Goal: Task Accomplishment & Management: Manage account settings

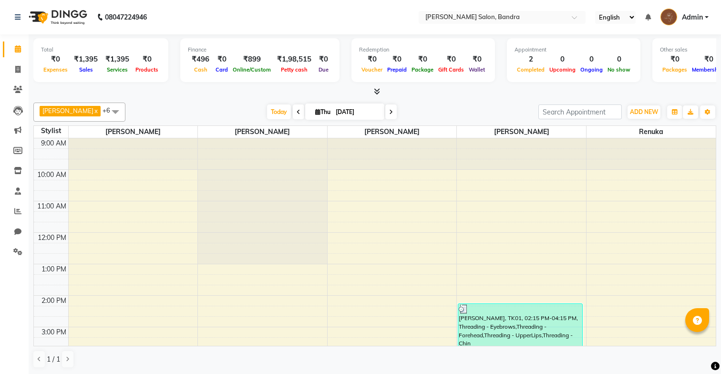
scroll to position [17, 0]
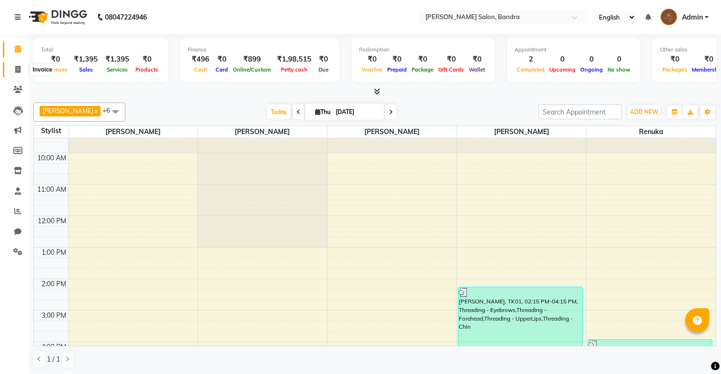
click at [16, 74] on span at bounding box center [18, 69] width 17 height 11
select select "service"
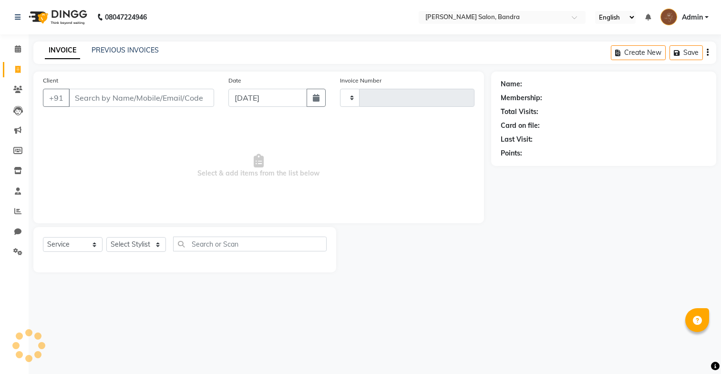
type input "0267"
select select "7894"
click at [142, 51] on link "PREVIOUS INVOICES" at bounding box center [125, 50] width 67 height 9
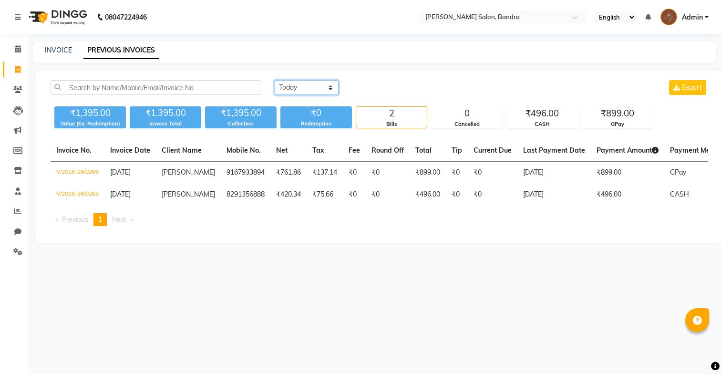
click at [311, 83] on select "[DATE] [DATE] Custom Range" at bounding box center [307, 87] width 64 height 15
select select "range"
click at [275, 80] on select "[DATE] [DATE] Custom Range" at bounding box center [307, 87] width 64 height 15
click at [383, 89] on input "[DATE]" at bounding box center [384, 87] width 67 height 13
select select "9"
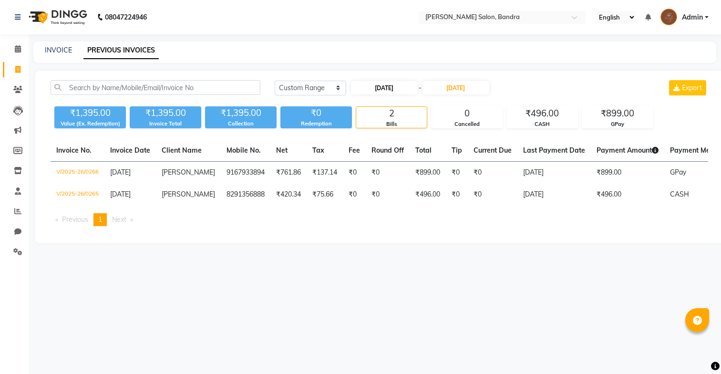
select select "2025"
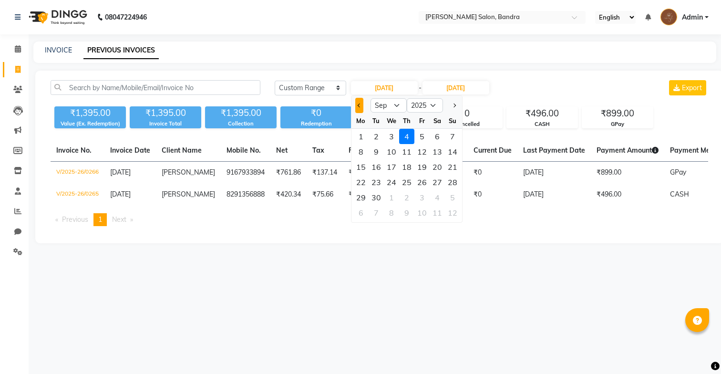
click at [357, 106] on button "Previous month" at bounding box center [359, 105] width 8 height 15
select select "8"
click at [419, 138] on div "1" at bounding box center [421, 136] width 15 height 15
type input "01-08-2025"
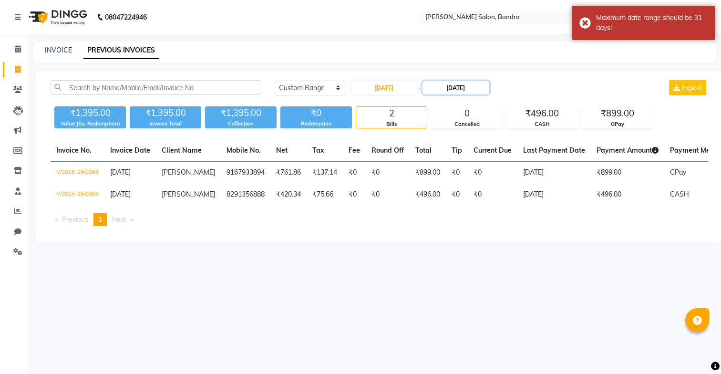
click at [454, 89] on input "04-09-2025" at bounding box center [455, 87] width 67 height 13
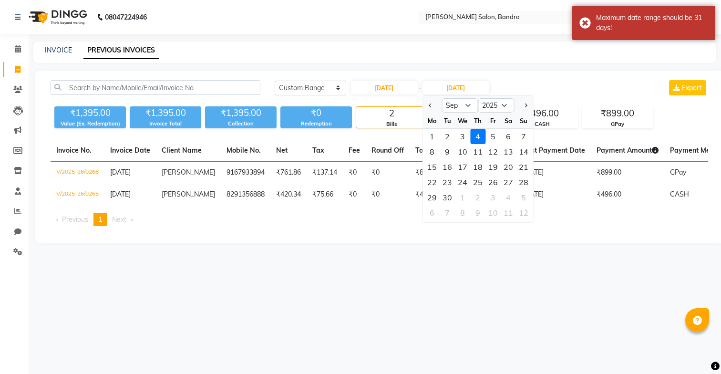
click at [430, 114] on div "Mo" at bounding box center [431, 120] width 15 height 15
click at [430, 112] on button "Previous month" at bounding box center [430, 105] width 8 height 15
select select "8"
click at [525, 193] on div "31" at bounding box center [523, 197] width 15 height 15
type input "[DATE]"
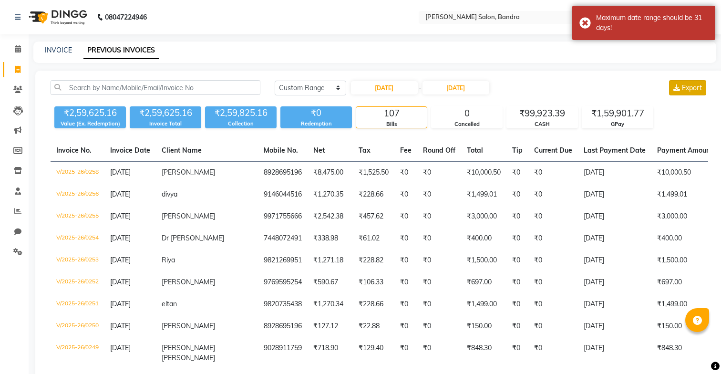
click at [674, 87] on icon at bounding box center [676, 87] width 7 height 7
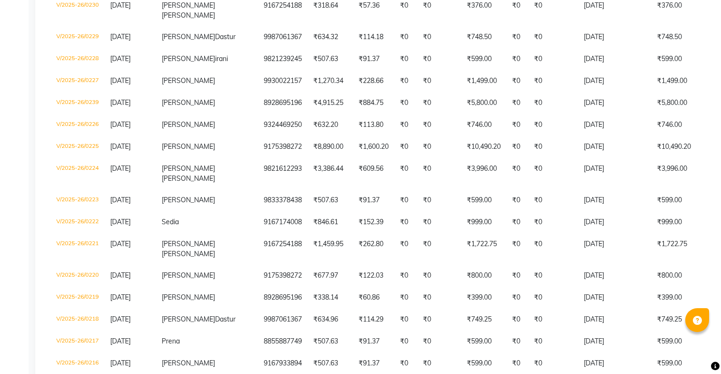
scroll to position [655, 0]
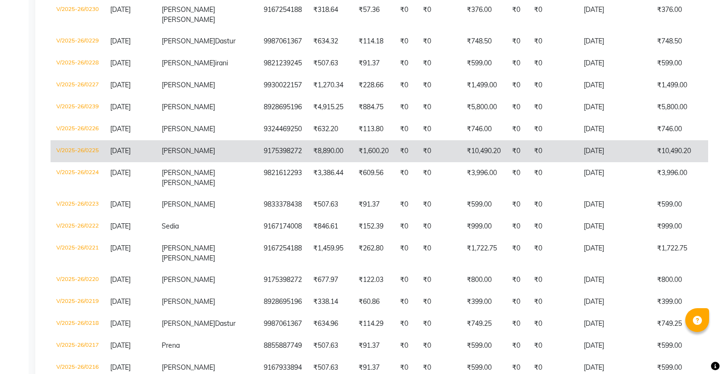
click at [528, 162] on td "₹0" at bounding box center [553, 151] width 50 height 22
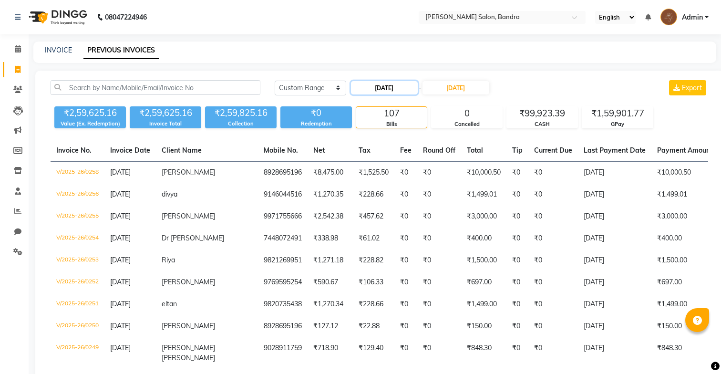
click at [393, 92] on input "01-08-2025" at bounding box center [384, 87] width 67 height 13
select select "8"
select select "2025"
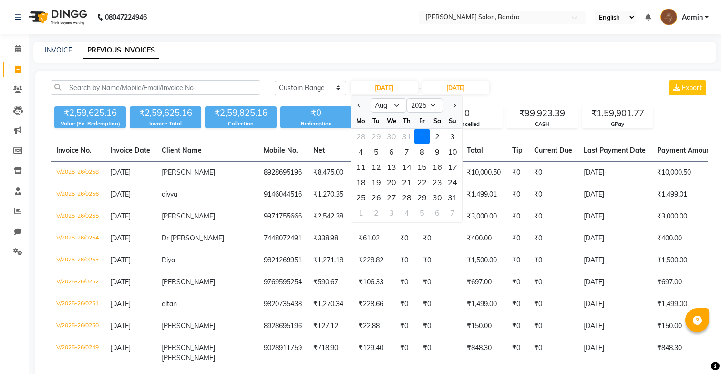
click at [425, 139] on div "1" at bounding box center [421, 136] width 15 height 15
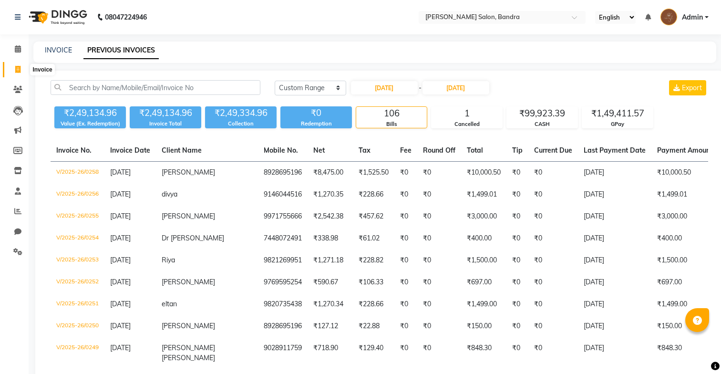
click at [16, 66] on icon at bounding box center [17, 69] width 5 height 7
select select "service"
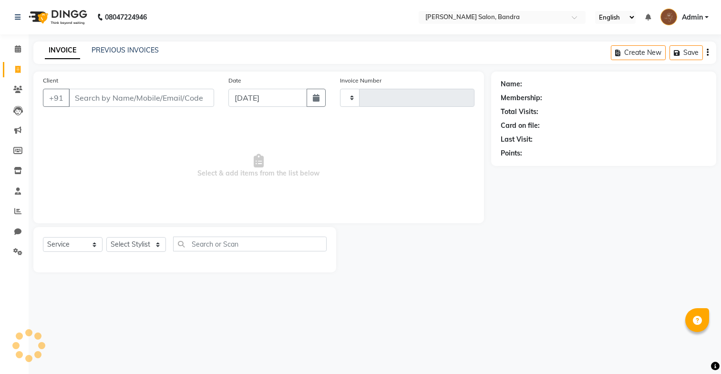
type input "0267"
select select "7894"
click at [259, 103] on input "[DATE]" at bounding box center [267, 98] width 79 height 18
select select "9"
select select "2025"
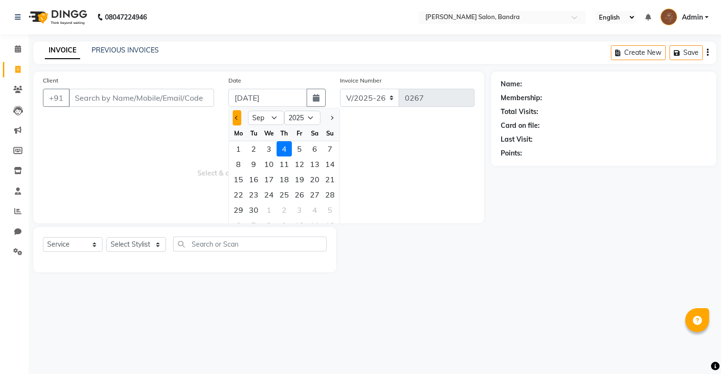
click at [235, 115] on button "Previous month" at bounding box center [237, 117] width 8 height 15
select select "8"
click at [244, 209] on div "25" at bounding box center [238, 209] width 15 height 15
type input "25-08-2025"
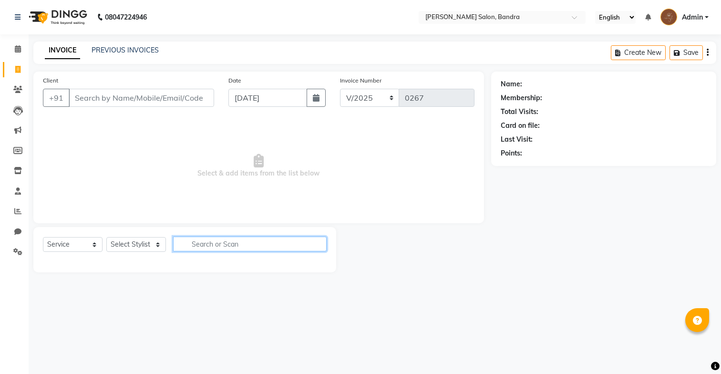
click at [232, 245] on input "text" at bounding box center [250, 243] width 154 height 15
click at [123, 244] on select "Select Stylist [PERSON_NAME] [PERSON_NAME] [PERSON_NAME] Renuka [PERSON_NAME]" at bounding box center [136, 244] width 60 height 15
select select "70710"
click at [106, 237] on select "Select Stylist [PERSON_NAME] [PERSON_NAME] [PERSON_NAME] Renuka [PERSON_NAME]" at bounding box center [136, 244] width 60 height 15
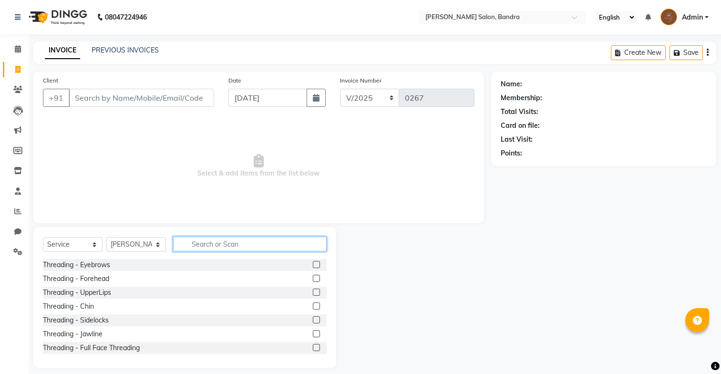
click at [193, 236] on input "text" at bounding box center [250, 243] width 154 height 15
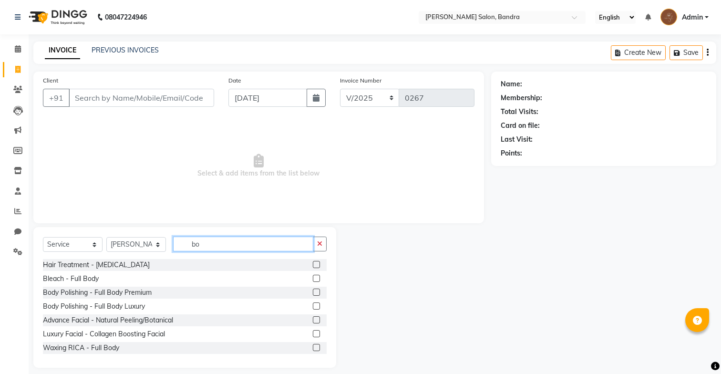
type input "bo"
click at [316, 264] on label at bounding box center [316, 264] width 7 height 7
click at [316, 264] on input "checkbox" at bounding box center [316, 265] width 6 height 6
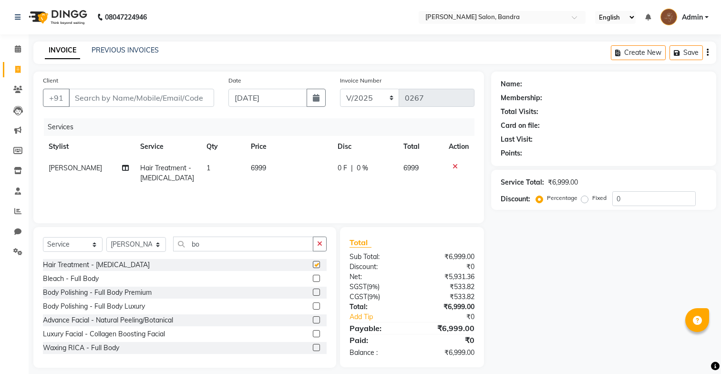
checkbox input "false"
click at [268, 172] on td "6999" at bounding box center [288, 172] width 86 height 31
select select "70710"
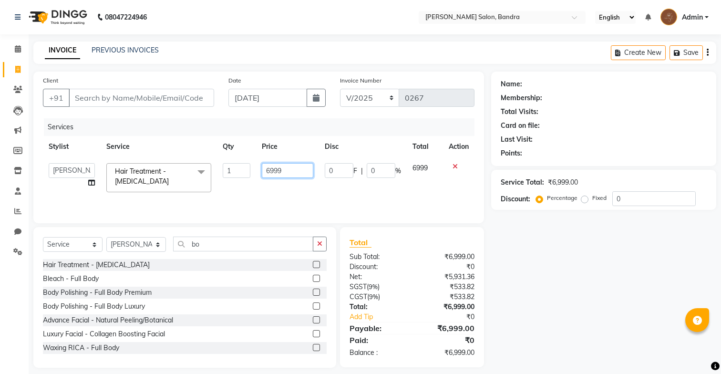
drag, startPoint x: 292, startPoint y: 169, endPoint x: 217, endPoint y: 168, distance: 74.4
click at [217, 168] on tr "Anita Dakshta Jessica Mithraj Priti Renuka Shivansh Sohail Hair Treatment - Bot…" at bounding box center [258, 177] width 431 height 41
type input "4000"
click at [188, 98] on input "Client" at bounding box center [141, 98] width 145 height 18
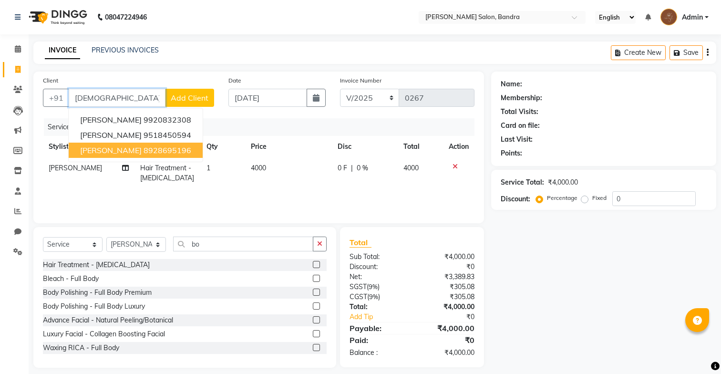
click at [177, 152] on button "shivansh 8928695196" at bounding box center [136, 150] width 134 height 15
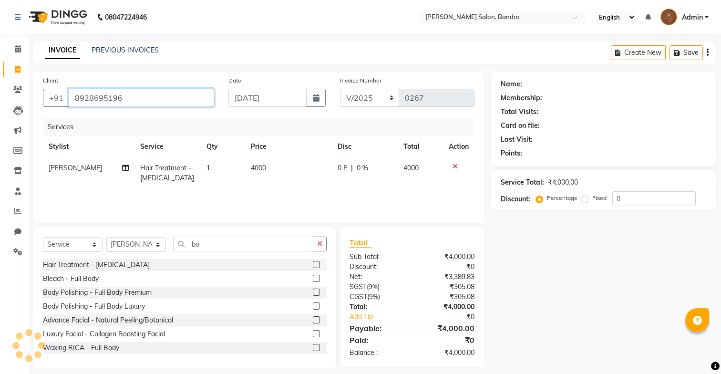
type input "8928695196"
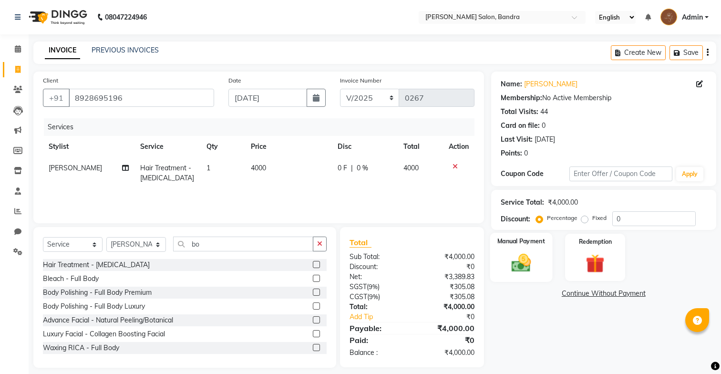
click at [528, 252] on img at bounding box center [521, 263] width 32 height 22
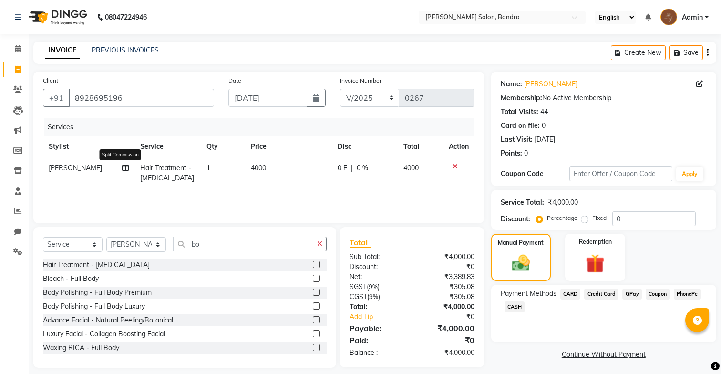
click at [122, 169] on icon at bounding box center [125, 167] width 7 height 7
select select "70710"
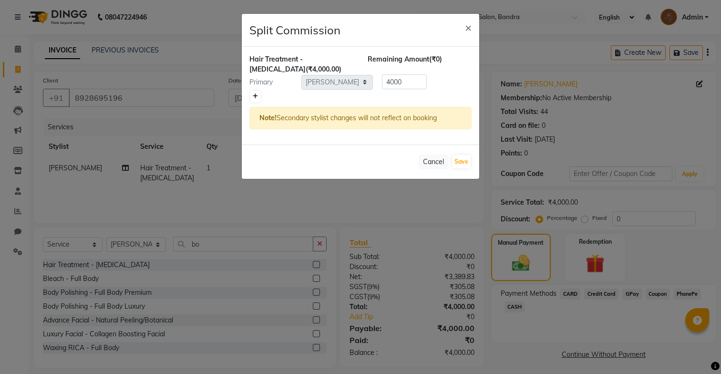
click at [253, 95] on icon at bounding box center [255, 96] width 5 height 6
type input "2000"
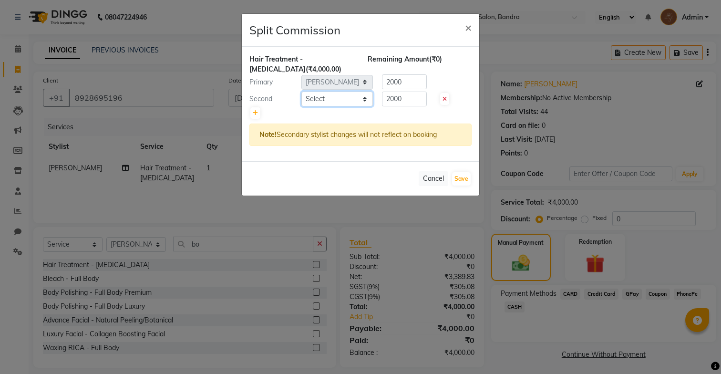
click at [319, 101] on select "Select Anita Dakshta Jessica Mithraj Priti Renuka Shivansh Sohail" at bounding box center [337, 99] width 72 height 15
select select "90039"
click at [301, 92] on select "Select Anita Dakshta Jessica Mithraj Priti Renuka Shivansh Sohail" at bounding box center [337, 99] width 72 height 15
click at [461, 181] on button "Save" at bounding box center [461, 178] width 19 height 13
select select "Select"
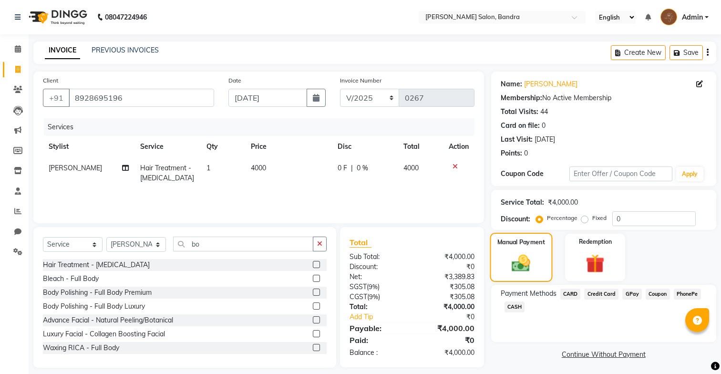
scroll to position [8, 0]
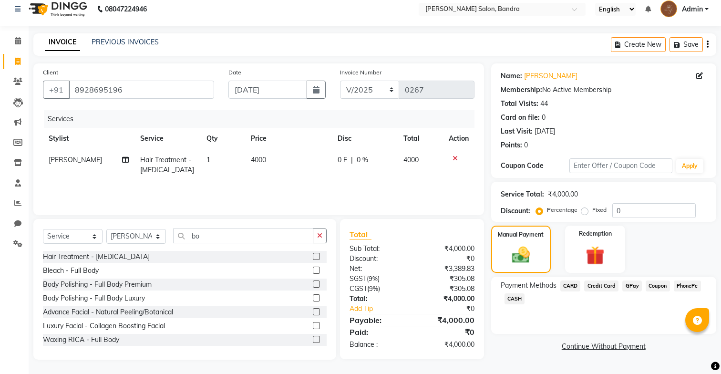
click at [629, 286] on span "GPay" at bounding box center [632, 285] width 20 height 11
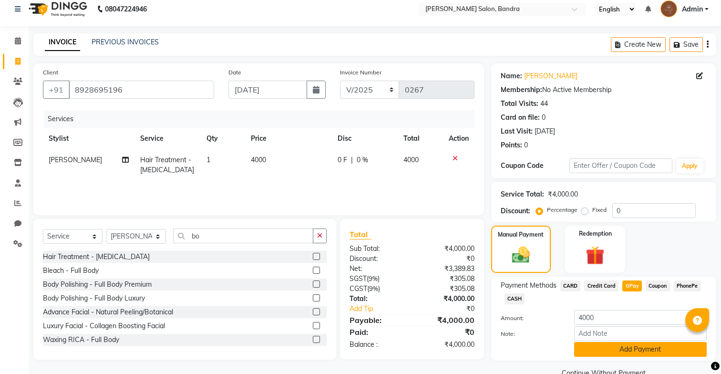
click at [620, 351] on button "Add Payment" at bounding box center [640, 349] width 133 height 15
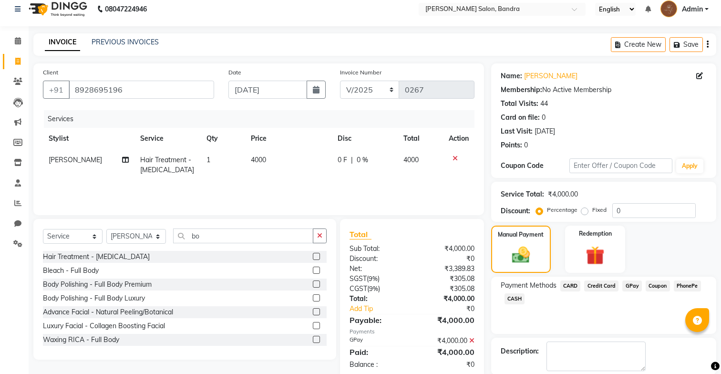
scroll to position [56, 0]
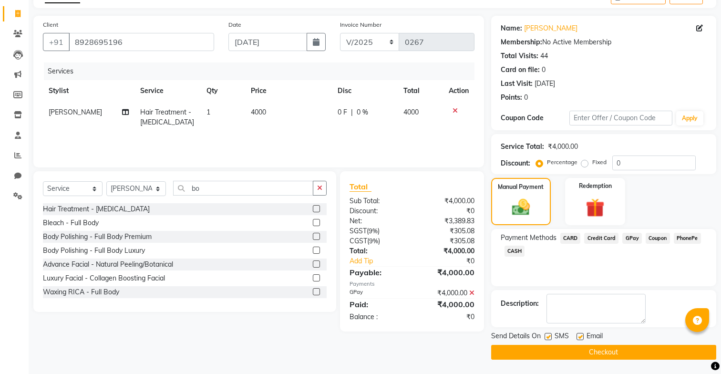
click at [612, 351] on button "Checkout" at bounding box center [603, 352] width 225 height 15
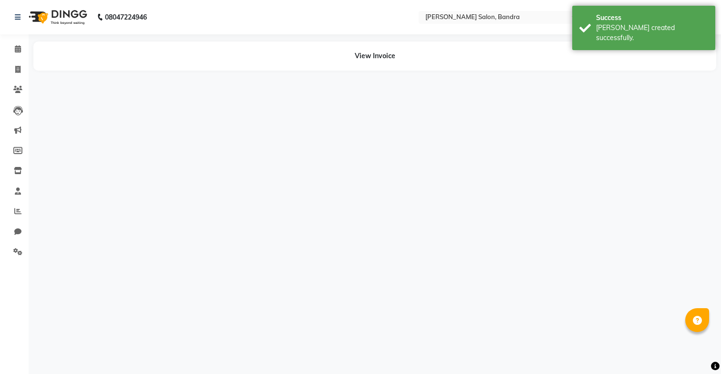
select select "70710"
select select "90039"
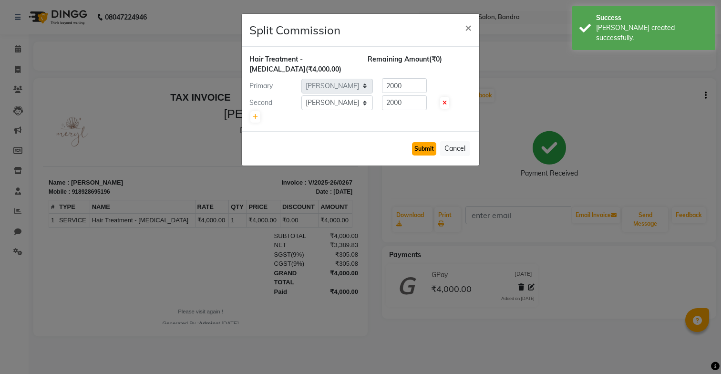
click at [426, 148] on button "Submit" at bounding box center [424, 148] width 24 height 13
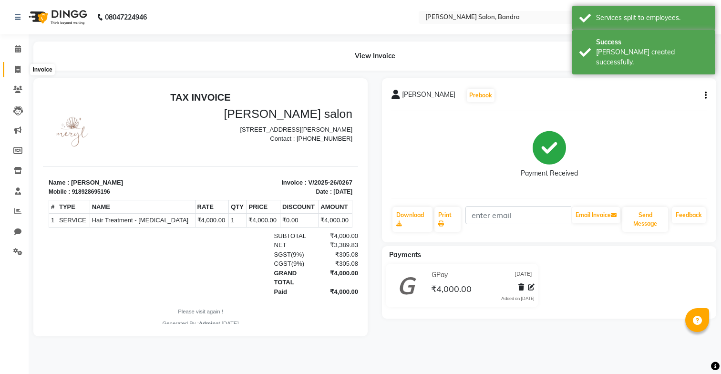
click at [15, 67] on span at bounding box center [18, 69] width 17 height 11
select select "service"
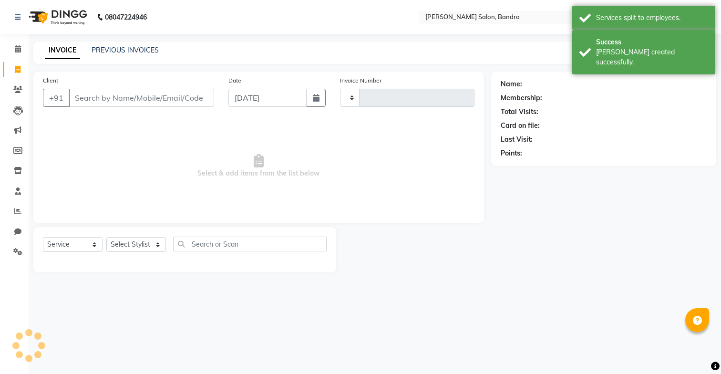
type input "0268"
select select "7894"
click at [114, 46] on link "PREVIOUS INVOICES" at bounding box center [125, 50] width 67 height 9
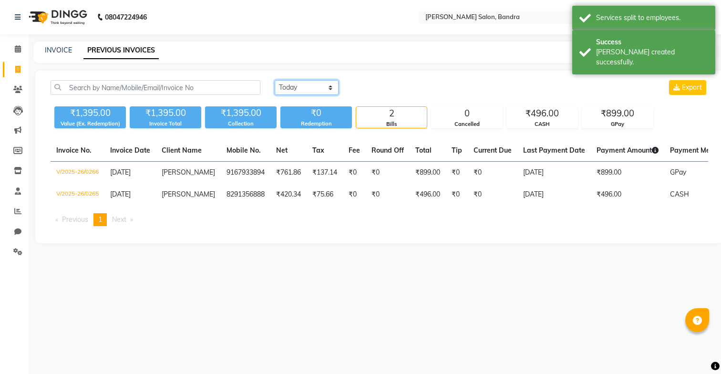
click at [288, 90] on select "Today Yesterday Custom Range" at bounding box center [307, 87] width 64 height 15
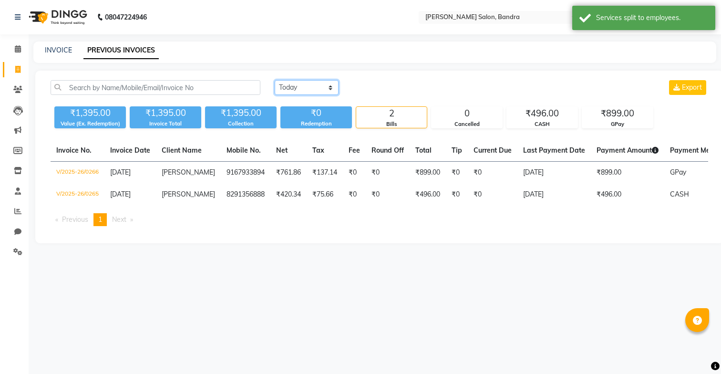
select select "range"
click at [275, 80] on select "Today Yesterday Custom Range" at bounding box center [307, 87] width 64 height 15
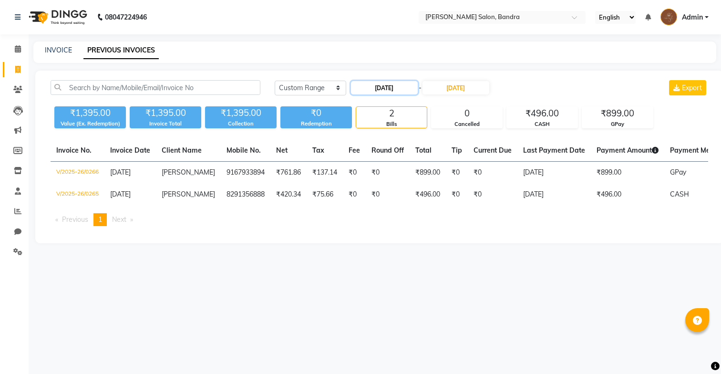
click at [392, 86] on input "[DATE]" at bounding box center [384, 87] width 67 height 13
select select "9"
select select "2025"
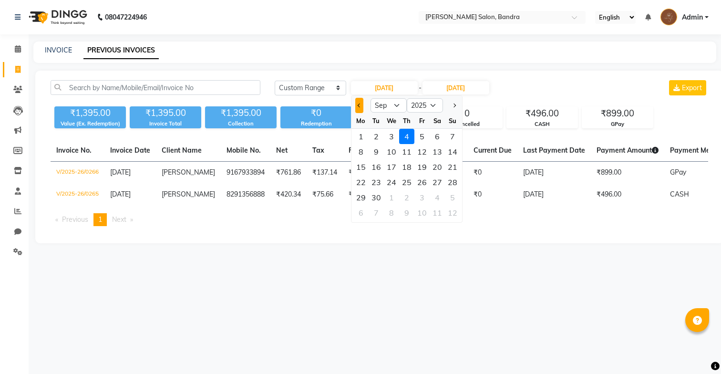
click at [359, 106] on button "Previous month" at bounding box center [359, 105] width 8 height 15
select select "8"
click at [415, 135] on div "1" at bounding box center [421, 136] width 15 height 15
type input "01-08-2025"
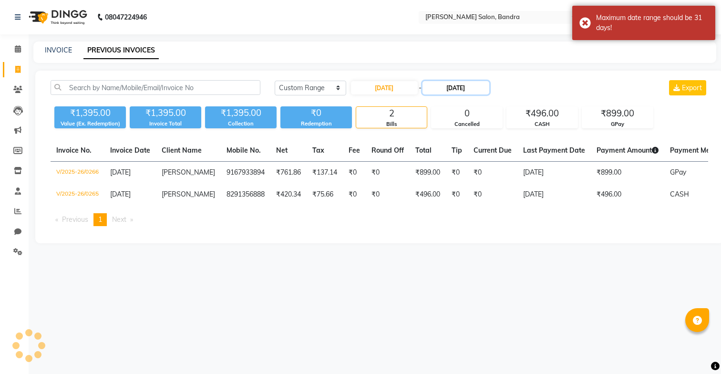
click at [449, 90] on input "[DATE]" at bounding box center [455, 87] width 67 height 13
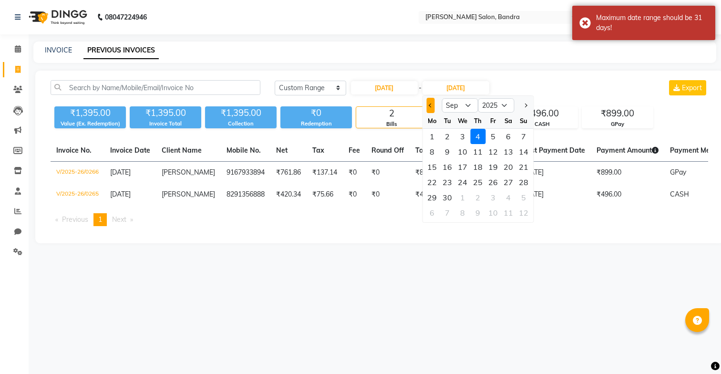
click at [432, 109] on button "Previous month" at bounding box center [430, 105] width 8 height 15
select select "8"
click at [524, 197] on div "31" at bounding box center [523, 197] width 15 height 15
type input "31-08-2025"
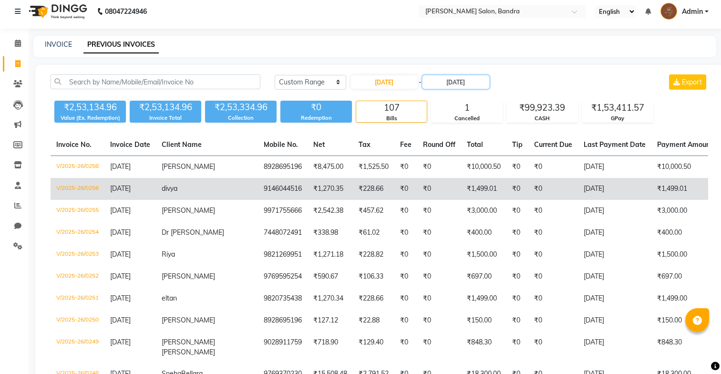
scroll to position [19, 0]
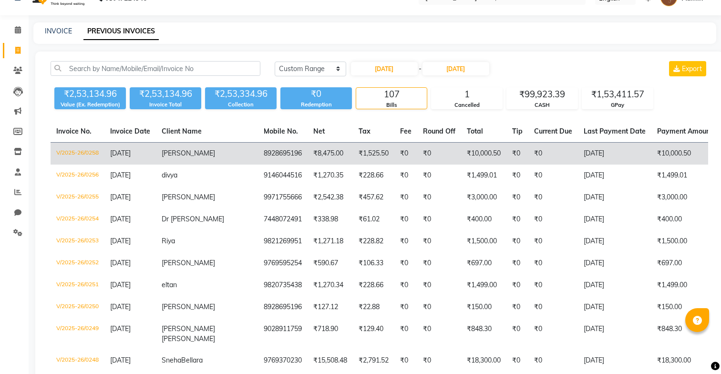
click at [461, 148] on td "₹10,000.50" at bounding box center [483, 154] width 45 height 22
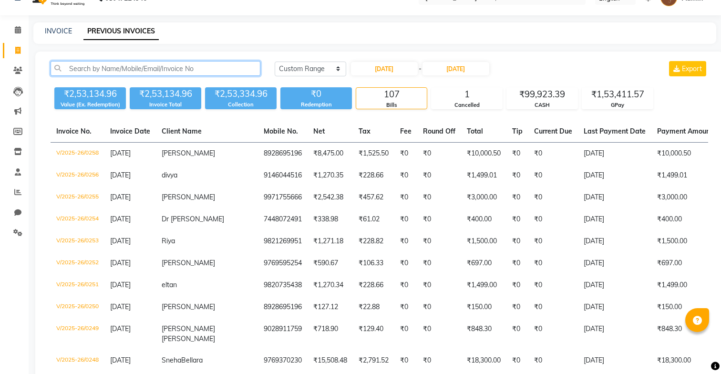
click at [195, 69] on input "text" at bounding box center [156, 68] width 210 height 15
click at [17, 191] on icon at bounding box center [17, 191] width 7 height 7
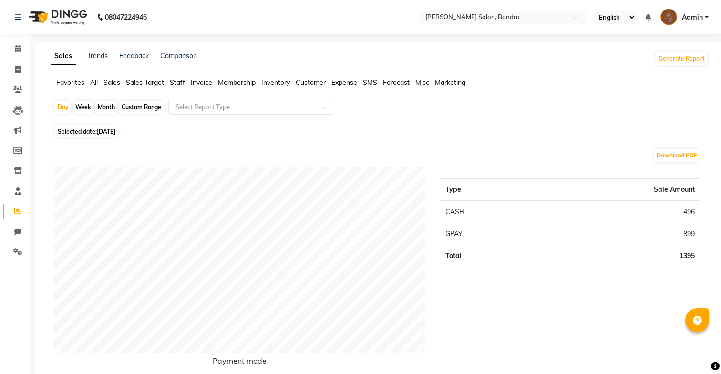
click at [114, 82] on span "Sales" at bounding box center [111, 82] width 17 height 9
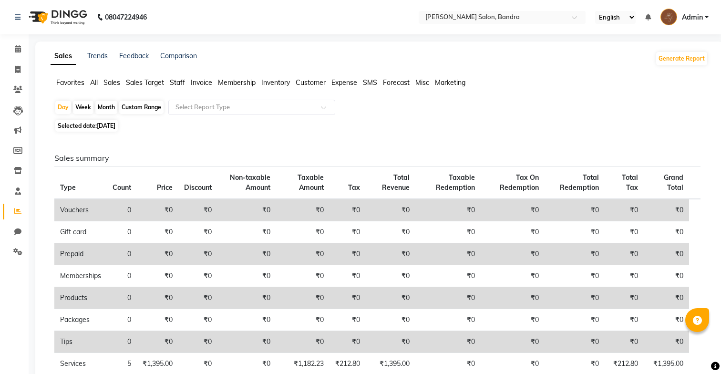
click at [154, 79] on span "Sales Target" at bounding box center [145, 82] width 38 height 9
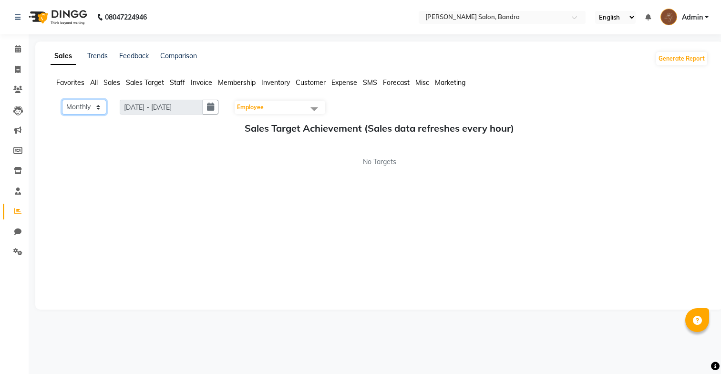
click at [94, 104] on select "Monthly Weekly" at bounding box center [84, 107] width 44 height 15
click at [62, 100] on select "Monthly Weekly" at bounding box center [84, 107] width 44 height 15
click at [90, 108] on select "Monthly Weekly" at bounding box center [84, 107] width 44 height 15
select select "Monthly"
click at [62, 100] on select "Monthly Weekly" at bounding box center [84, 107] width 44 height 15
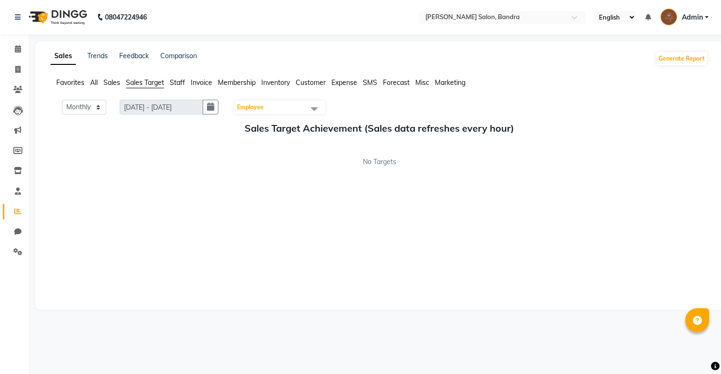
click at [253, 107] on span "Employee" at bounding box center [250, 106] width 27 height 7
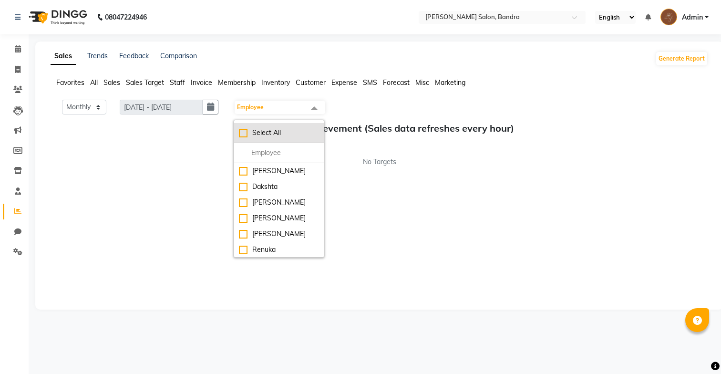
click at [265, 135] on div "Select All" at bounding box center [279, 133] width 80 height 10
checkbox input "true"
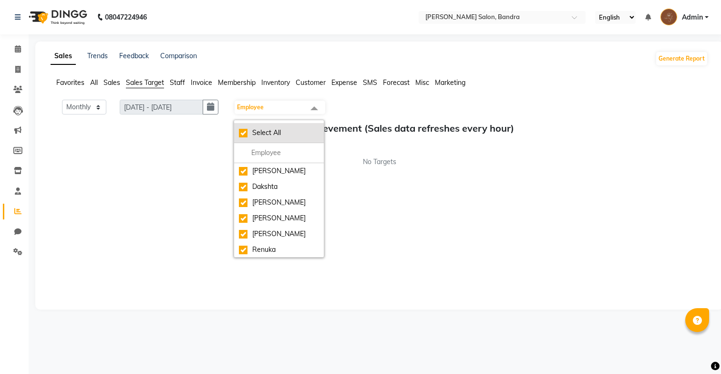
checkbox input "true"
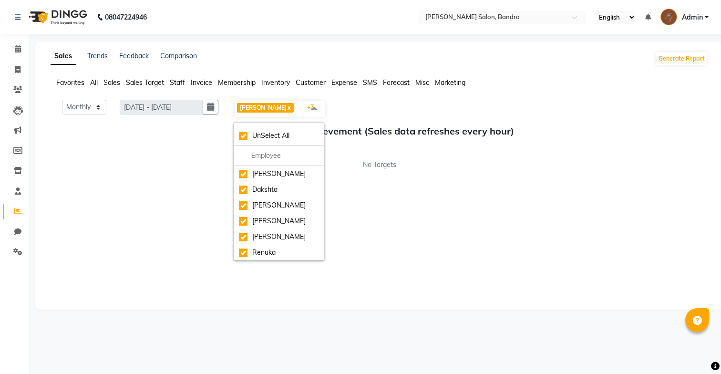
click at [296, 104] on span "Anita x Dakshta x Jessica x Mithraj x Priti x Renuka x Shivansh x Sohail x +7" at bounding box center [280, 109] width 91 height 16
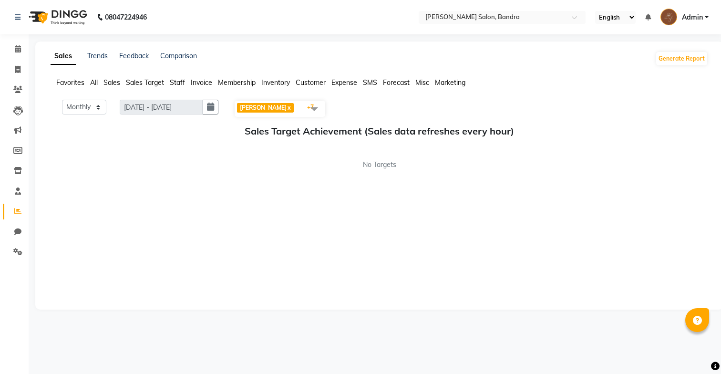
click at [108, 78] on span "Sales" at bounding box center [111, 82] width 17 height 9
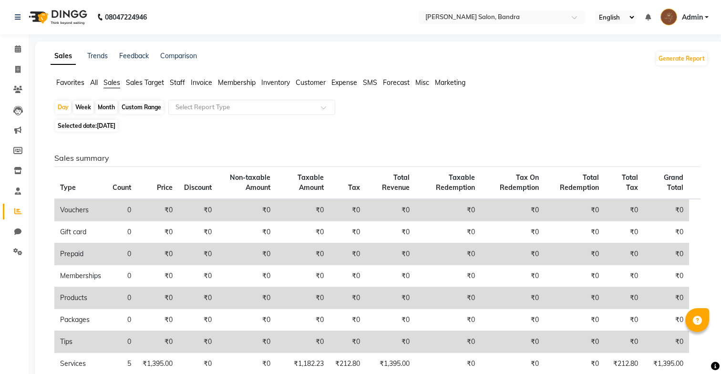
click at [92, 81] on span "All" at bounding box center [94, 82] width 8 height 9
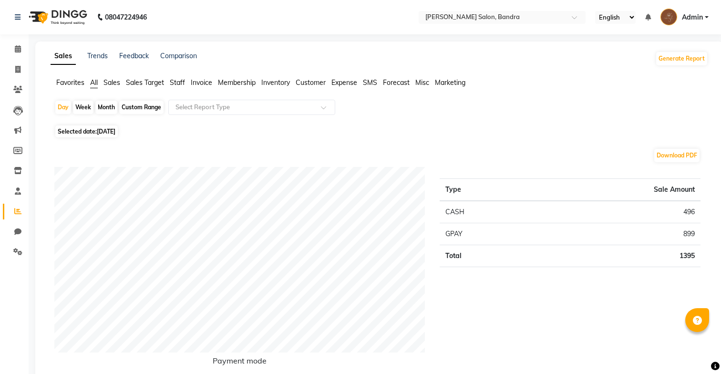
click at [74, 82] on span "Favorites" at bounding box center [70, 82] width 28 height 9
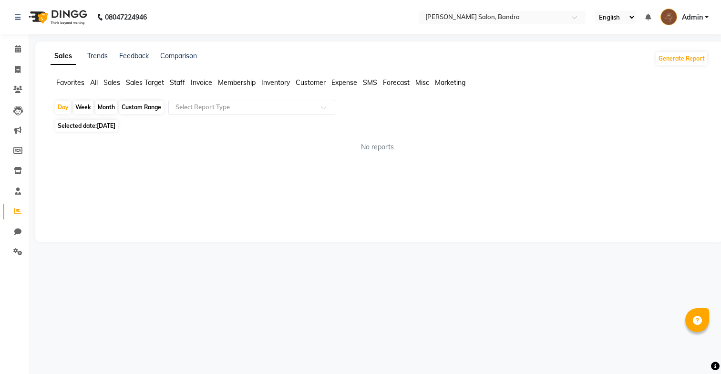
click at [91, 83] on span "All" at bounding box center [94, 82] width 8 height 9
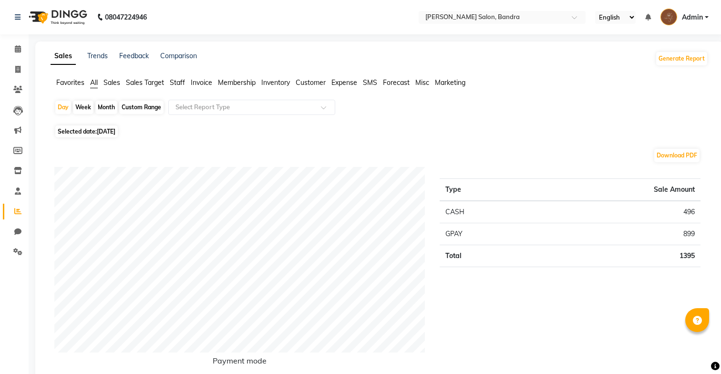
click at [105, 105] on div "Month" at bounding box center [106, 107] width 22 height 13
select select "9"
select select "2025"
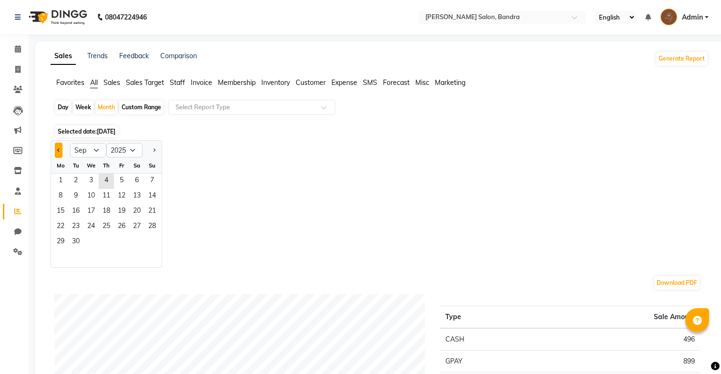
click at [60, 149] on span "Previous month" at bounding box center [58, 149] width 3 height 3
select select "8"
click at [122, 174] on span "1" at bounding box center [121, 181] width 15 height 15
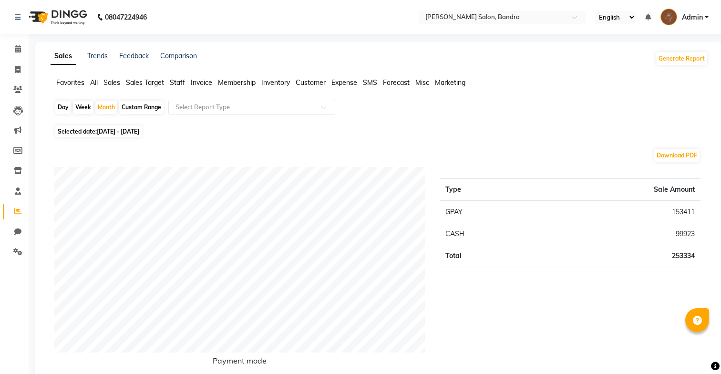
click at [115, 82] on span "Sales" at bounding box center [111, 82] width 17 height 9
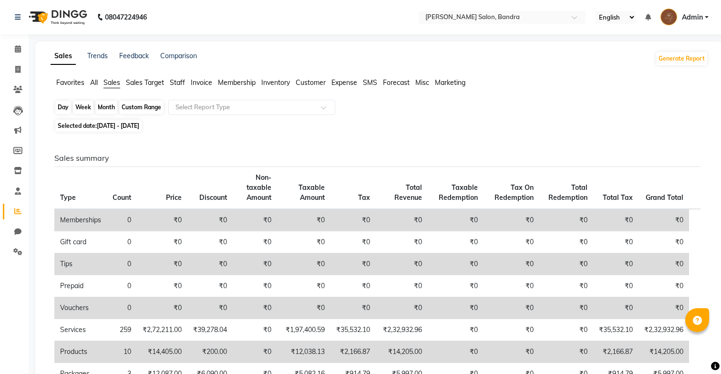
click at [104, 107] on div "Month" at bounding box center [106, 107] width 22 height 13
select select "8"
select select "2025"
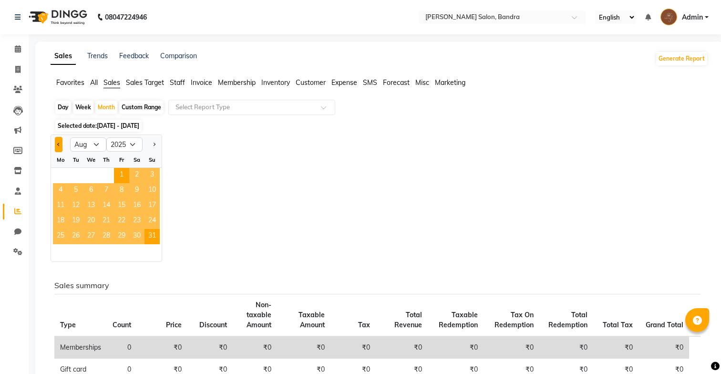
click at [58, 145] on span "Previous month" at bounding box center [58, 144] width 3 height 3
select select "7"
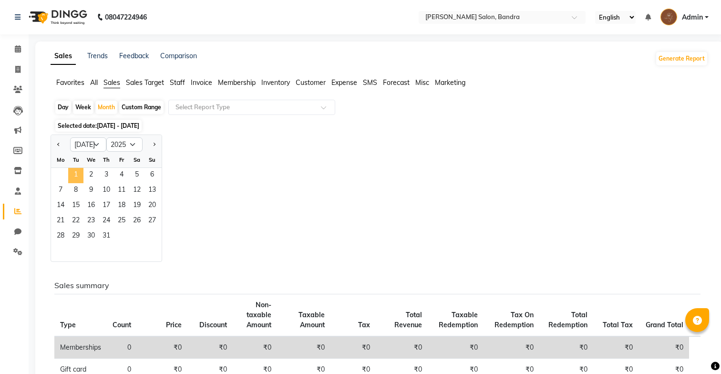
click at [79, 178] on span "1" at bounding box center [75, 175] width 15 height 15
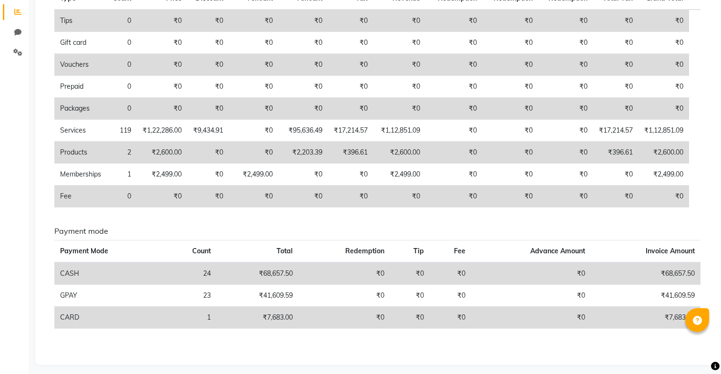
scroll to position [205, 0]
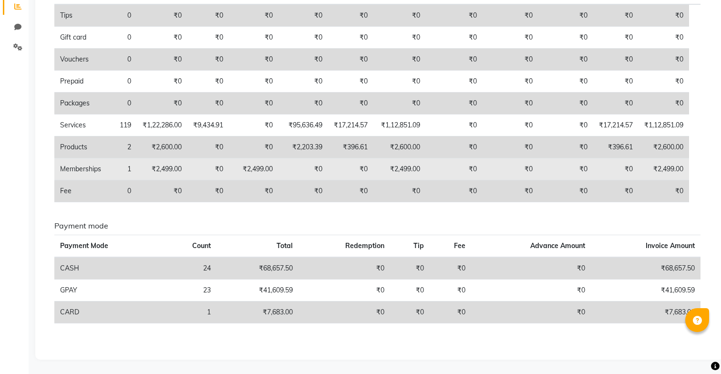
click at [455, 171] on td "₹0" at bounding box center [454, 169] width 57 height 22
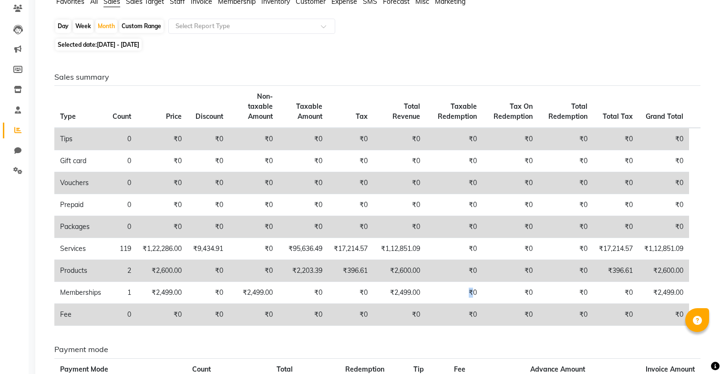
scroll to position [82, 0]
click at [107, 28] on div "Month" at bounding box center [106, 25] width 22 height 13
select select "7"
select select "2025"
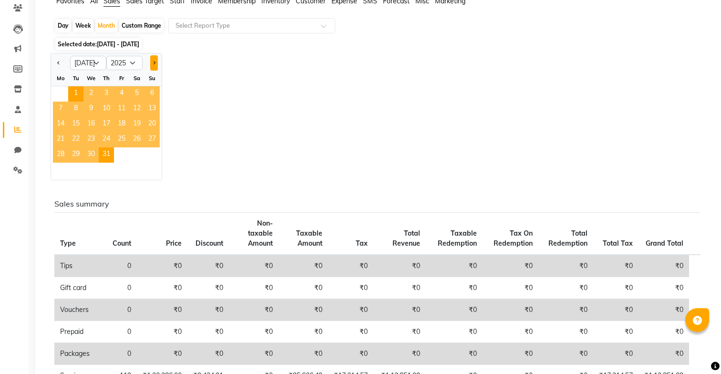
click at [151, 62] on button "Next month" at bounding box center [154, 62] width 8 height 15
select select "8"
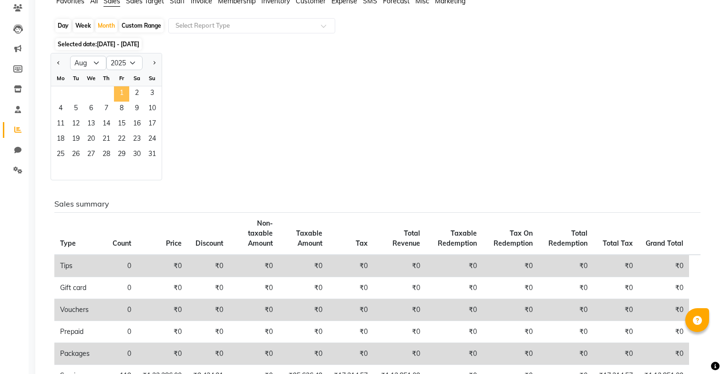
click at [127, 94] on span "1" at bounding box center [121, 93] width 15 height 15
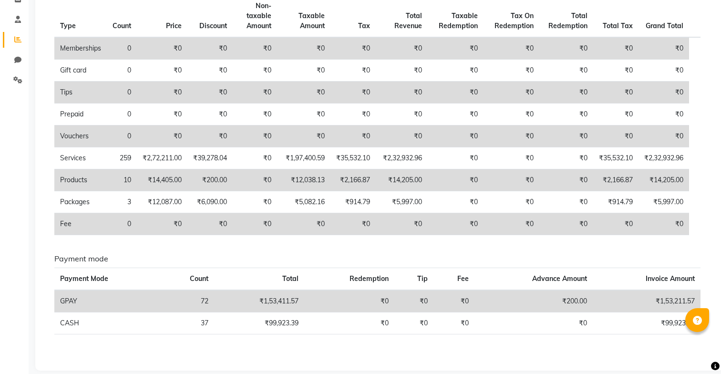
scroll to position [183, 0]
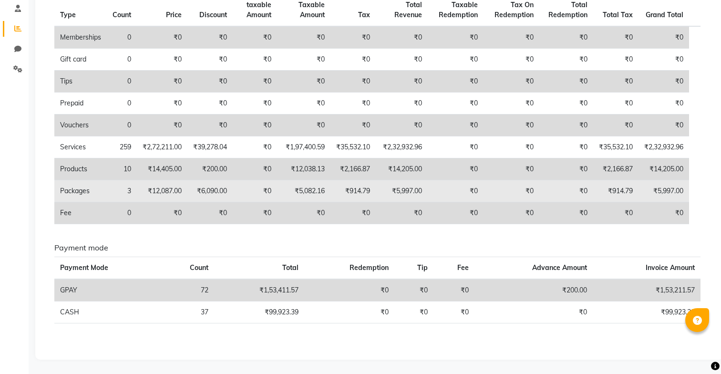
click at [249, 194] on td "₹0" at bounding box center [255, 191] width 44 height 22
click at [250, 192] on td "₹0" at bounding box center [255, 191] width 44 height 22
click at [300, 190] on td "₹5,082.16" at bounding box center [303, 191] width 53 height 22
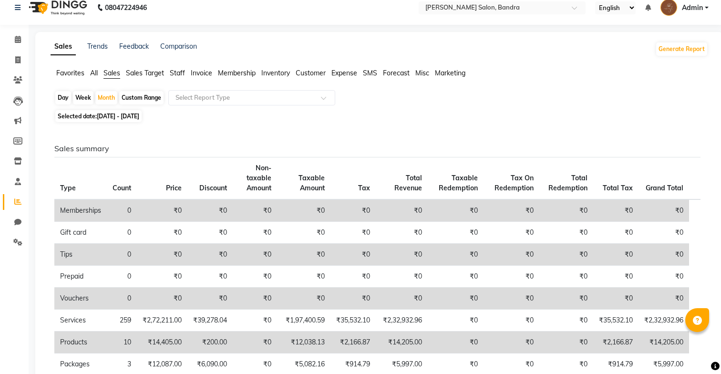
scroll to position [0, 0]
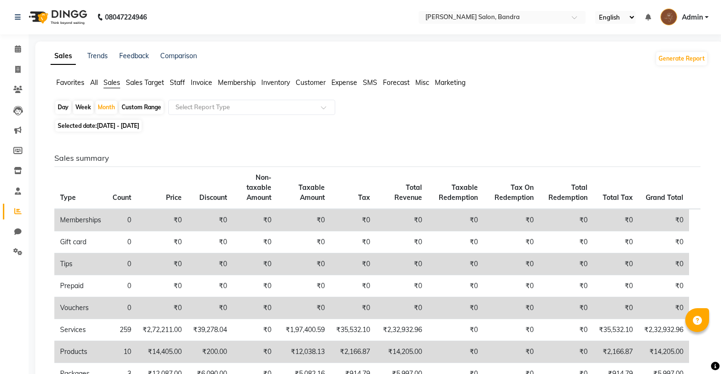
click at [312, 84] on span "Customer" at bounding box center [311, 82] width 30 height 9
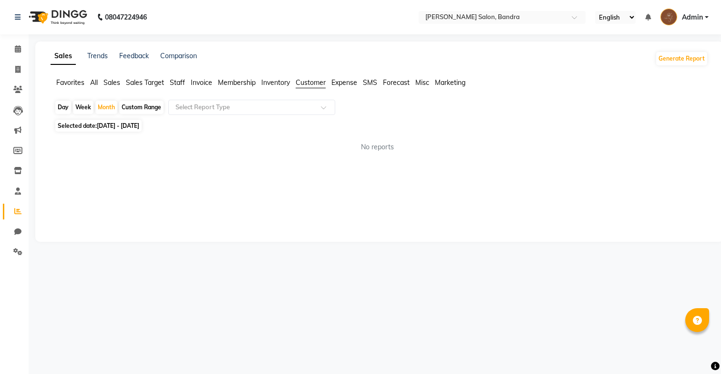
click at [279, 84] on span "Inventory" at bounding box center [275, 82] width 29 height 9
click at [239, 84] on span "Membership" at bounding box center [237, 82] width 38 height 9
click at [190, 83] on ul "Favorites All Sales Sales Target Staff Invoice Membership Inventory Customer Ex…" at bounding box center [379, 83] width 657 height 10
click at [194, 83] on span "Invoice" at bounding box center [201, 82] width 21 height 9
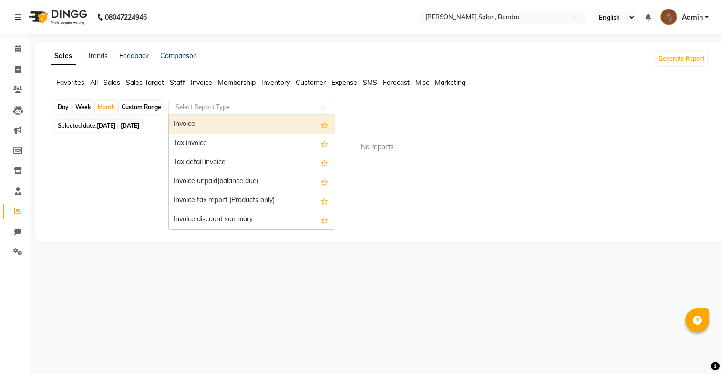
click at [204, 106] on input "text" at bounding box center [242, 107] width 137 height 10
click at [207, 124] on div "Invoice" at bounding box center [252, 124] width 166 height 19
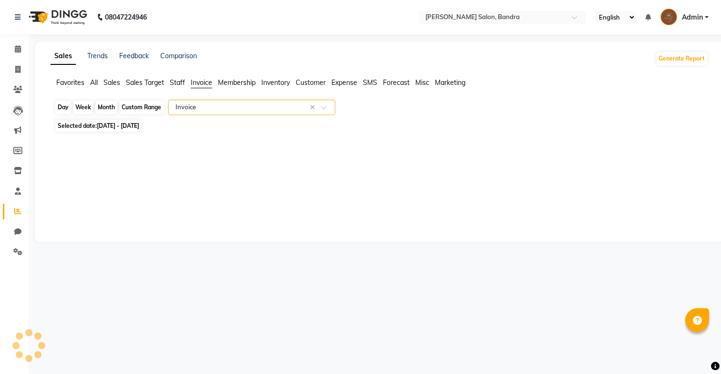
click at [111, 108] on div "Month" at bounding box center [106, 107] width 22 height 13
select select "8"
select select "2025"
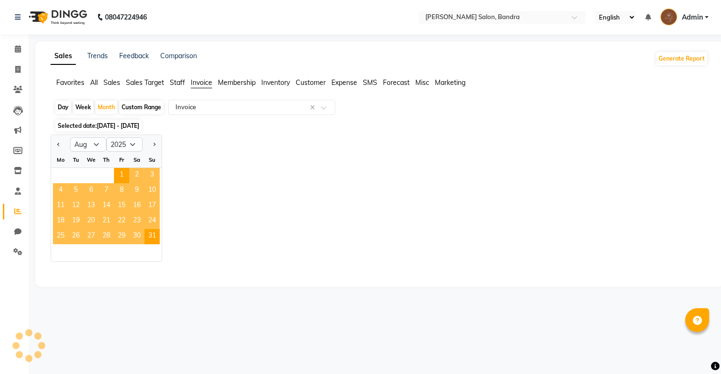
select select "full_report"
select select "pdf"
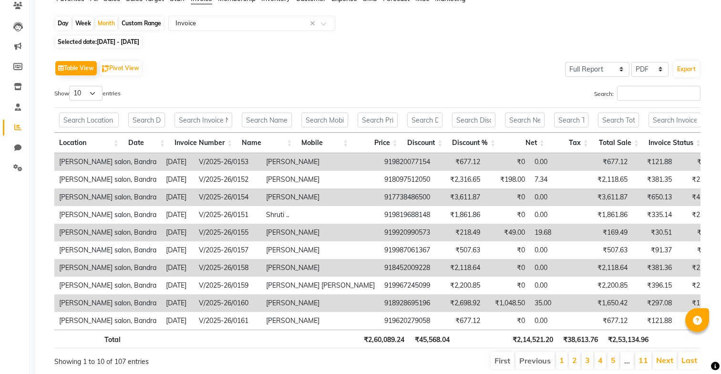
scroll to position [83, 0]
click at [206, 26] on input "text" at bounding box center [242, 25] width 137 height 10
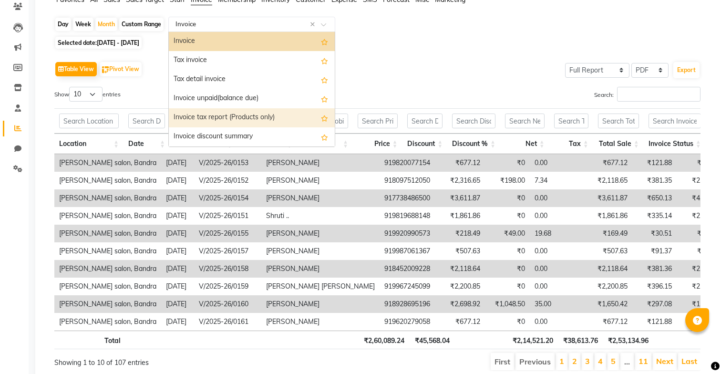
click at [224, 114] on div "Invoice tax report (Products only)" at bounding box center [252, 117] width 166 height 19
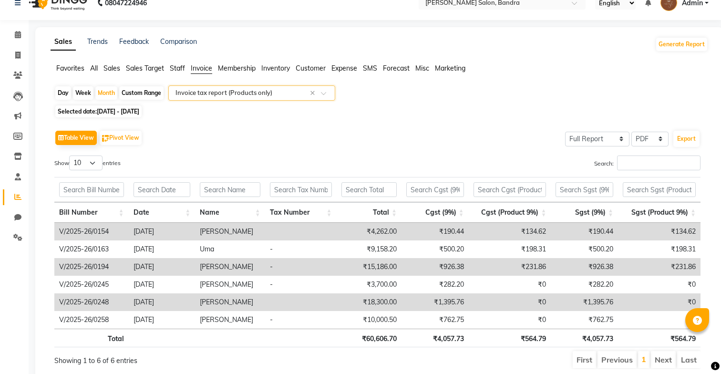
scroll to position [41, 0]
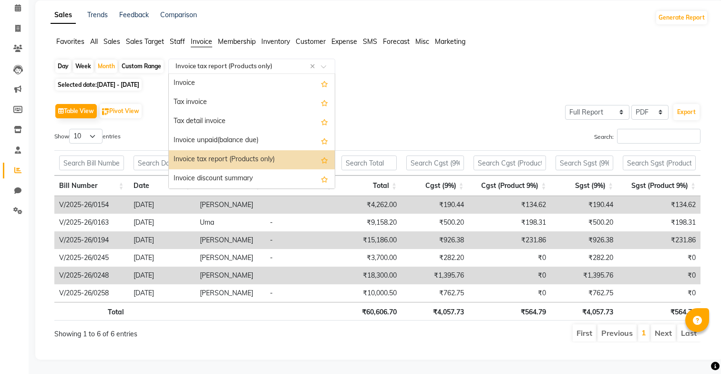
click at [217, 70] on div "Select Report Type × Invoice tax report (Products only) ×" at bounding box center [251, 66] width 167 height 15
click at [219, 123] on div "Tax detail invoice" at bounding box center [252, 121] width 166 height 19
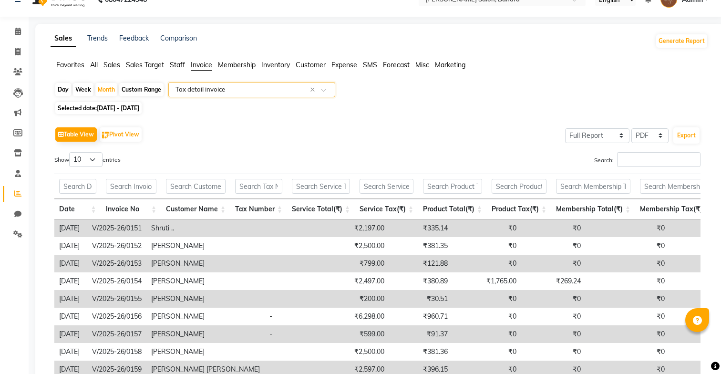
scroll to position [15, 0]
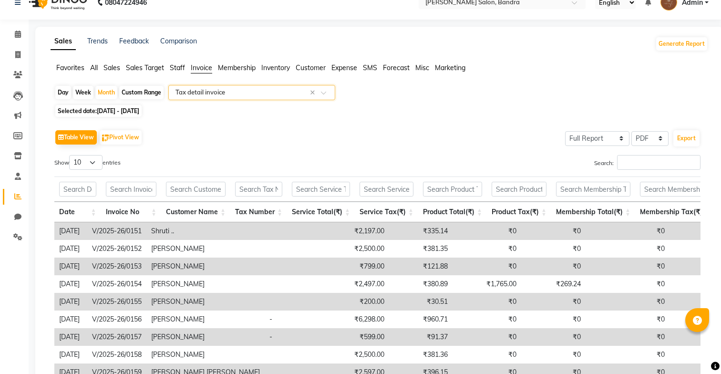
click at [227, 94] on input "text" at bounding box center [242, 93] width 137 height 10
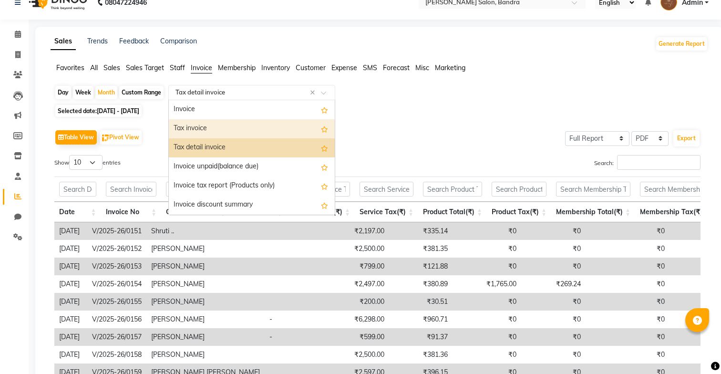
click at [226, 122] on div "Tax invoice" at bounding box center [252, 128] width 166 height 19
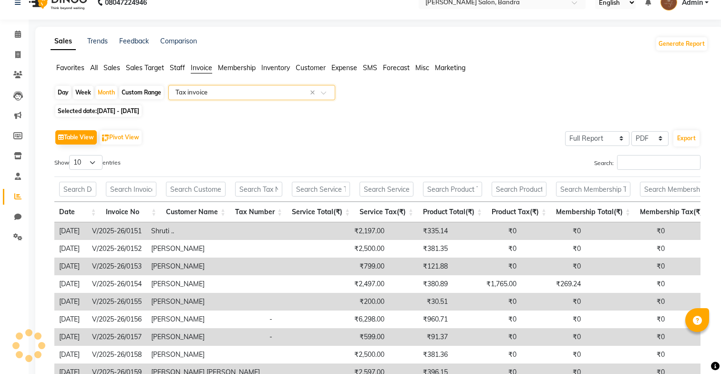
scroll to position [0, 0]
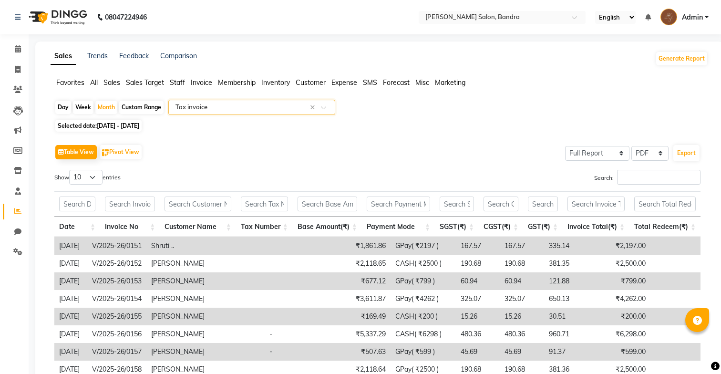
click at [237, 108] on input "text" at bounding box center [242, 107] width 137 height 10
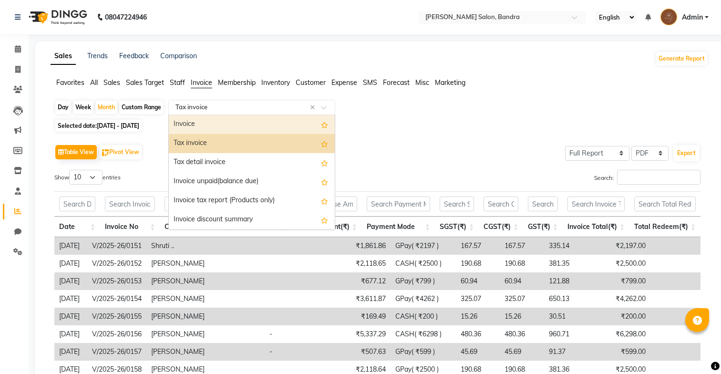
click at [233, 123] on div "Invoice" at bounding box center [252, 124] width 166 height 19
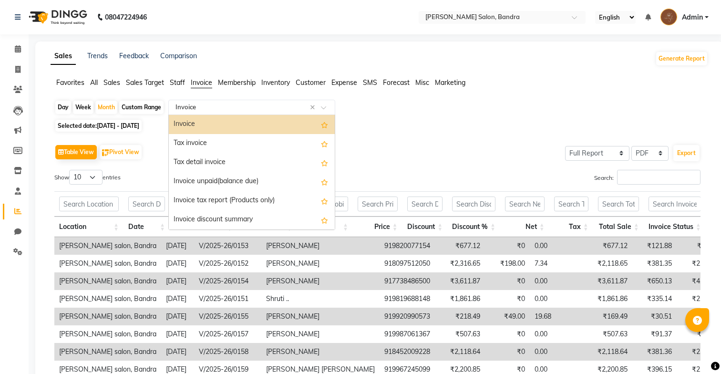
click at [233, 107] on input "text" at bounding box center [242, 107] width 137 height 10
click at [209, 213] on div "Invoice discount summary" at bounding box center [252, 219] width 166 height 19
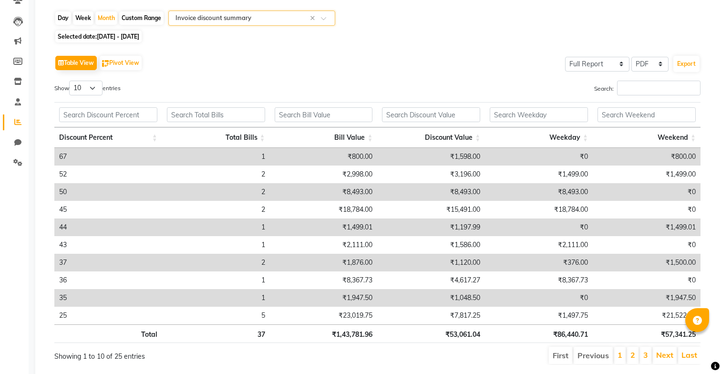
scroll to position [73, 0]
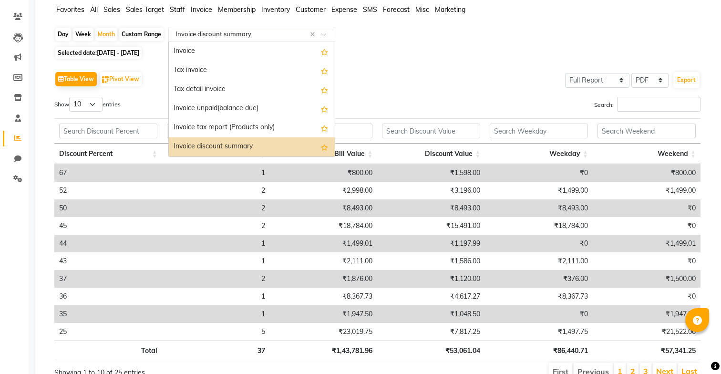
click at [241, 35] on input "text" at bounding box center [242, 35] width 137 height 10
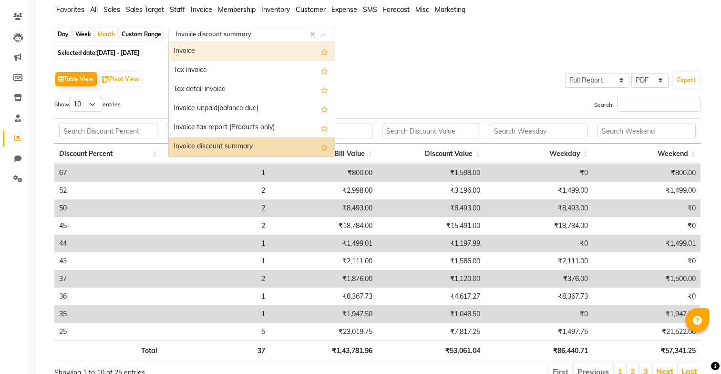
click at [238, 56] on div "Invoice" at bounding box center [252, 51] width 166 height 19
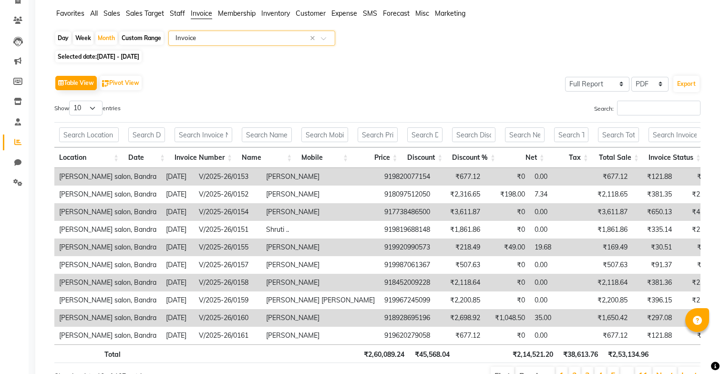
scroll to position [68, 0]
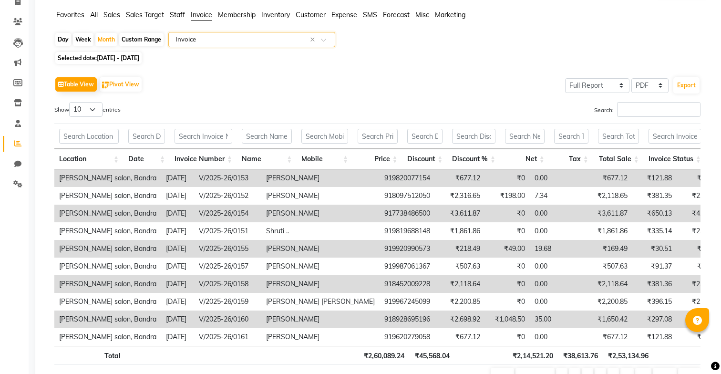
click at [116, 15] on span "Sales" at bounding box center [111, 14] width 17 height 9
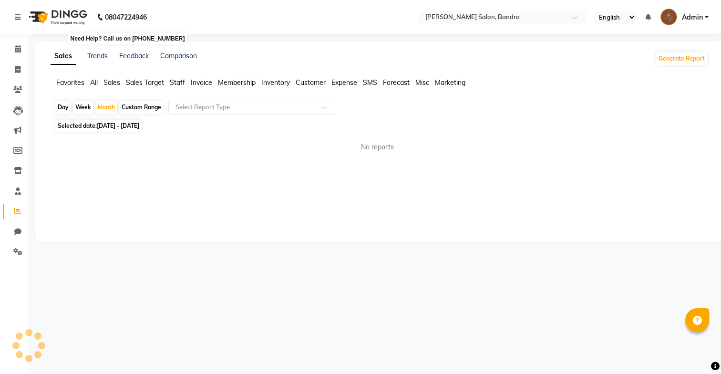
scroll to position [0, 0]
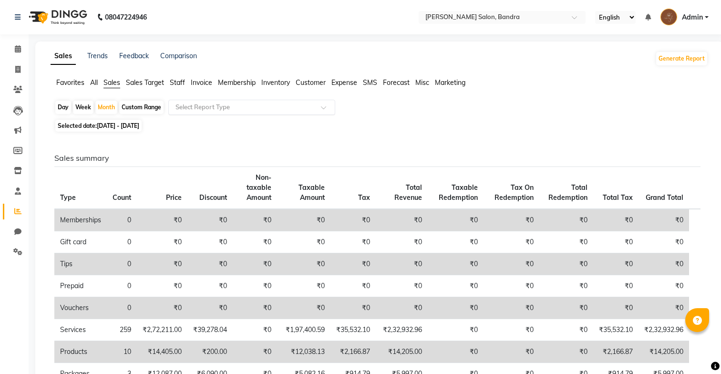
click at [183, 109] on input "text" at bounding box center [242, 107] width 137 height 10
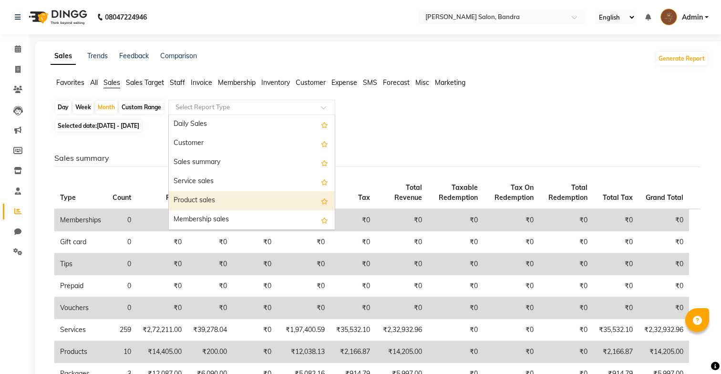
click at [216, 199] on div "Product sales" at bounding box center [252, 200] width 166 height 19
select select "full_report"
select select "pdf"
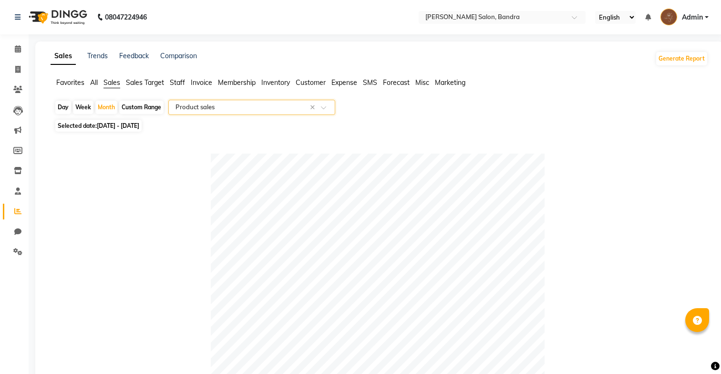
click at [181, 112] on div "× Product sales" at bounding box center [194, 107] width 39 height 10
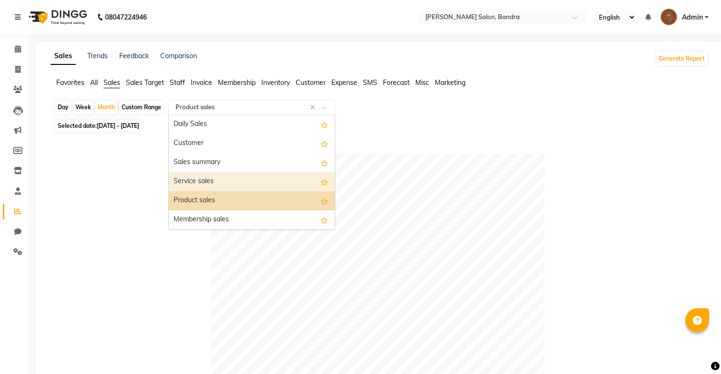
click at [214, 184] on div "Service sales" at bounding box center [252, 181] width 166 height 19
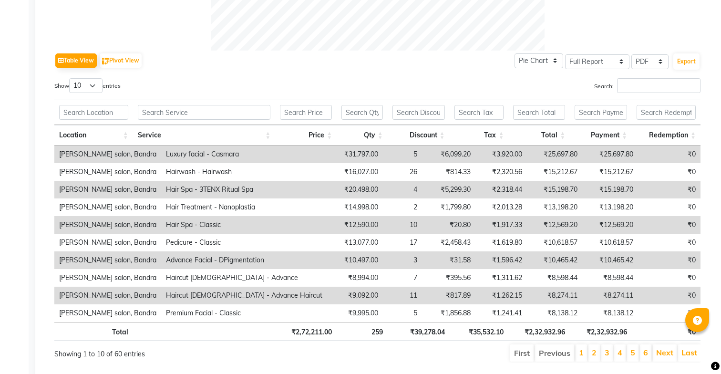
scroll to position [457, 0]
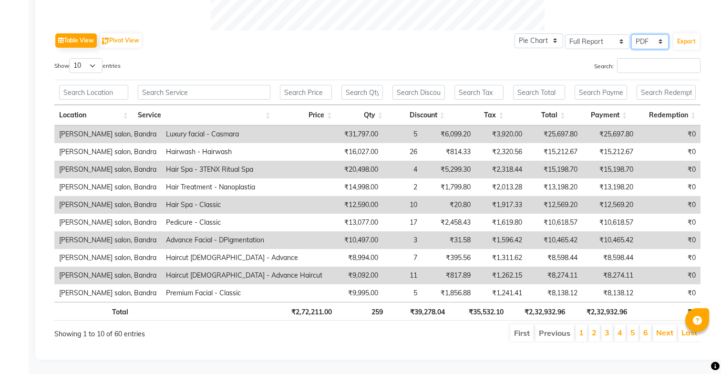
click at [652, 43] on select "Select CSV PDF" at bounding box center [649, 41] width 37 height 15
click at [632, 34] on select "Select CSV PDF" at bounding box center [649, 41] width 37 height 15
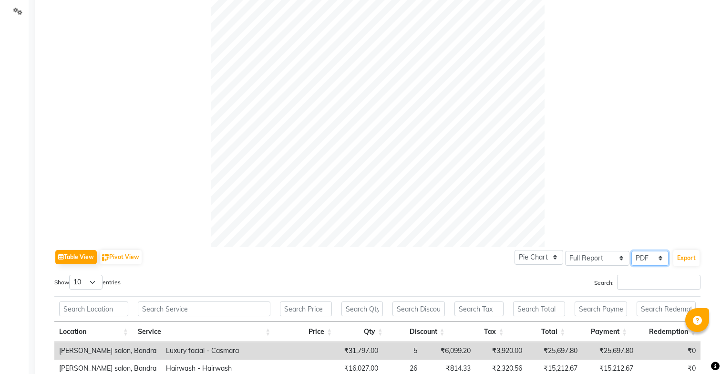
scroll to position [0, 0]
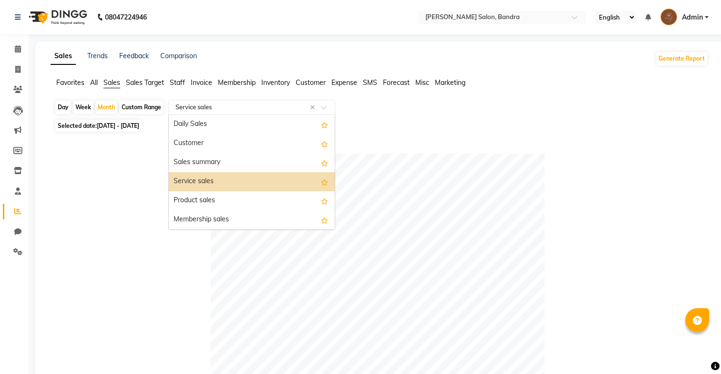
click at [234, 107] on input "text" at bounding box center [242, 107] width 137 height 10
click at [222, 162] on div "Sales summary" at bounding box center [252, 162] width 166 height 19
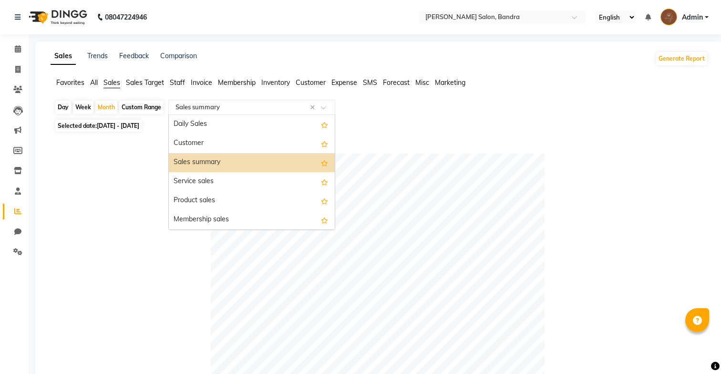
click at [228, 108] on input "text" at bounding box center [242, 107] width 137 height 10
click at [222, 129] on div "Daily Sales" at bounding box center [252, 124] width 166 height 19
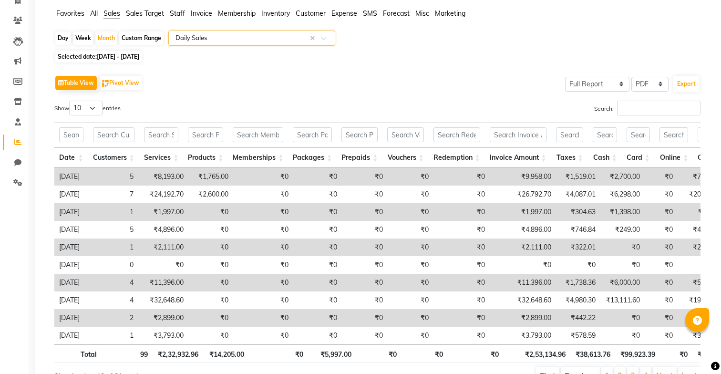
scroll to position [68, 0]
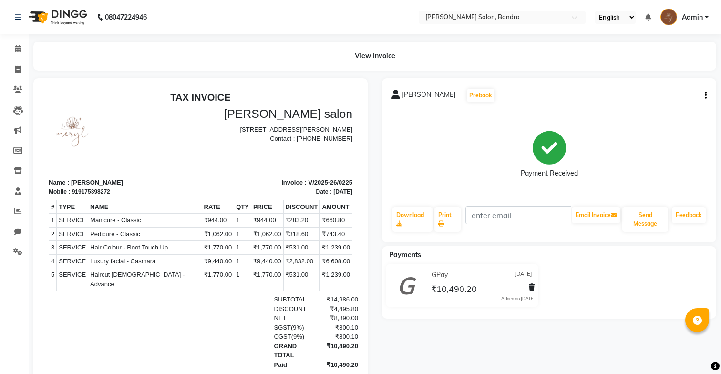
click at [708, 94] on div "Bhagyashri Prebook Payment Received Download Print Email Invoice Send Message F…" at bounding box center [549, 160] width 334 height 164
click at [705, 95] on icon "button" at bounding box center [706, 95] width 2 height 0
click at [670, 111] on div "Edit Invoice" at bounding box center [657, 108] width 65 height 12
select select "service"
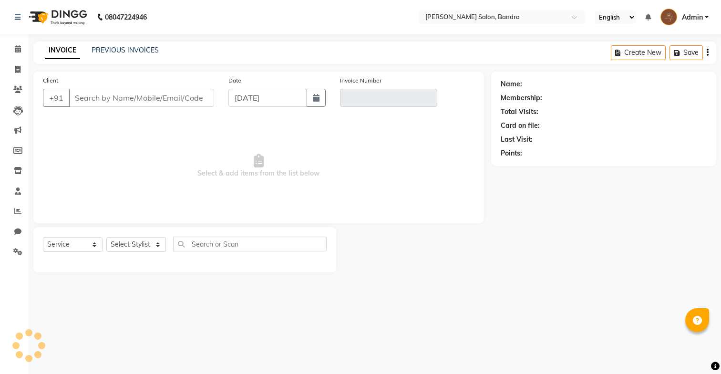
type input "9175398272"
type input "V/2025-26/0225"
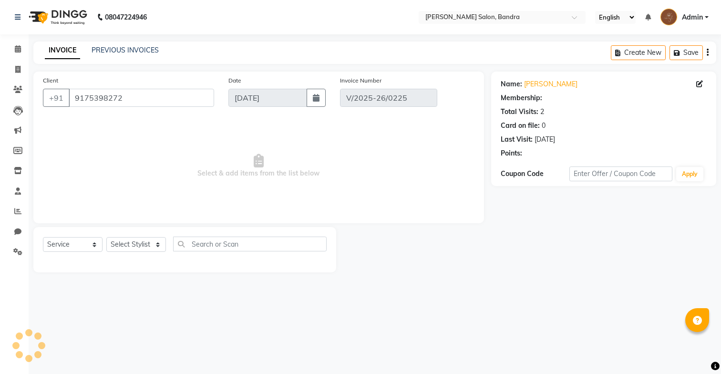
type input "[DATE]"
select select "select"
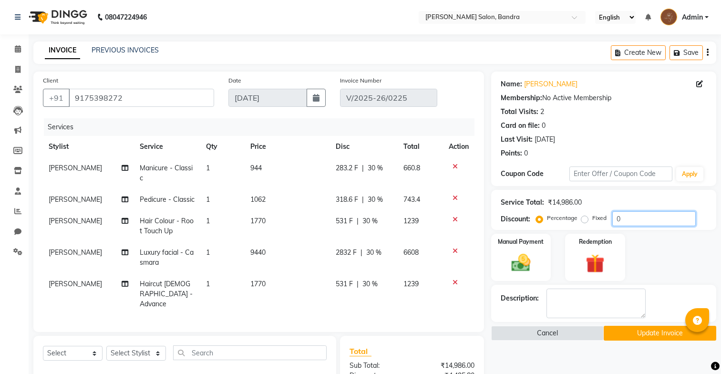
drag, startPoint x: 625, startPoint y: 220, endPoint x: 564, endPoint y: 220, distance: 60.5
click at [564, 220] on div "Percentage Fixed 0" at bounding box center [617, 218] width 158 height 15
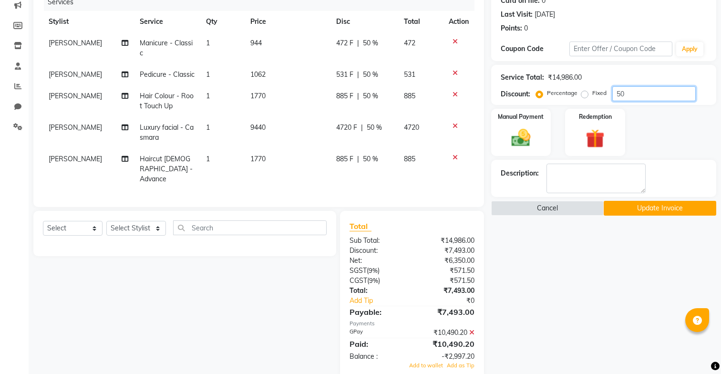
scroll to position [134, 0]
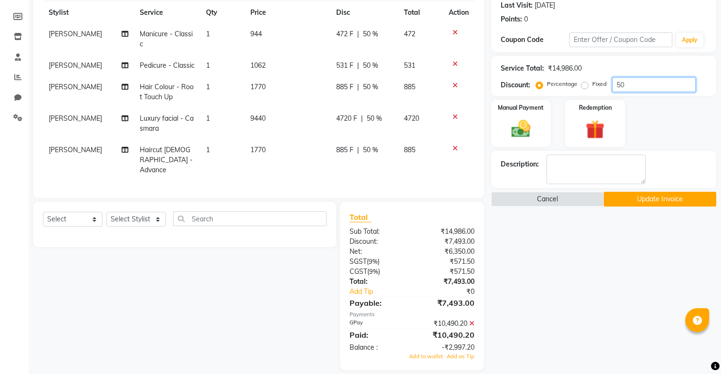
type input "50"
click at [470, 320] on icon at bounding box center [471, 323] width 5 height 7
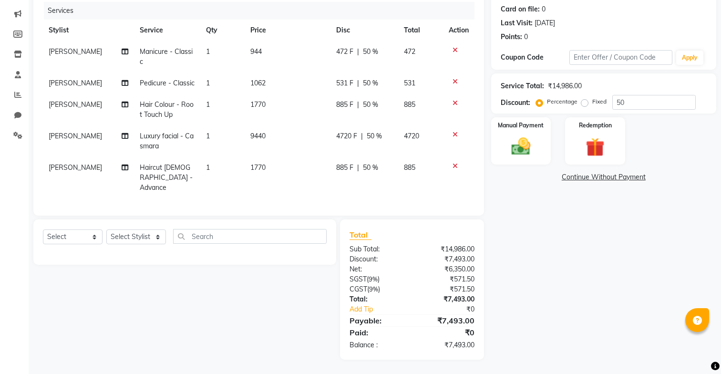
scroll to position [106, 0]
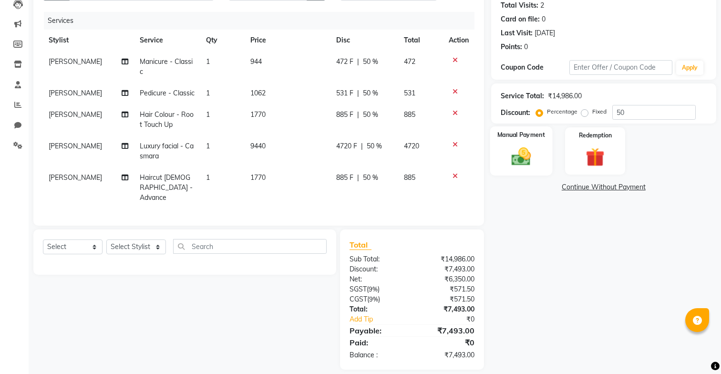
click at [543, 164] on div "Manual Payment" at bounding box center [521, 150] width 62 height 49
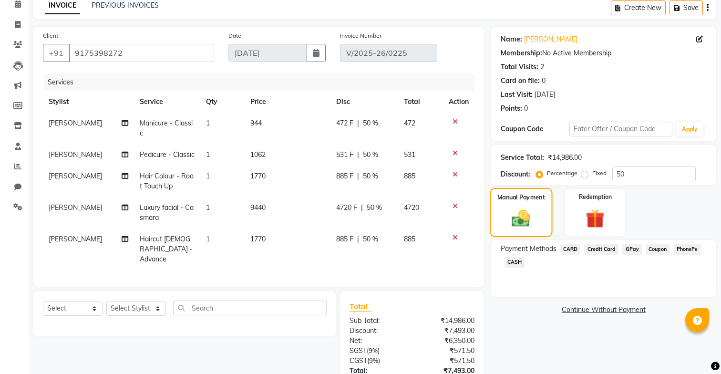
scroll to position [0, 0]
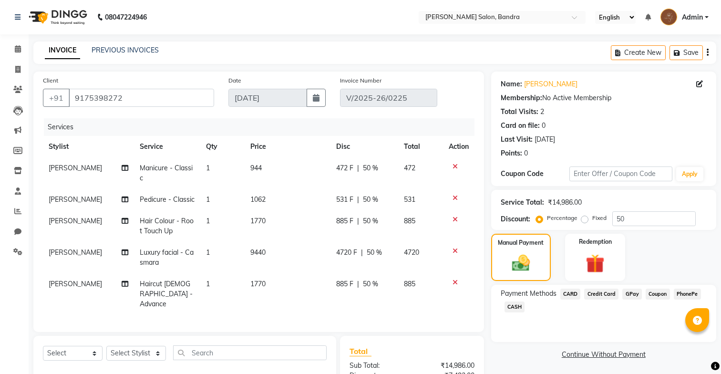
click at [707, 52] on icon "button" at bounding box center [707, 52] width 2 height 0
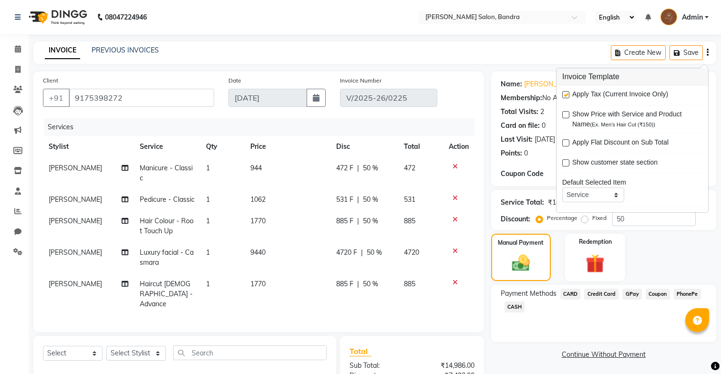
click at [550, 126] on div "Card on file: 0" at bounding box center [604, 126] width 206 height 10
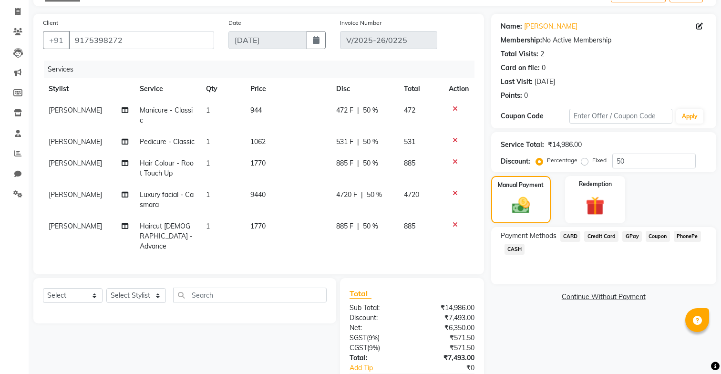
scroll to position [64, 0]
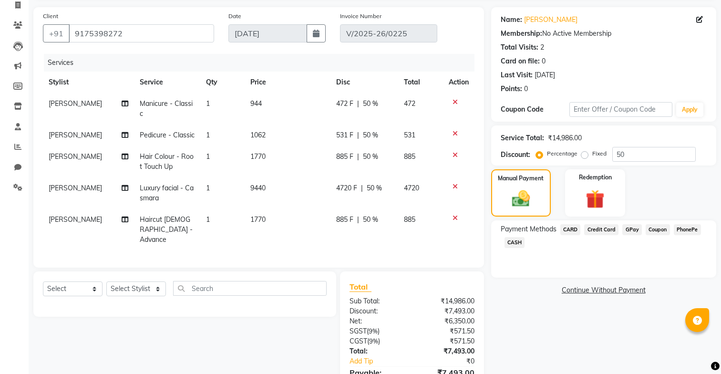
click at [627, 229] on span "GPay" at bounding box center [632, 229] width 20 height 11
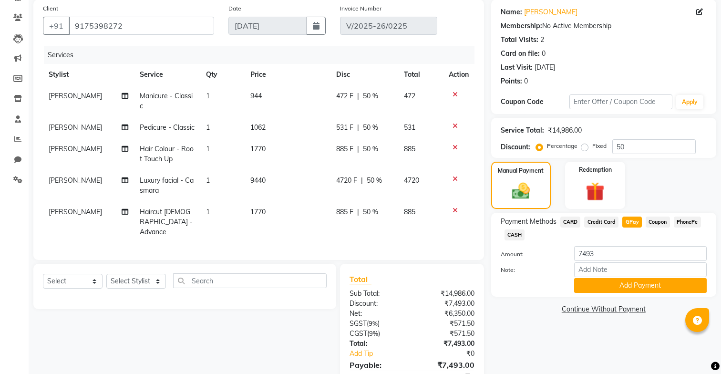
scroll to position [86, 0]
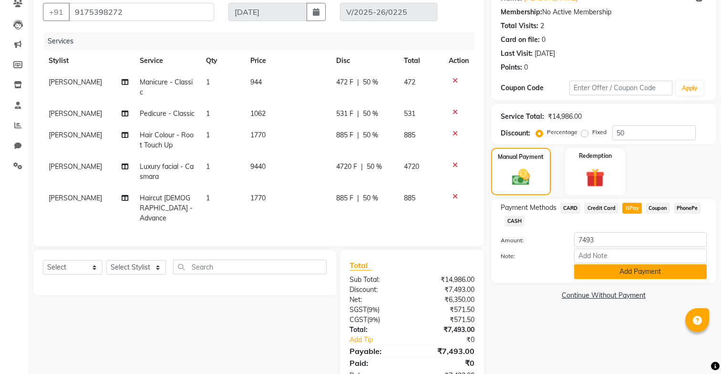
click at [605, 269] on button "Add Payment" at bounding box center [640, 271] width 133 height 15
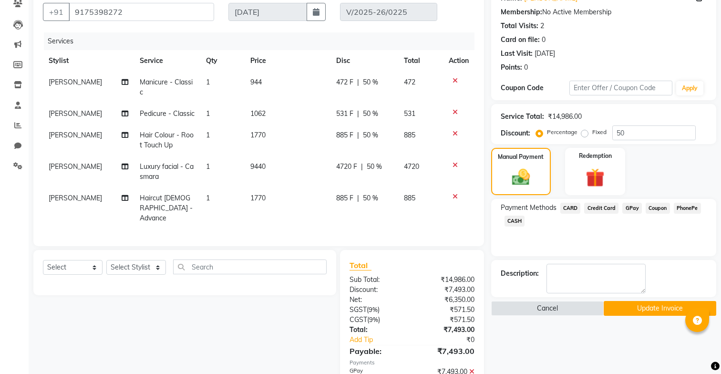
click at [624, 312] on button "Update Invoice" at bounding box center [660, 308] width 113 height 15
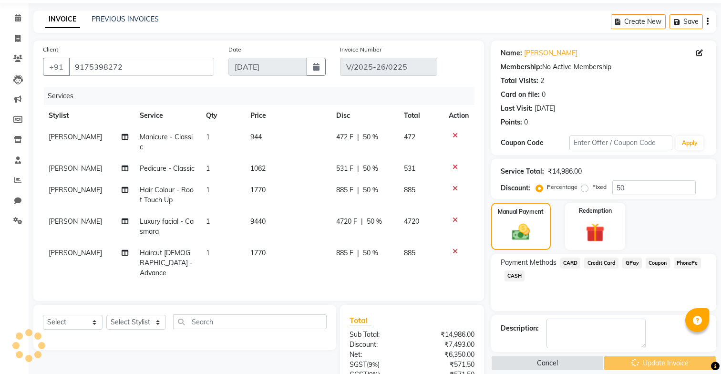
scroll to position [0, 0]
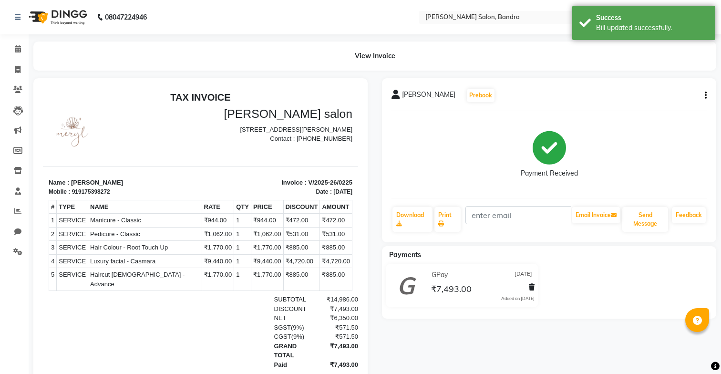
click at [707, 94] on div "Bhagyashri Prebook Payment Received Download Print Email Invoice Send Message F…" at bounding box center [549, 160] width 334 height 164
click at [705, 95] on icon "button" at bounding box center [706, 95] width 2 height 0
click at [660, 72] on div "Cancel Invoice" at bounding box center [657, 72] width 65 height 12
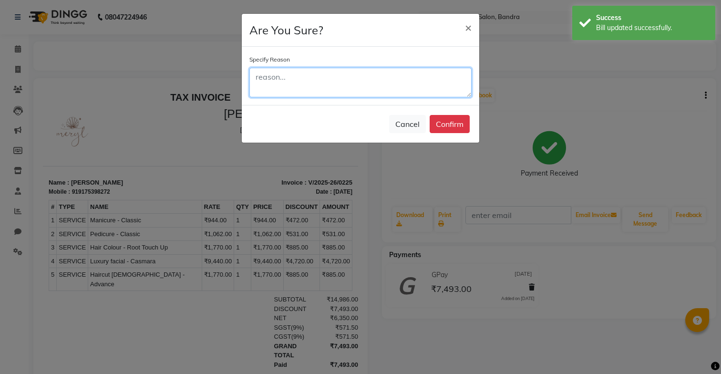
click at [420, 71] on textarea at bounding box center [360, 83] width 222 height 30
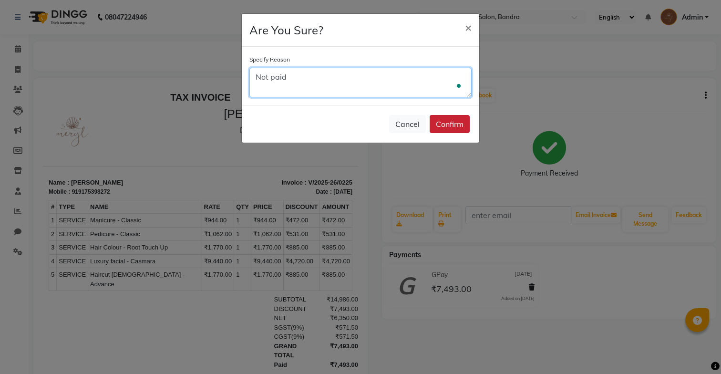
type textarea "Not paid"
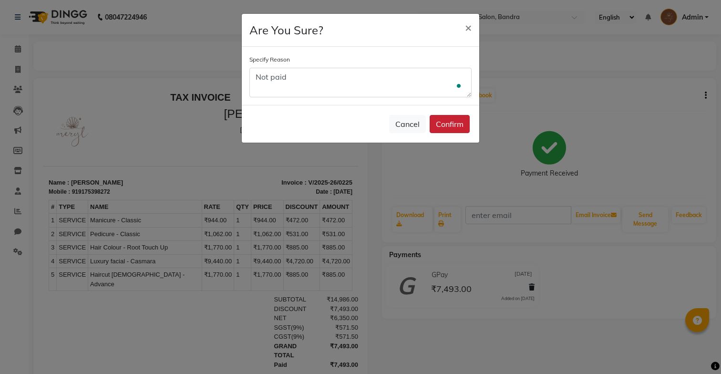
click at [443, 126] on button "Confirm" at bounding box center [450, 124] width 40 height 18
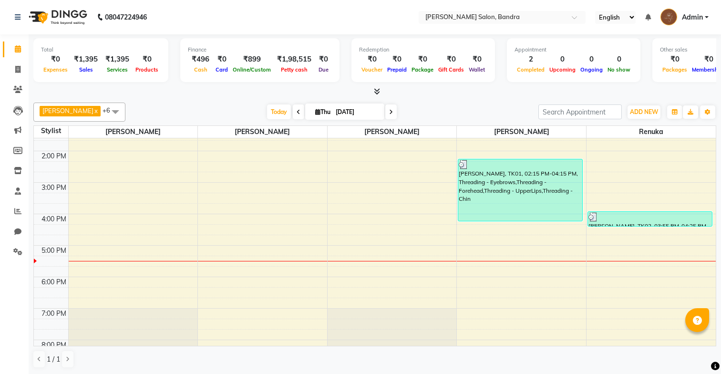
scroll to position [145, 0]
click at [20, 70] on icon at bounding box center [17, 69] width 5 height 7
select select "service"
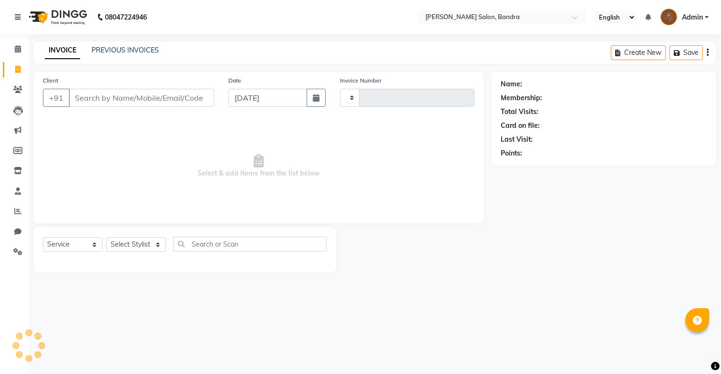
type input "0268"
select select "7894"
click at [146, 50] on link "PREVIOUS INVOICES" at bounding box center [125, 50] width 67 height 9
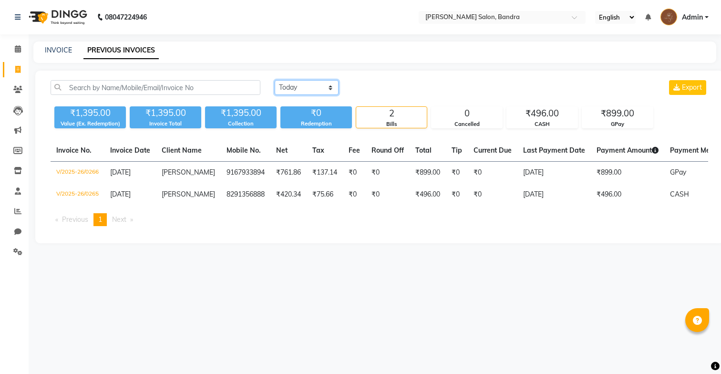
click at [307, 84] on select "Today Yesterday Custom Range" at bounding box center [307, 87] width 64 height 15
select select "range"
click at [275, 80] on select "Today Yesterday Custom Range" at bounding box center [307, 87] width 64 height 15
click at [366, 87] on input "[DATE]" at bounding box center [384, 87] width 67 height 13
select select "9"
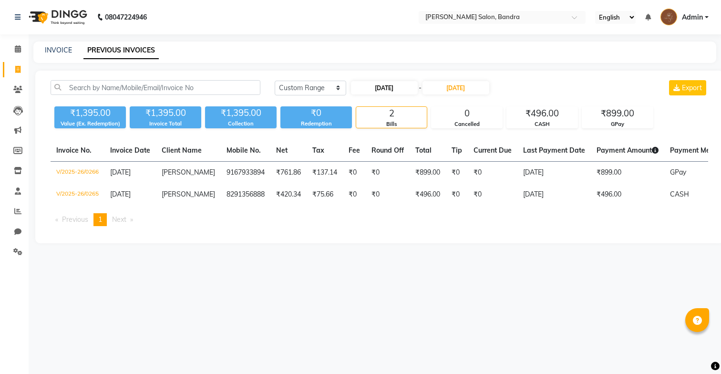
select select "2025"
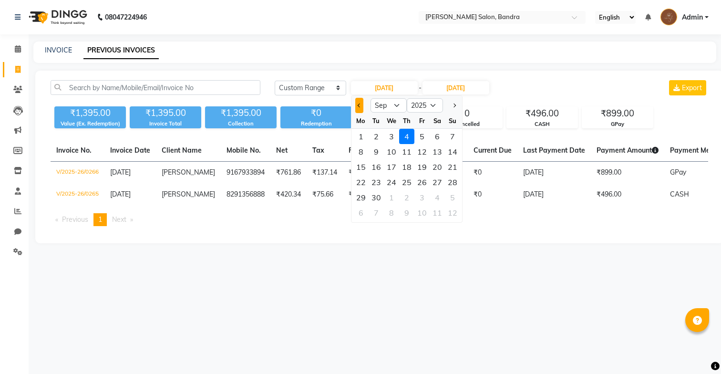
click at [359, 107] on button "Previous month" at bounding box center [359, 105] width 8 height 15
select select "8"
click at [431, 140] on div "2" at bounding box center [437, 136] width 15 height 15
type input "02-08-2025"
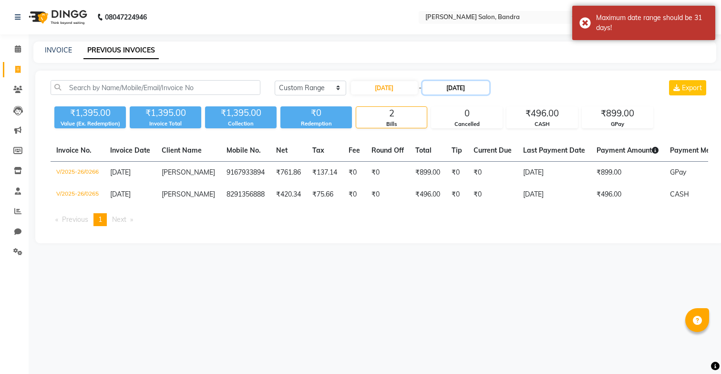
click at [468, 87] on input "[DATE]" at bounding box center [455, 87] width 67 height 13
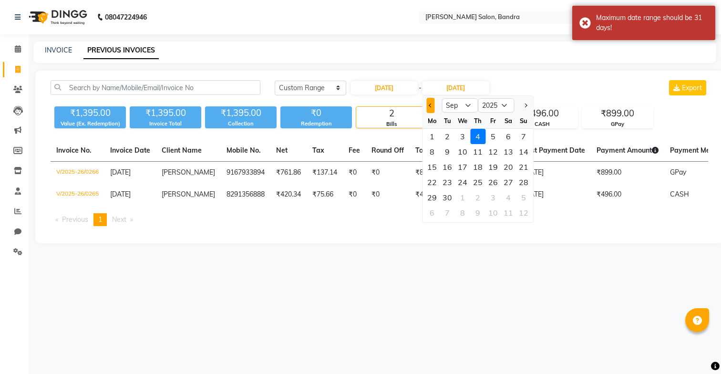
click at [430, 106] on span "Previous month" at bounding box center [431, 105] width 4 height 4
select select "8"
click at [509, 137] on div "2" at bounding box center [508, 136] width 15 height 15
type input "02-08-2025"
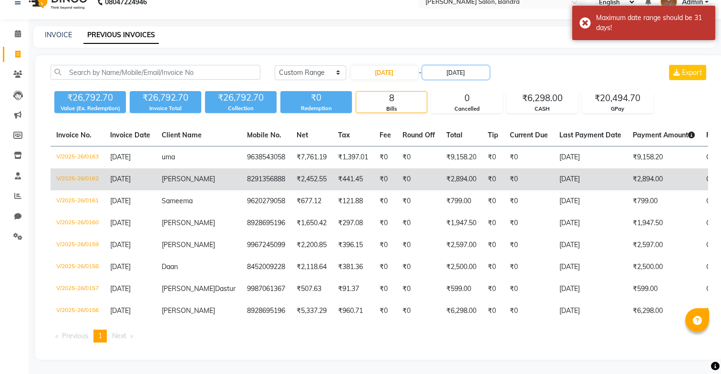
scroll to position [25, 0]
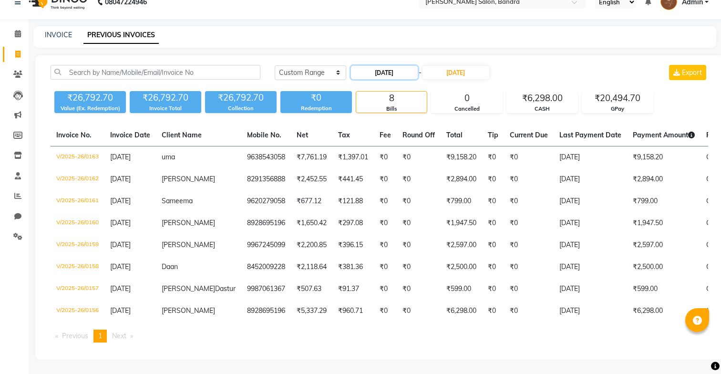
click at [370, 66] on input "02-08-2025" at bounding box center [384, 72] width 67 height 13
select select "8"
select select "2025"
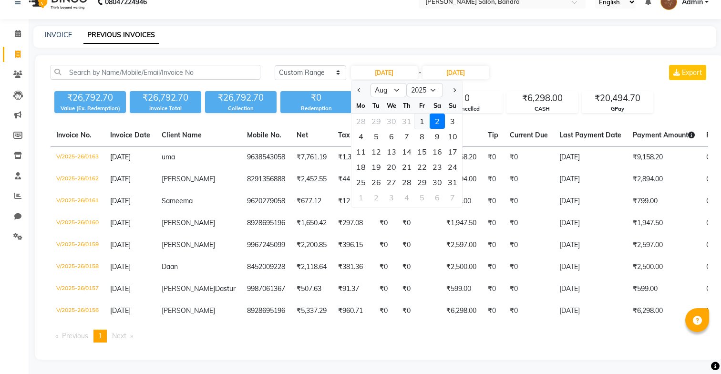
click at [420, 113] on div "1" at bounding box center [421, 120] width 15 height 15
type input "01-08-2025"
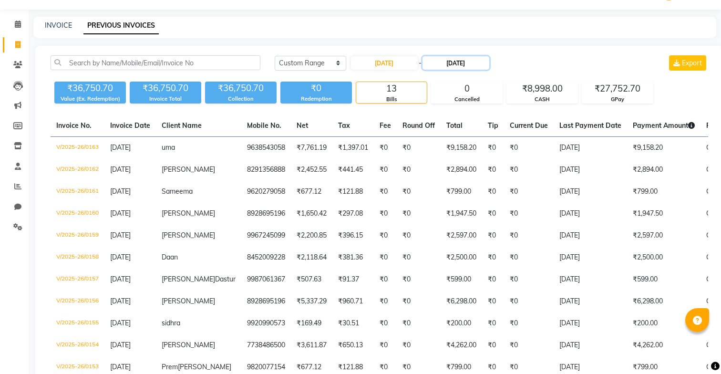
click at [438, 65] on input "02-08-2025" at bounding box center [455, 62] width 67 height 13
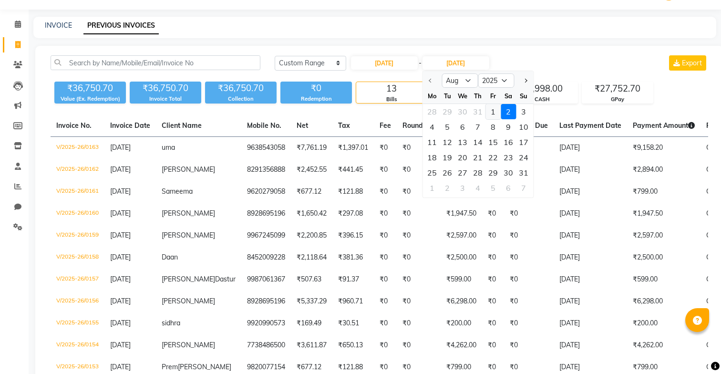
click at [497, 112] on div "1" at bounding box center [492, 111] width 15 height 15
type input "01-08-2025"
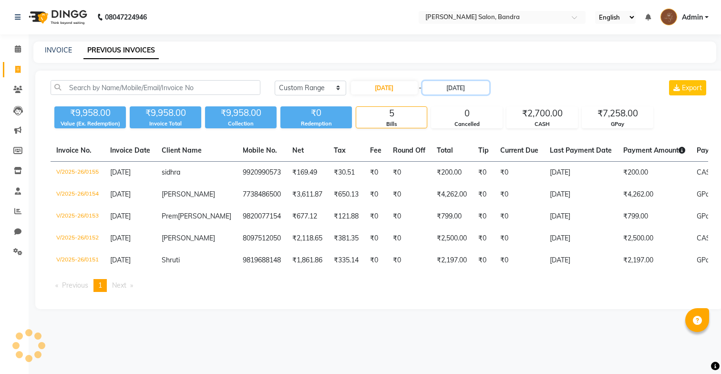
scroll to position [0, 0]
click at [391, 82] on input "01-08-2025" at bounding box center [384, 87] width 67 height 13
select select "8"
select select "2025"
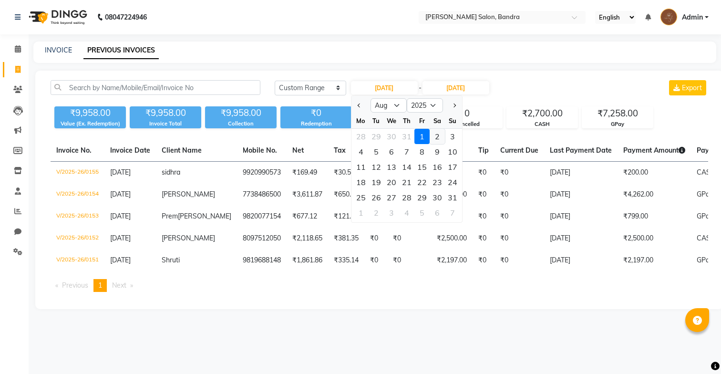
click at [435, 140] on div "2" at bounding box center [437, 136] width 15 height 15
type input "02-08-2025"
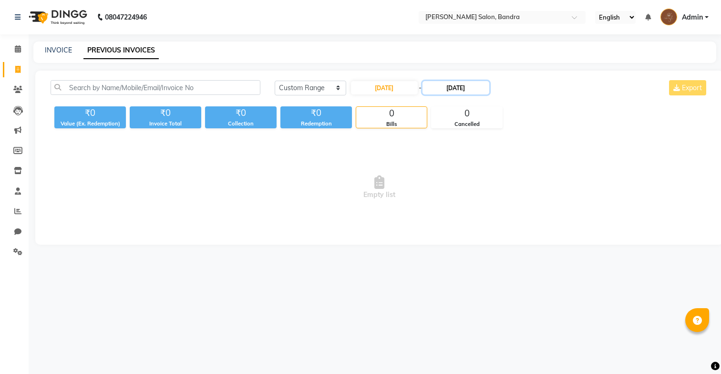
click at [453, 86] on input "01-08-2025" at bounding box center [455, 87] width 67 height 13
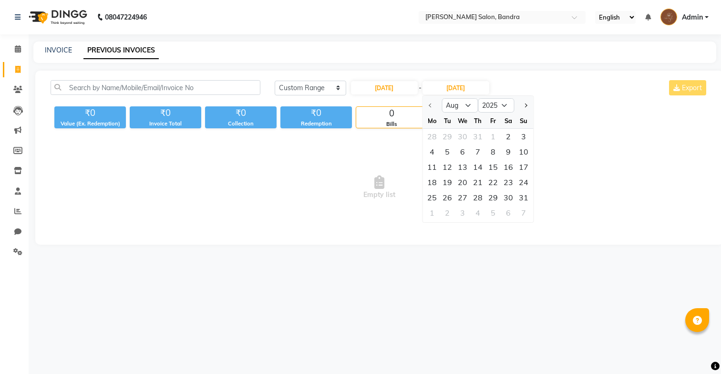
click at [430, 105] on div at bounding box center [431, 105] width 19 height 15
click at [510, 137] on div "2" at bounding box center [508, 136] width 15 height 15
type input "02-08-2025"
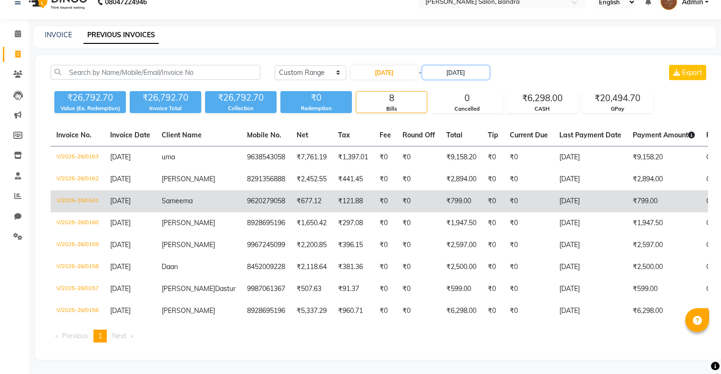
scroll to position [25, 0]
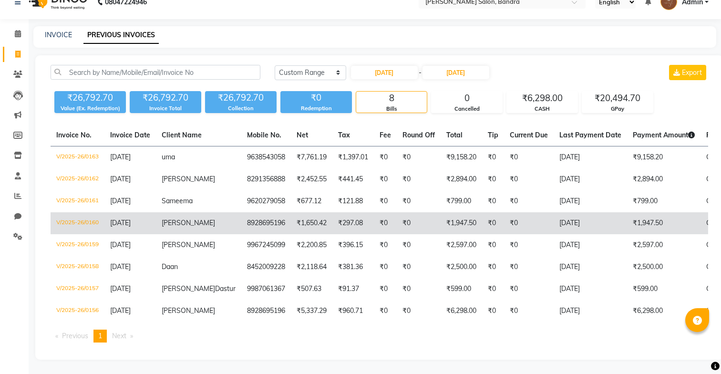
click at [583, 212] on td "02-08-2025" at bounding box center [589, 223] width 73 height 22
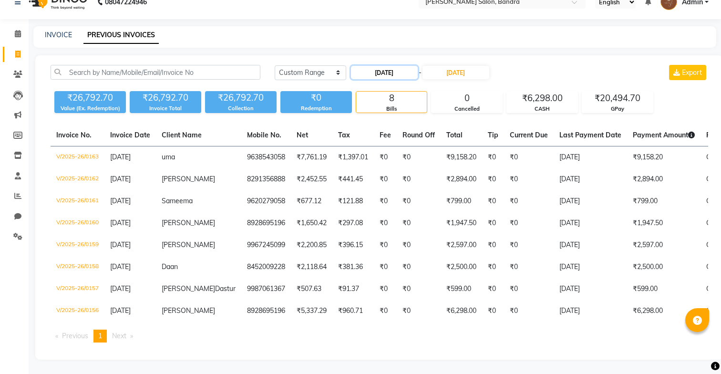
click at [389, 66] on input "02-08-2025" at bounding box center [384, 72] width 67 height 13
select select "8"
select select "2025"
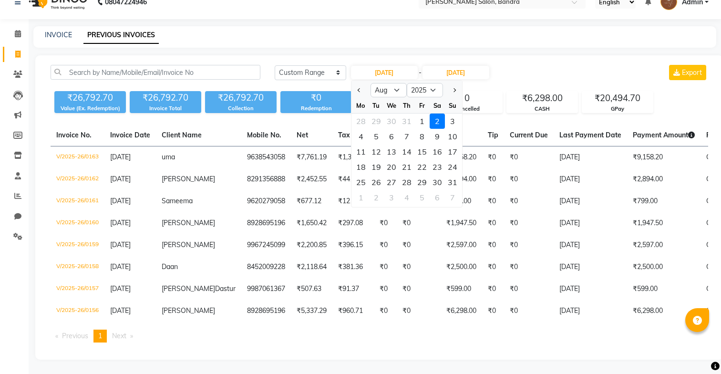
click at [436, 113] on div "2" at bounding box center [437, 120] width 15 height 15
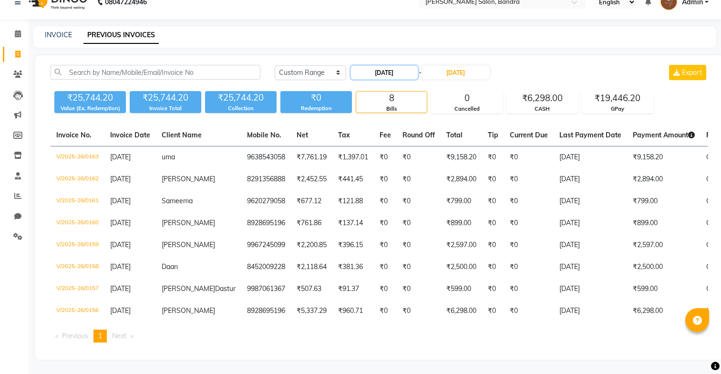
click at [400, 66] on input "02-08-2025" at bounding box center [384, 72] width 67 height 13
select select "8"
select select "2025"
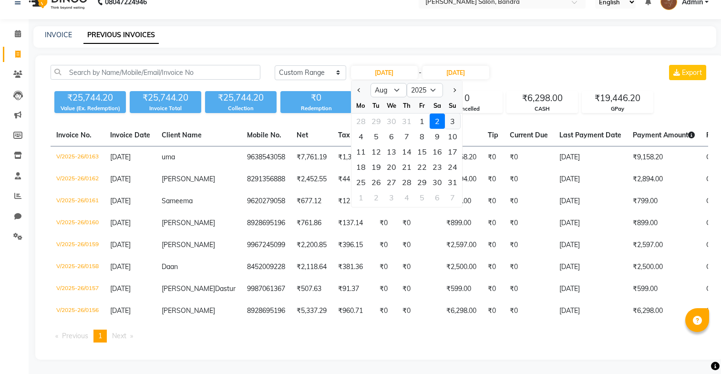
click at [449, 113] on div "3" at bounding box center [452, 120] width 15 height 15
type input "03-08-2025"
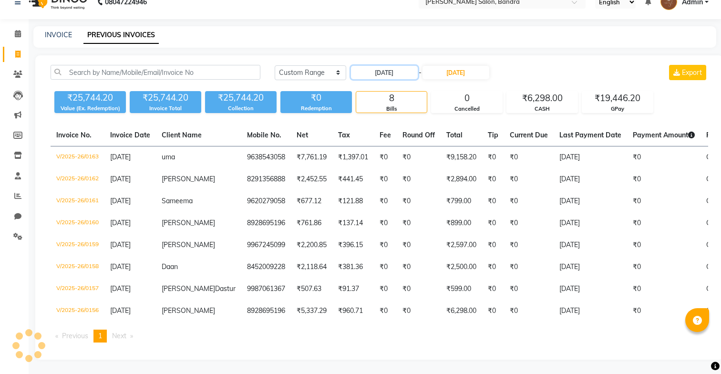
scroll to position [0, 0]
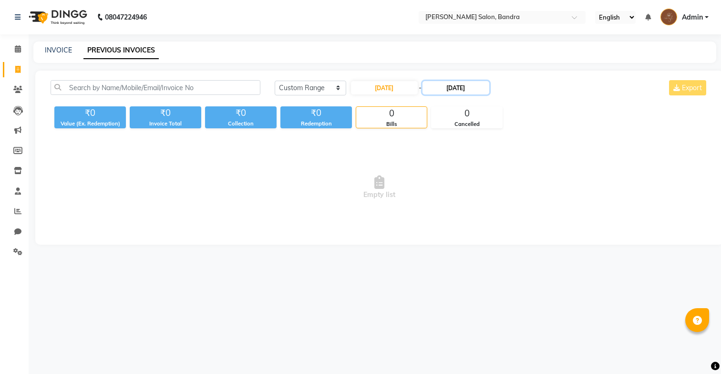
click at [449, 84] on input "02-08-2025" at bounding box center [455, 87] width 67 height 13
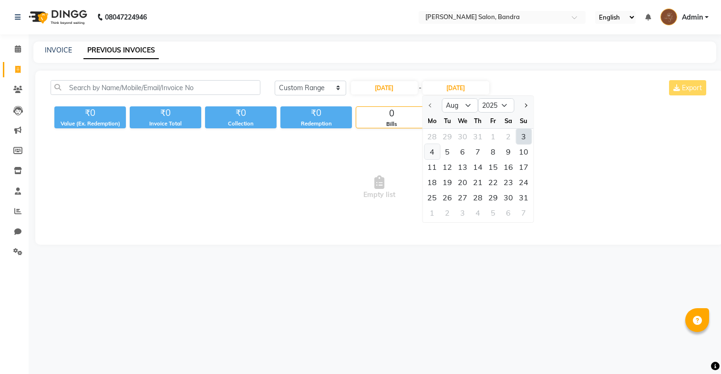
click at [435, 151] on div "4" at bounding box center [431, 151] width 15 height 15
type input "04-08-2025"
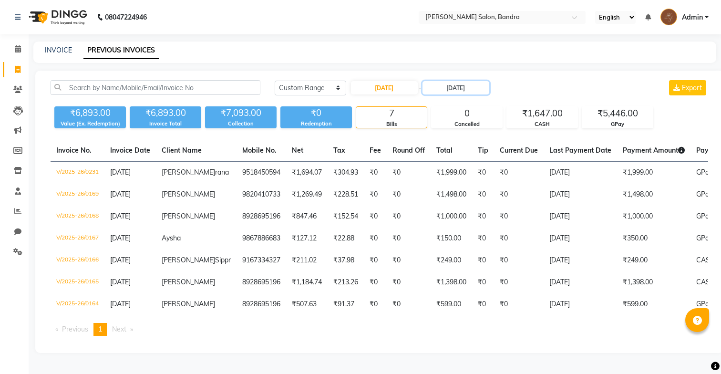
scroll to position [12, 0]
click at [393, 81] on input "03-08-2025" at bounding box center [384, 87] width 67 height 13
select select "8"
select select "2025"
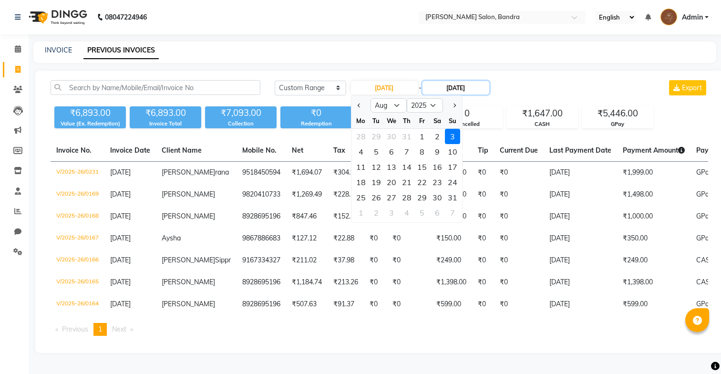
click at [456, 81] on input "04-08-2025" at bounding box center [455, 87] width 67 height 13
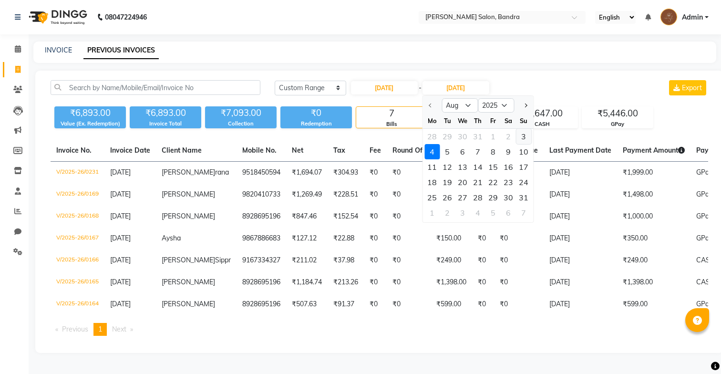
click at [521, 129] on div "3" at bounding box center [523, 136] width 15 height 15
type input "03-08-2025"
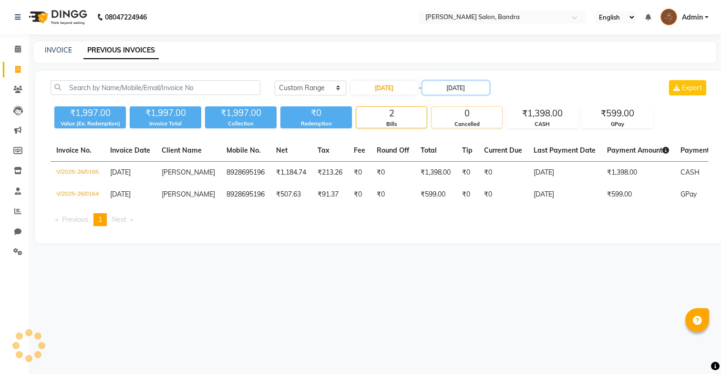
scroll to position [0, 0]
click at [380, 92] on input "03-08-2025" at bounding box center [384, 87] width 67 height 13
select select "8"
select select "2025"
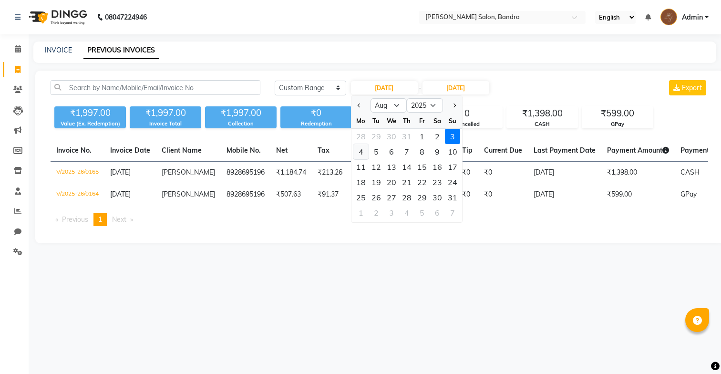
click at [364, 154] on div "4" at bounding box center [360, 151] width 15 height 15
type input "04-08-2025"
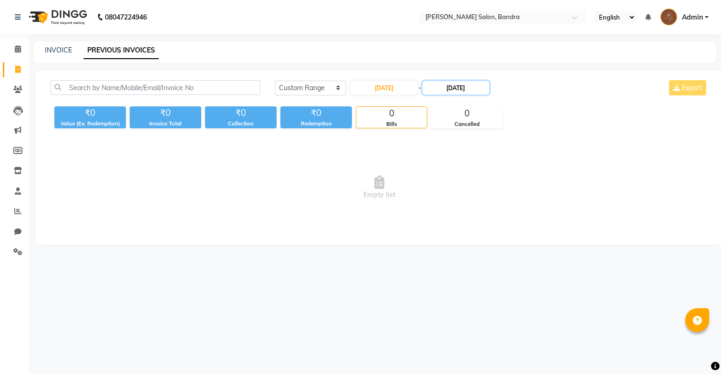
click at [449, 90] on input "03-08-2025" at bounding box center [455, 87] width 67 height 13
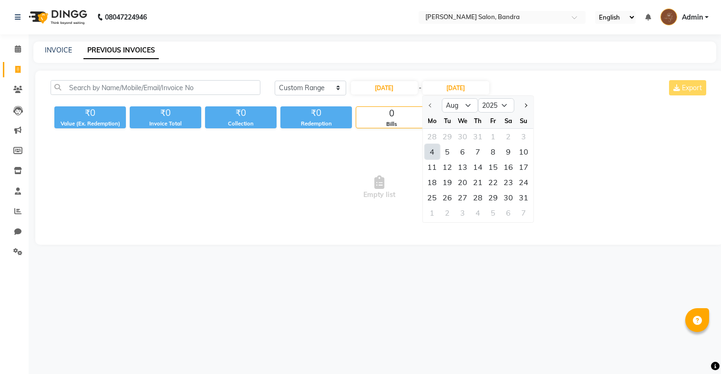
click at [431, 152] on div "4" at bounding box center [431, 151] width 15 height 15
type input "04-08-2025"
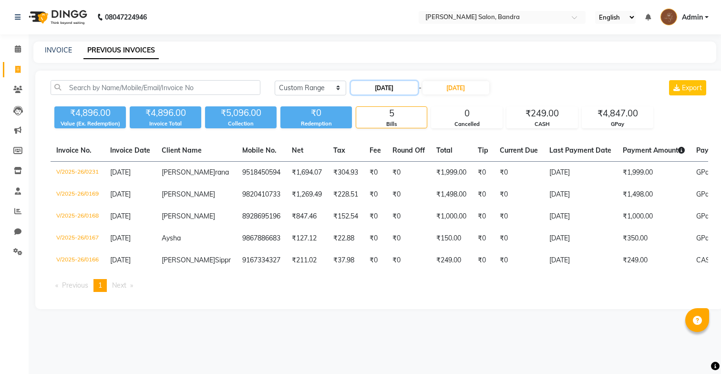
click at [389, 87] on input "04-08-2025" at bounding box center [384, 87] width 67 height 13
select select "8"
select select "2025"
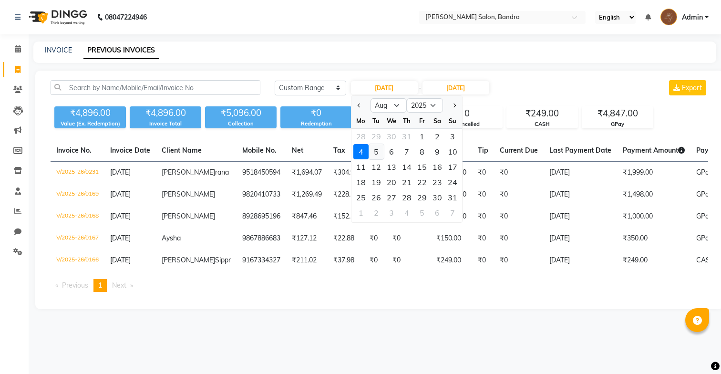
click at [378, 152] on div "5" at bounding box center [375, 151] width 15 height 15
type input "05-08-2025"
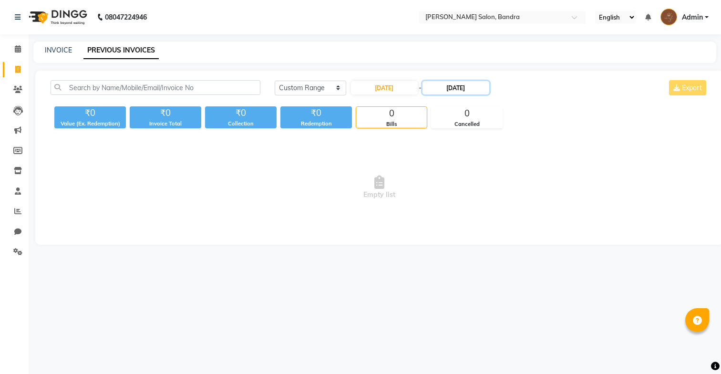
click at [445, 89] on input "04-08-2025" at bounding box center [455, 87] width 67 height 13
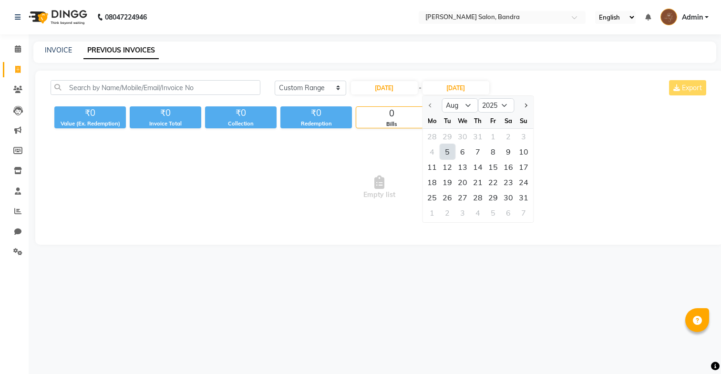
click at [446, 152] on div "5" at bounding box center [447, 151] width 15 height 15
type input "05-08-2025"
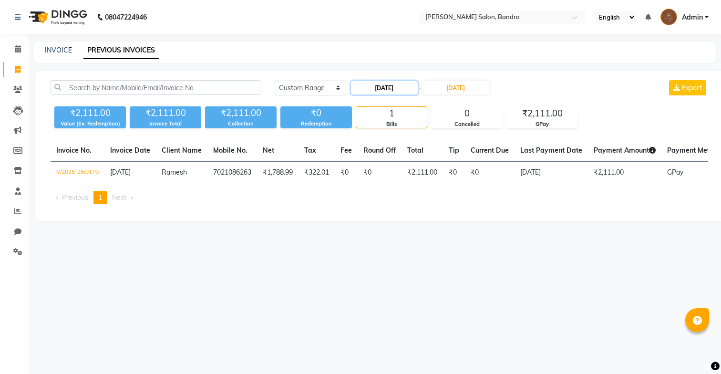
click at [396, 91] on input "05-08-2025" at bounding box center [384, 87] width 67 height 13
select select "8"
select select "2025"
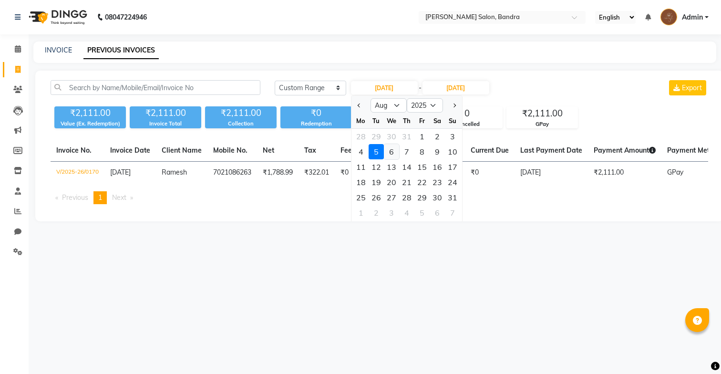
click at [391, 152] on div "6" at bounding box center [391, 151] width 15 height 15
type input "06-08-2025"
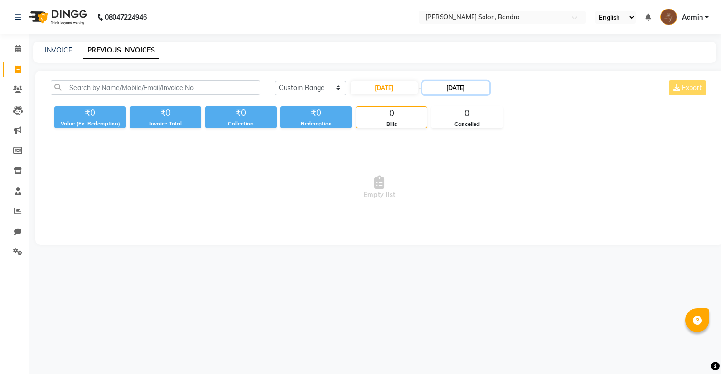
click at [443, 91] on input "05-08-2025" at bounding box center [455, 87] width 67 height 13
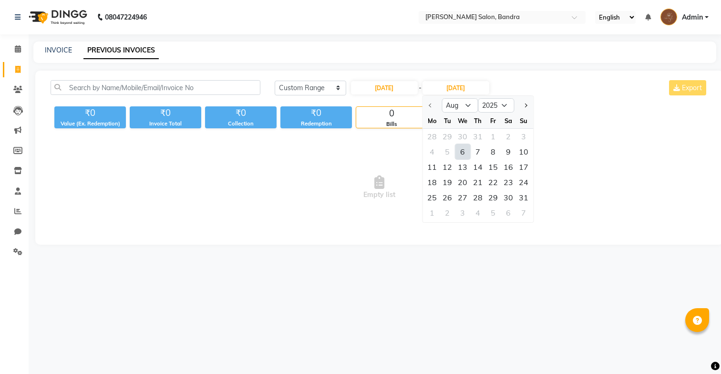
click at [459, 151] on div "6" at bounding box center [462, 151] width 15 height 15
type input "06-08-2025"
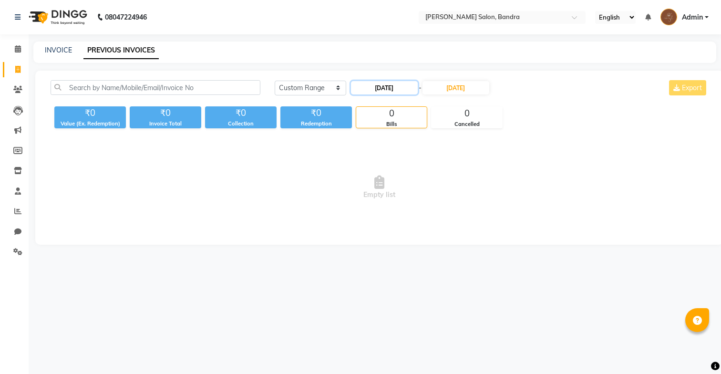
click at [397, 87] on input "06-08-2025" at bounding box center [384, 87] width 67 height 13
select select "8"
select select "2025"
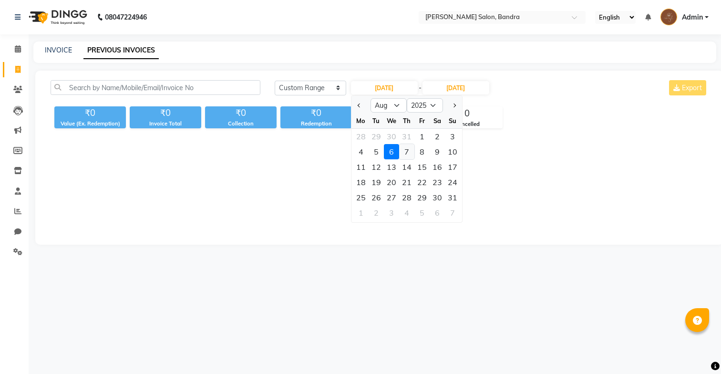
click at [406, 148] on div "7" at bounding box center [406, 151] width 15 height 15
type input "07-08-2025"
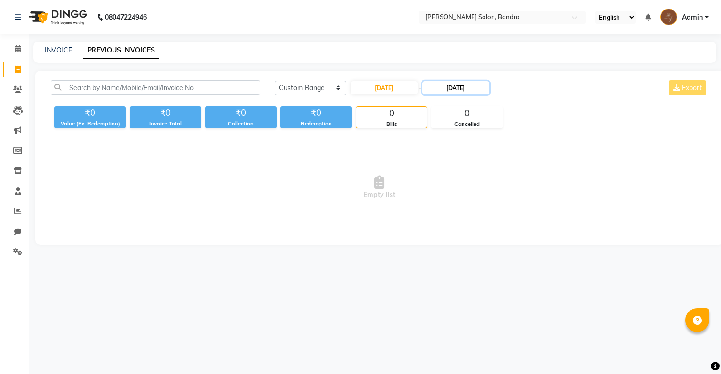
click at [450, 89] on input "06-08-2025" at bounding box center [455, 87] width 67 height 13
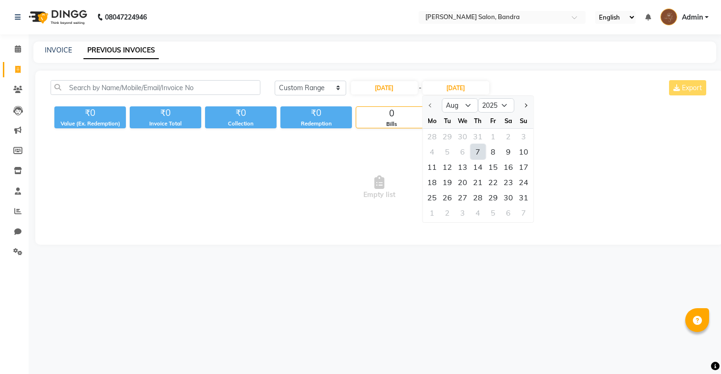
click at [482, 150] on div "7" at bounding box center [477, 151] width 15 height 15
type input "07-08-2025"
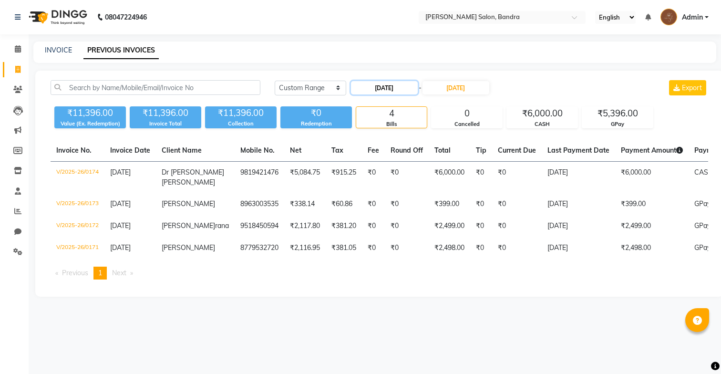
click at [408, 87] on input "07-08-2025" at bounding box center [384, 87] width 67 height 13
select select "8"
select select "2025"
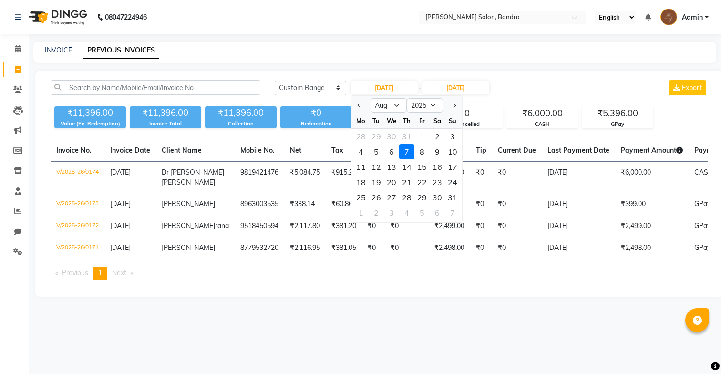
click at [426, 150] on div "8" at bounding box center [421, 151] width 15 height 15
type input "08-08-2025"
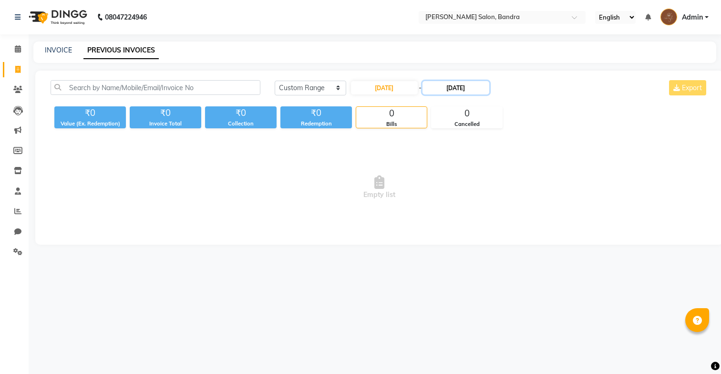
click at [450, 85] on input "07-08-2025" at bounding box center [455, 87] width 67 height 13
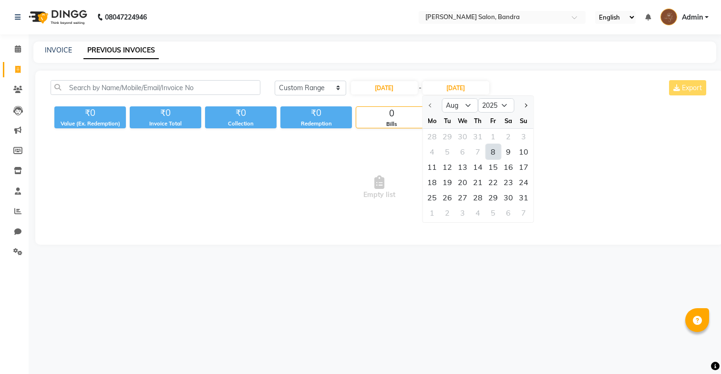
click at [489, 152] on div "8" at bounding box center [492, 151] width 15 height 15
type input "08-08-2025"
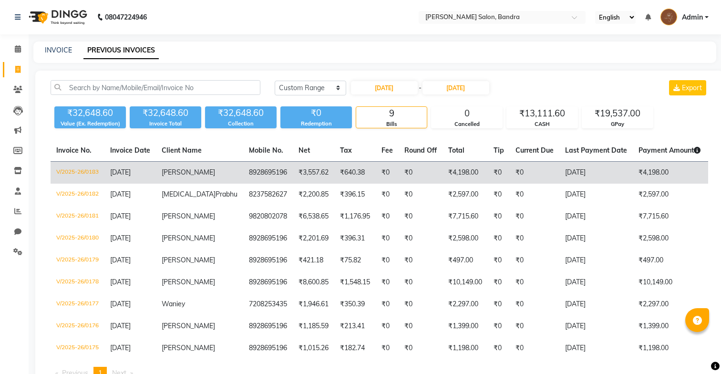
click at [559, 170] on td "08-08-2025" at bounding box center [595, 173] width 73 height 22
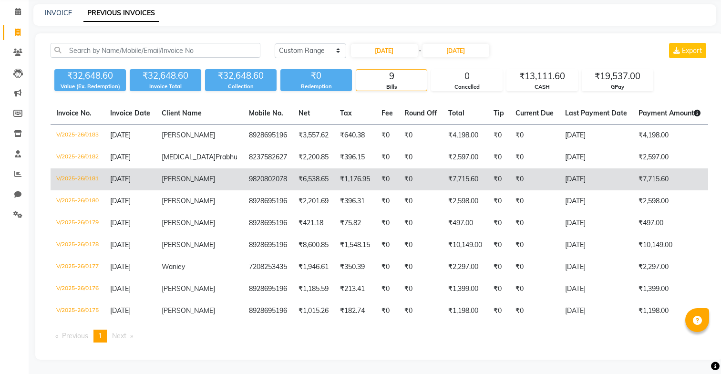
scroll to position [47, 0]
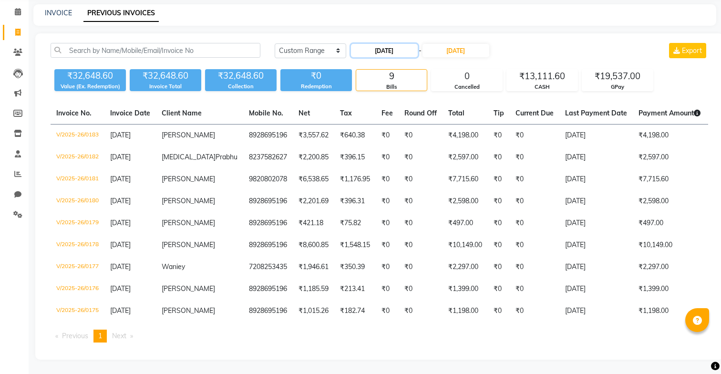
click at [394, 44] on input "08-08-2025" at bounding box center [384, 50] width 67 height 13
select select "8"
select select "2025"
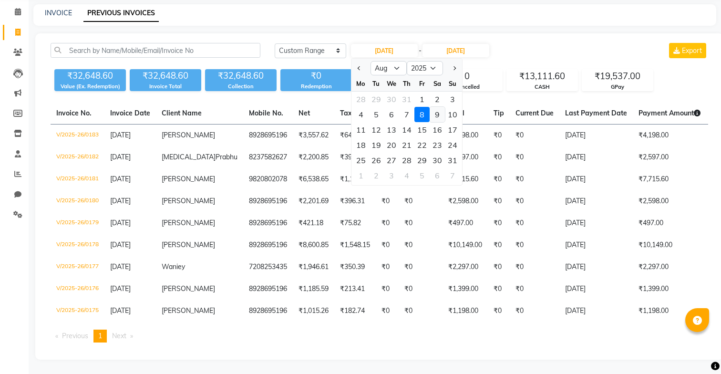
click at [438, 107] on div "9" at bounding box center [437, 114] width 15 height 15
type input "09-08-2025"
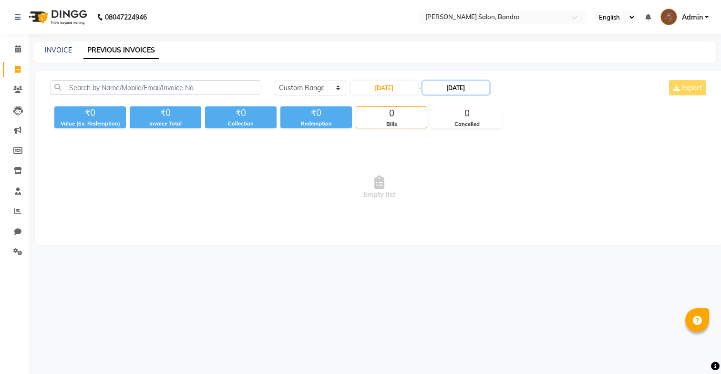
click at [443, 91] on input "08-08-2025" at bounding box center [455, 87] width 67 height 13
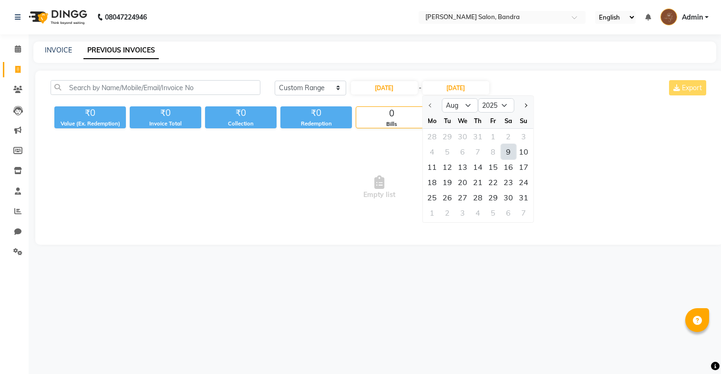
click at [510, 153] on div "9" at bounding box center [508, 151] width 15 height 15
type input "09-08-2025"
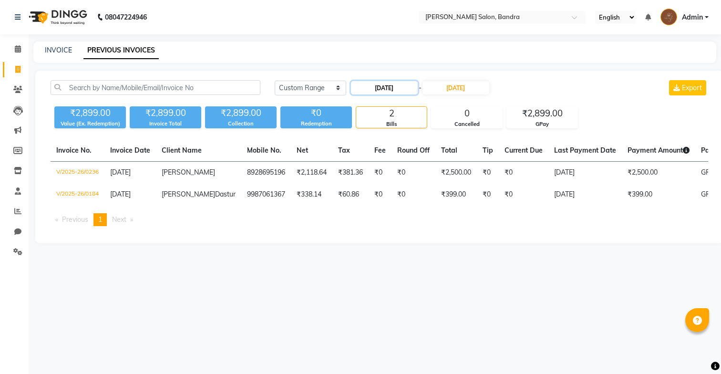
click at [408, 89] on input "09-08-2025" at bounding box center [384, 87] width 67 height 13
select select "8"
select select "2025"
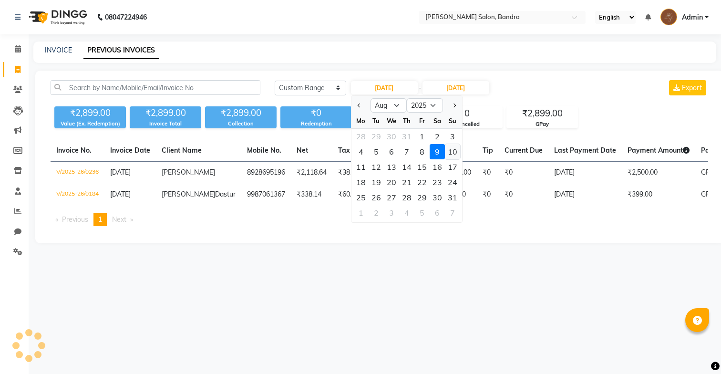
click at [448, 149] on div "10" at bounding box center [452, 151] width 15 height 15
type input "10-08-2025"
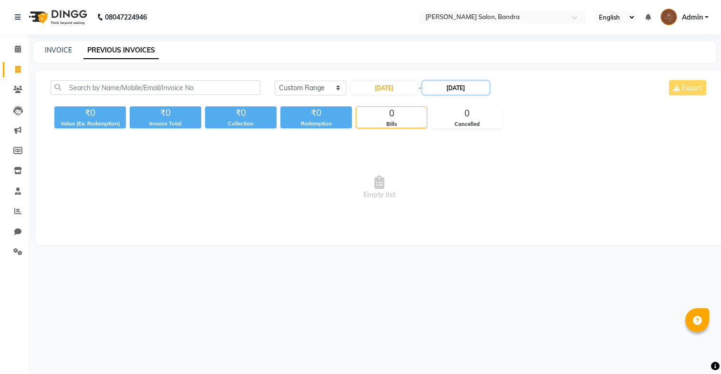
click at [453, 90] on input "09-08-2025" at bounding box center [455, 87] width 67 height 13
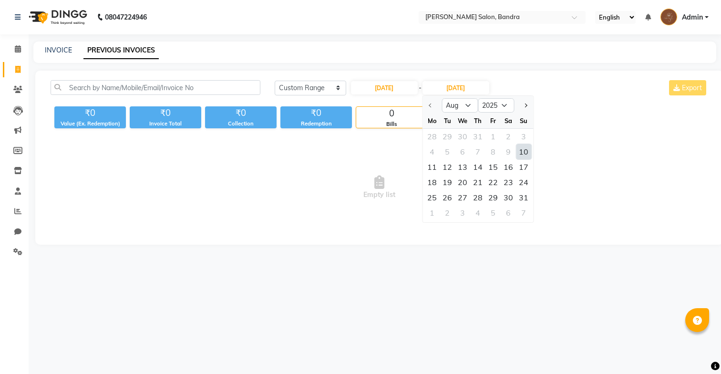
click at [521, 149] on div "10" at bounding box center [523, 151] width 15 height 15
type input "10-08-2025"
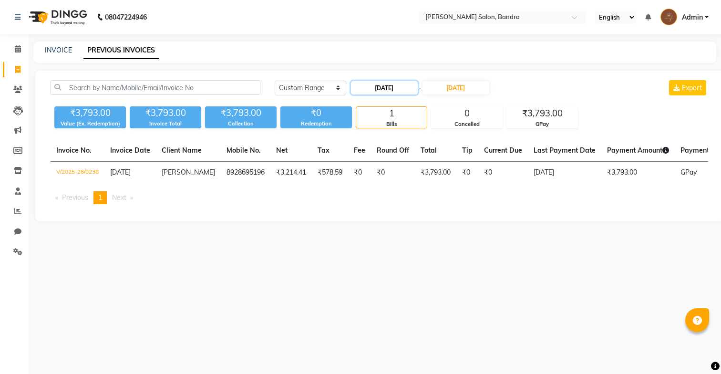
click at [394, 90] on input "10-08-2025" at bounding box center [384, 87] width 67 height 13
select select "8"
select select "2025"
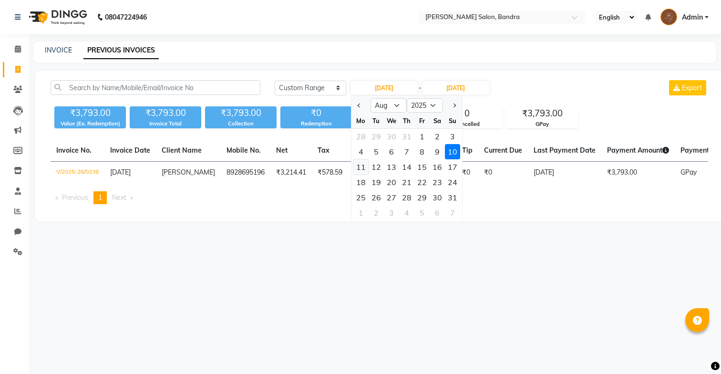
click at [364, 166] on div "11" at bounding box center [360, 166] width 15 height 15
type input "11-08-2025"
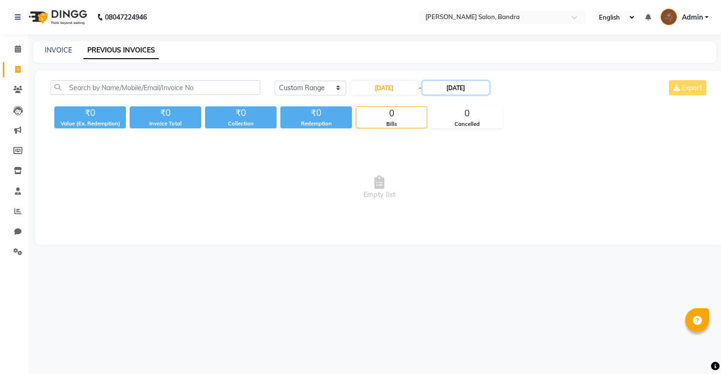
click at [455, 91] on input "10-08-2025" at bounding box center [455, 87] width 67 height 13
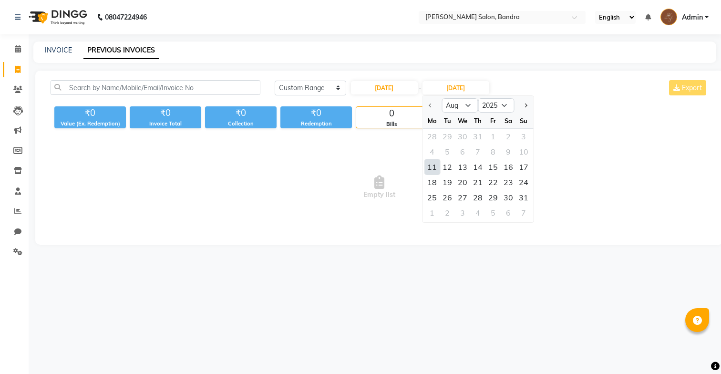
click at [431, 164] on div "11" at bounding box center [431, 166] width 15 height 15
type input "11-08-2025"
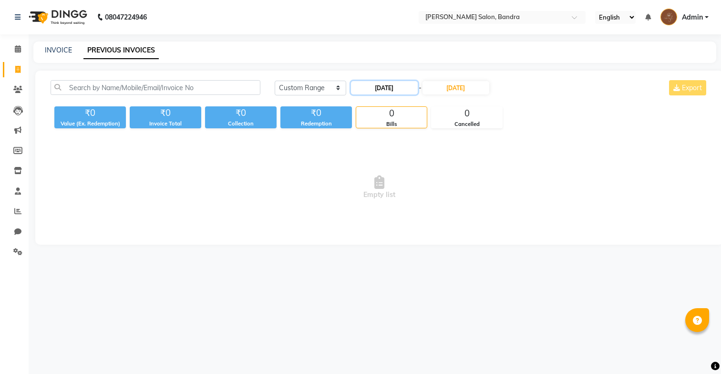
click at [398, 90] on input "11-08-2025" at bounding box center [384, 87] width 67 height 13
select select "8"
select select "2025"
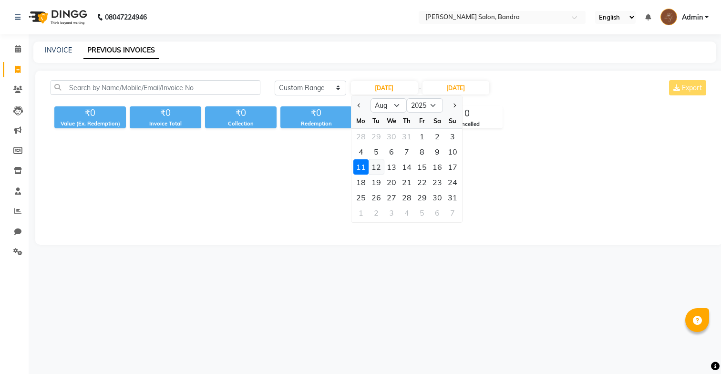
click at [377, 167] on div "12" at bounding box center [375, 166] width 15 height 15
type input "12-08-2025"
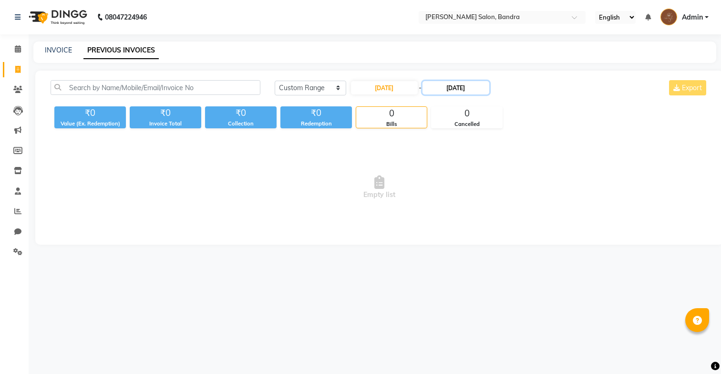
click at [458, 85] on input "11-08-2025" at bounding box center [455, 87] width 67 height 13
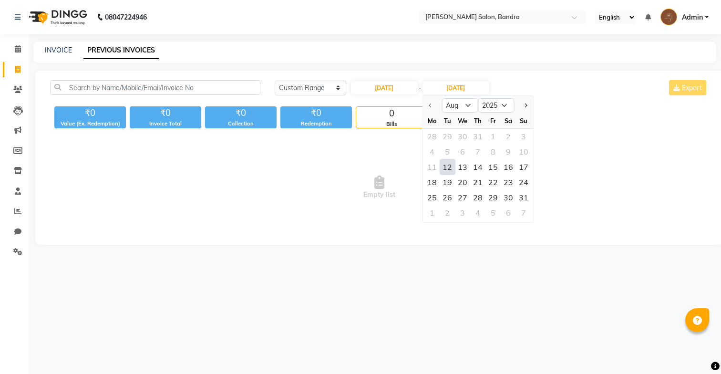
click at [450, 168] on div "12" at bounding box center [447, 166] width 15 height 15
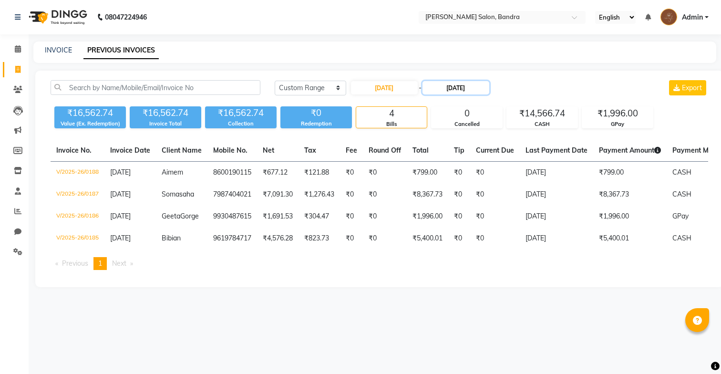
click at [451, 89] on input "12-08-2025" at bounding box center [455, 87] width 67 height 13
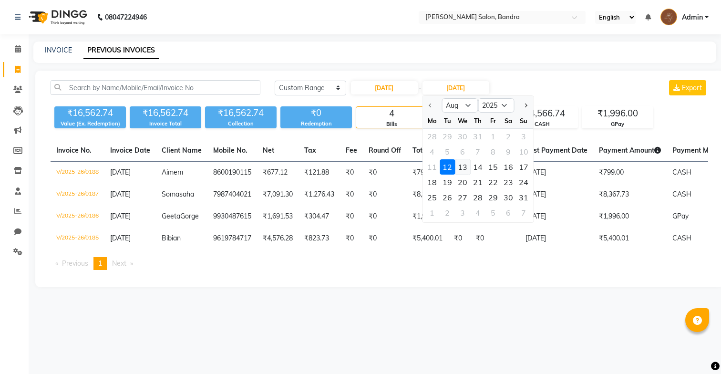
click at [468, 167] on div "13" at bounding box center [462, 166] width 15 height 15
type input "13-08-2025"
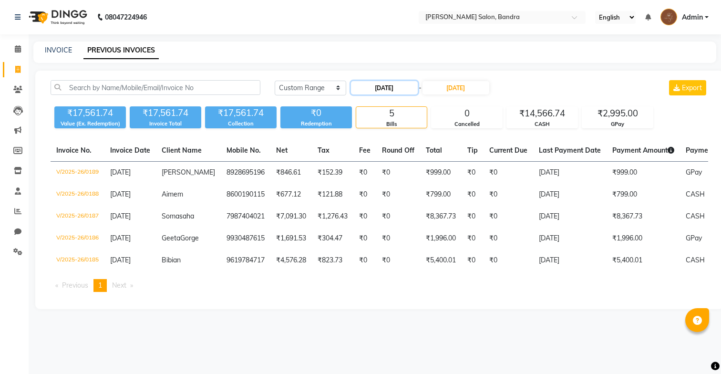
click at [413, 86] on input "12-08-2025" at bounding box center [384, 87] width 67 height 13
select select "8"
select select "2025"
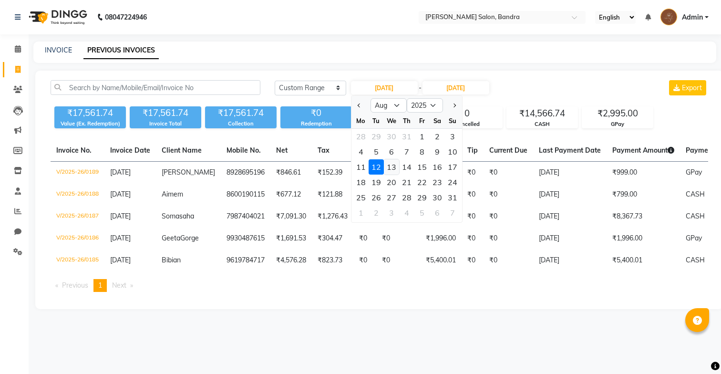
click at [386, 166] on div "13" at bounding box center [391, 166] width 15 height 15
type input "13-08-2025"
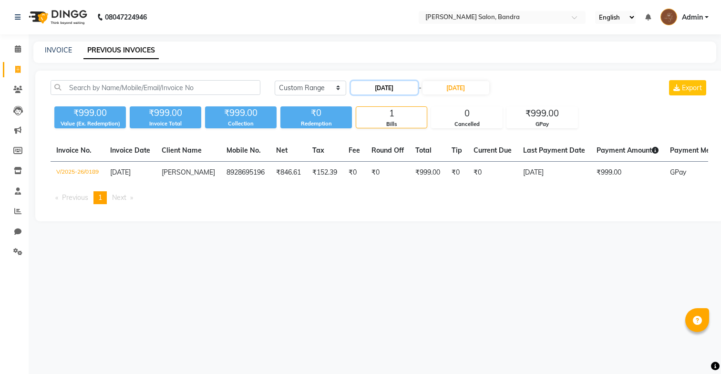
click at [401, 87] on input "13-08-2025" at bounding box center [384, 87] width 67 height 13
select select "8"
select select "2025"
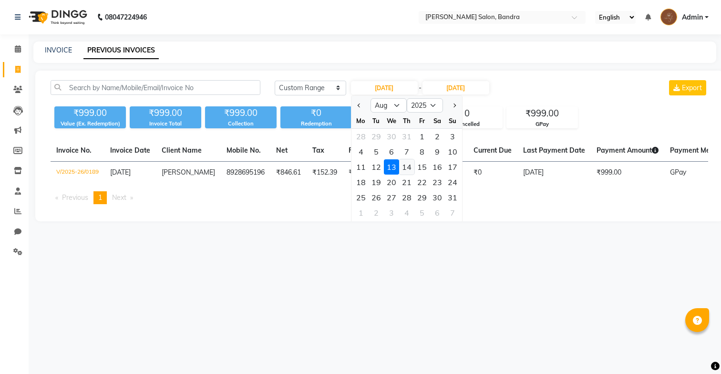
click at [409, 165] on div "14" at bounding box center [406, 166] width 15 height 15
type input "14-08-2025"
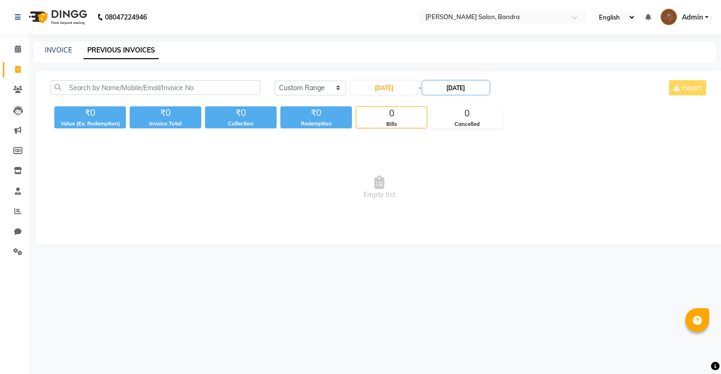
click at [452, 88] on input "13-08-2025" at bounding box center [455, 87] width 67 height 13
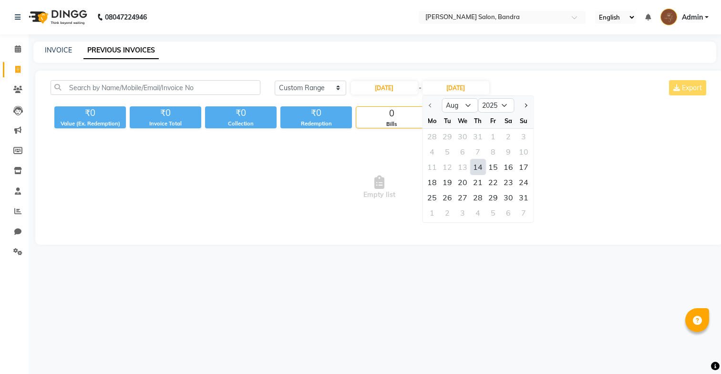
click at [481, 166] on div "14" at bounding box center [477, 166] width 15 height 15
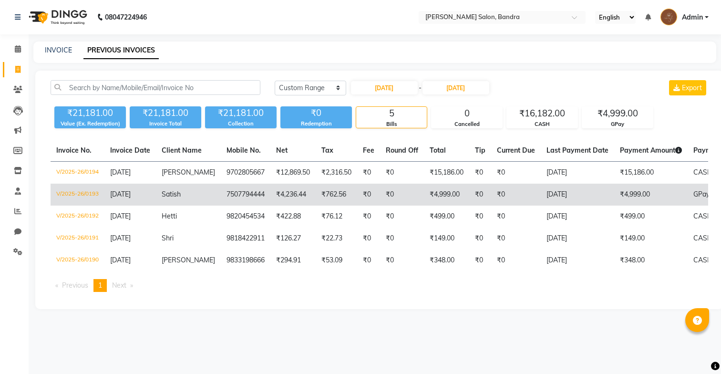
click at [543, 198] on td "14-08-2025" at bounding box center [577, 195] width 73 height 22
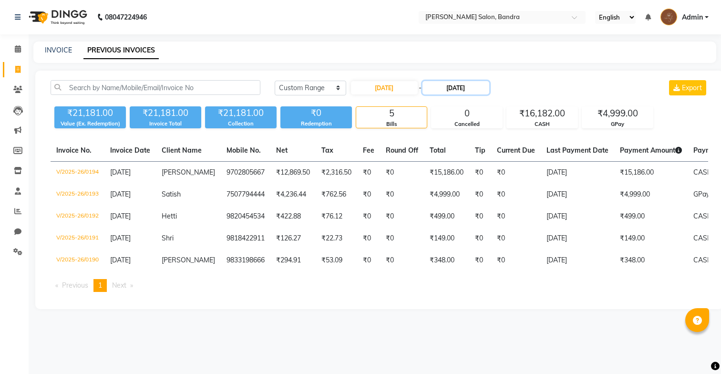
click at [453, 93] on input "14-08-2025" at bounding box center [455, 87] width 67 height 13
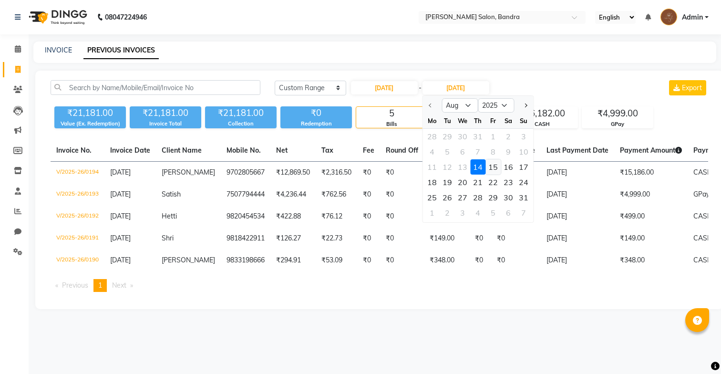
click at [495, 167] on div "15" at bounding box center [492, 166] width 15 height 15
type input "15-08-2025"
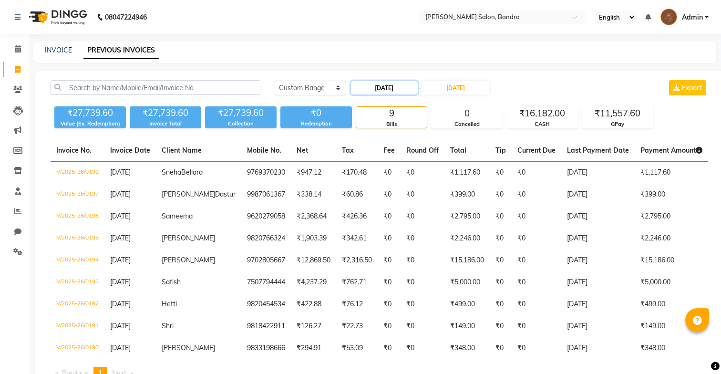
click at [403, 89] on input "14-08-2025" at bounding box center [384, 87] width 67 height 13
select select "8"
select select "2025"
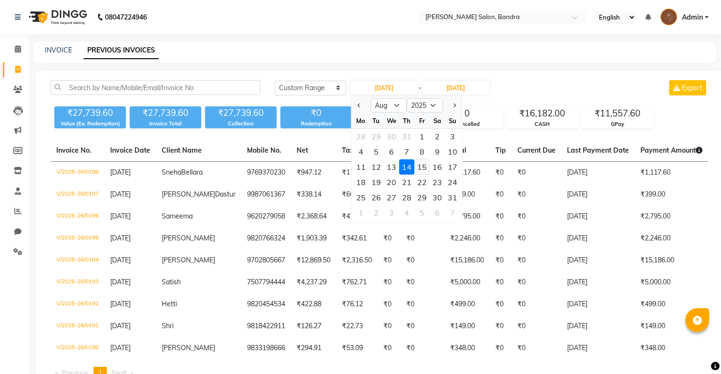
click at [416, 166] on div "15" at bounding box center [421, 166] width 15 height 15
type input "15-08-2025"
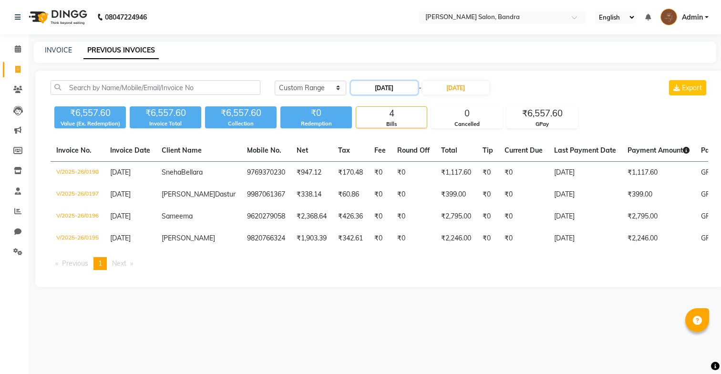
click at [390, 90] on input "15-08-2025" at bounding box center [384, 87] width 67 height 13
select select "8"
select select "2025"
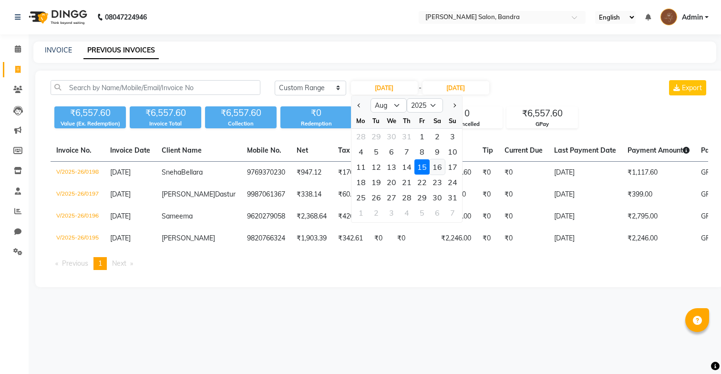
click at [437, 163] on div "16" at bounding box center [437, 166] width 15 height 15
type input "16-08-2025"
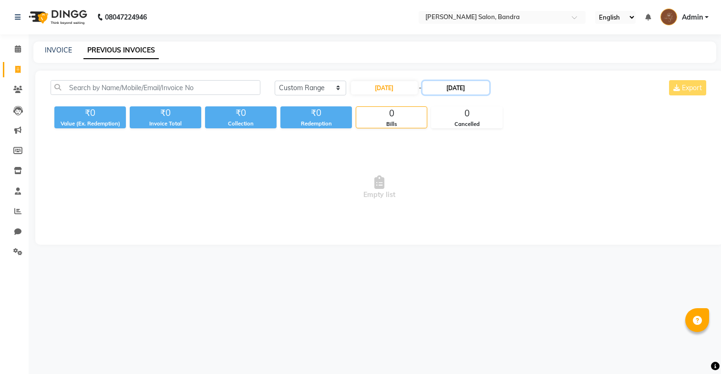
click at [458, 94] on input "15-08-2025" at bounding box center [455, 87] width 67 height 13
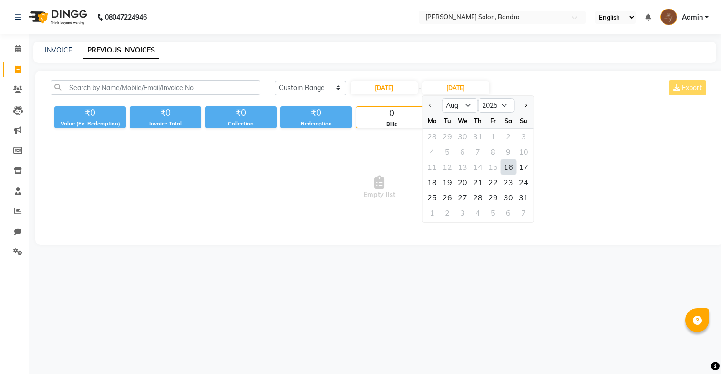
click at [508, 162] on div "16" at bounding box center [508, 166] width 15 height 15
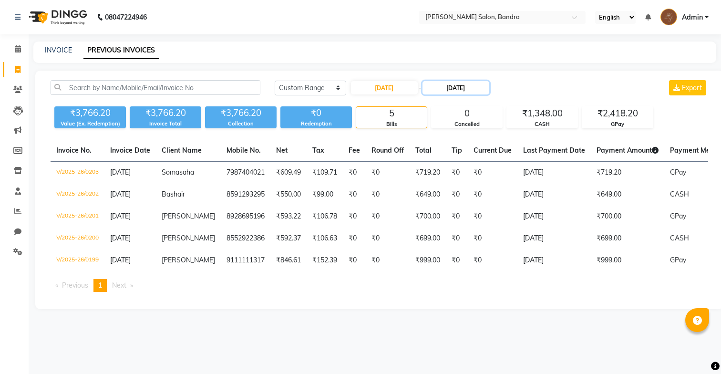
click at [437, 84] on input "16-08-2025" at bounding box center [455, 87] width 67 height 13
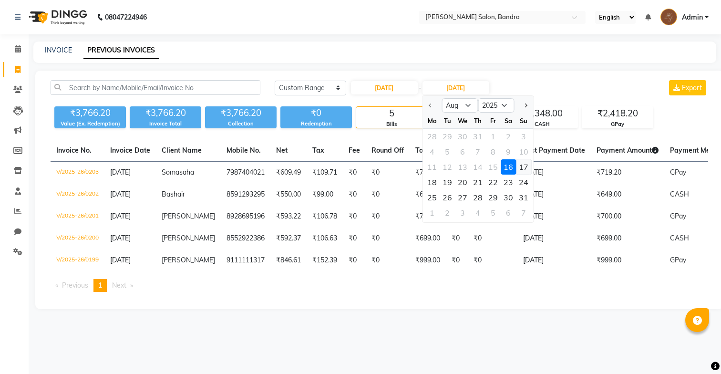
click at [521, 161] on div "17" at bounding box center [523, 166] width 15 height 15
type input "17-08-2025"
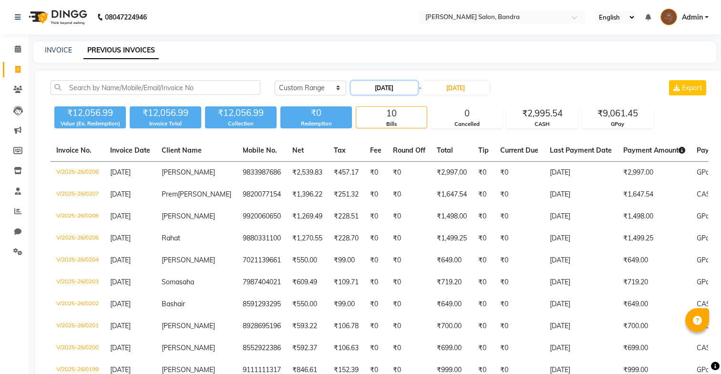
click at [401, 90] on input "16-08-2025" at bounding box center [384, 87] width 67 height 13
select select "8"
select select "2025"
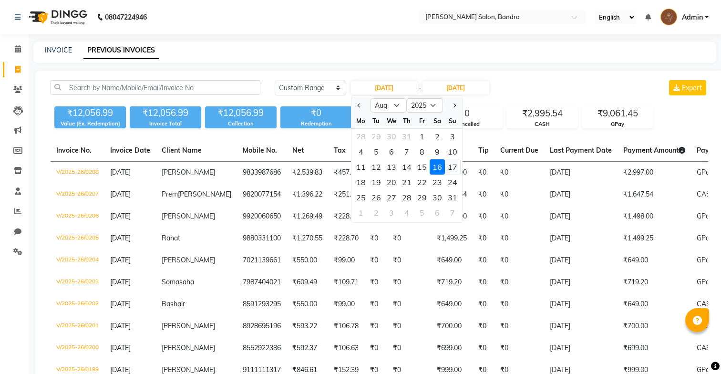
click at [454, 164] on div "17" at bounding box center [452, 166] width 15 height 15
type input "17-08-2025"
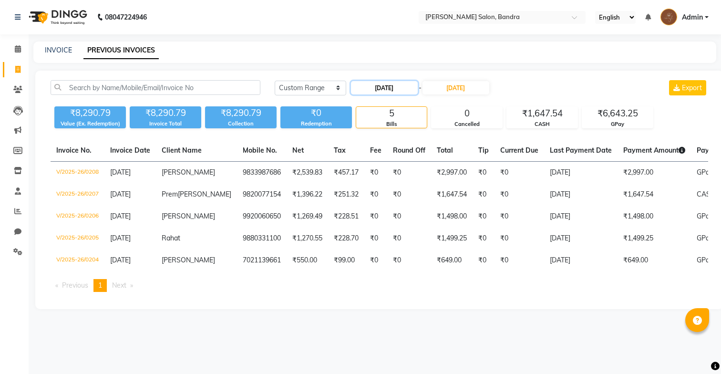
click at [398, 86] on input "17-08-2025" at bounding box center [384, 87] width 67 height 13
select select "8"
select select "2025"
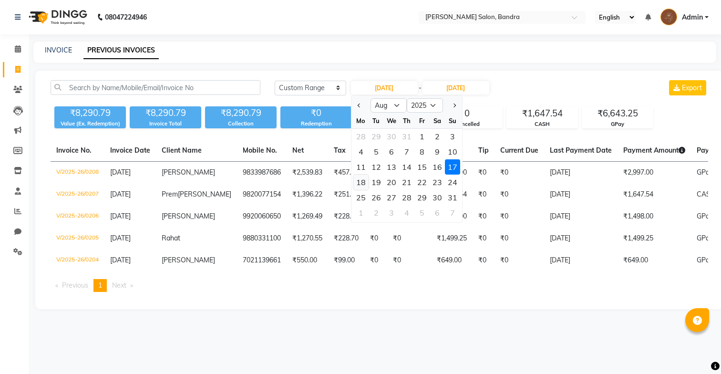
click at [364, 182] on div "18" at bounding box center [360, 181] width 15 height 15
type input "18-08-2025"
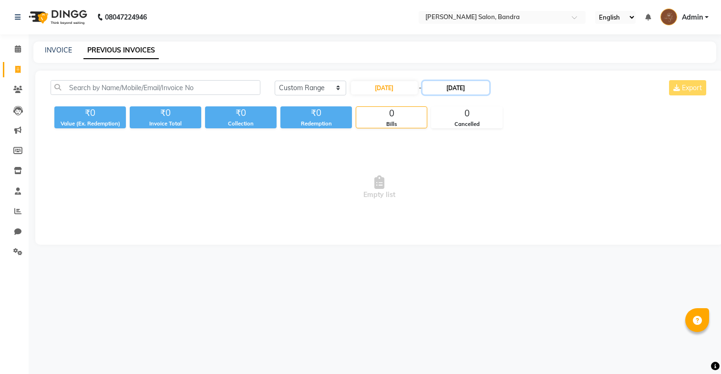
click at [454, 87] on input "17-08-2025" at bounding box center [455, 87] width 67 height 13
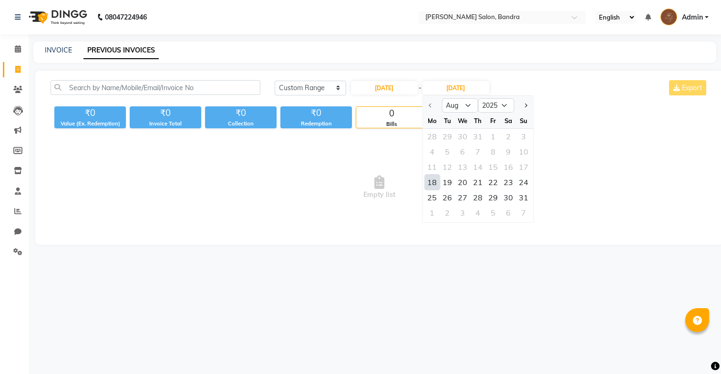
click at [433, 184] on div "18" at bounding box center [431, 181] width 15 height 15
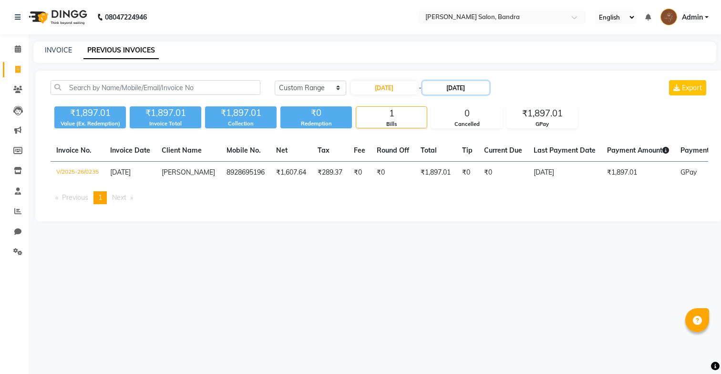
click at [450, 90] on input "18-08-2025" at bounding box center [455, 87] width 67 height 13
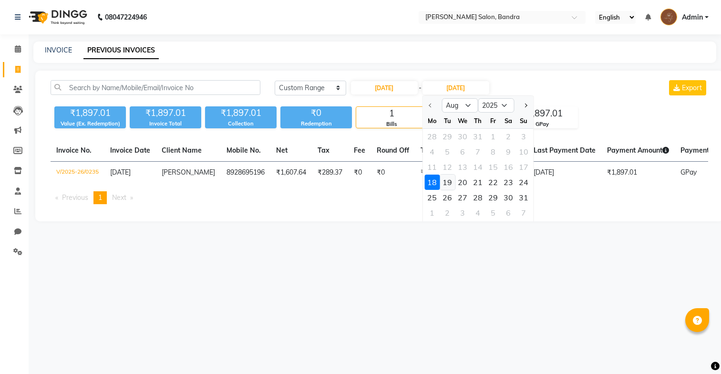
click at [451, 182] on div "19" at bounding box center [447, 181] width 15 height 15
type input "19-08-2025"
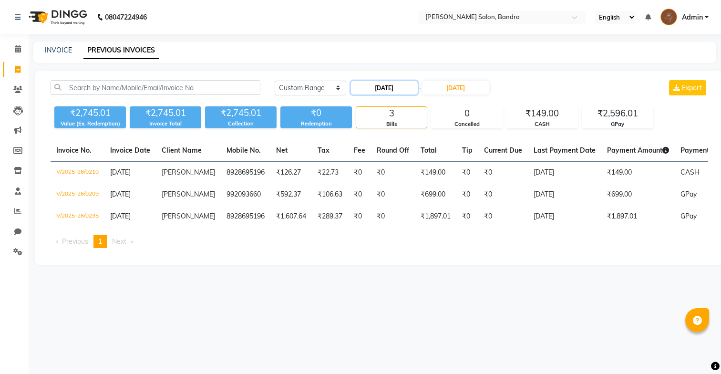
click at [397, 87] on input "18-08-2025" at bounding box center [384, 87] width 67 height 13
select select "8"
select select "2025"
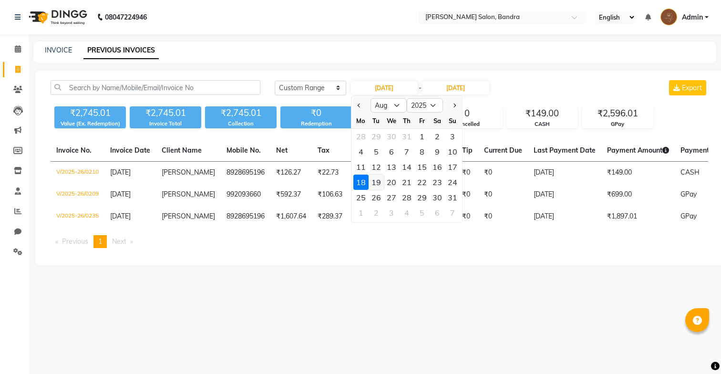
click at [371, 184] on div "19" at bounding box center [375, 181] width 15 height 15
type input "19-08-2025"
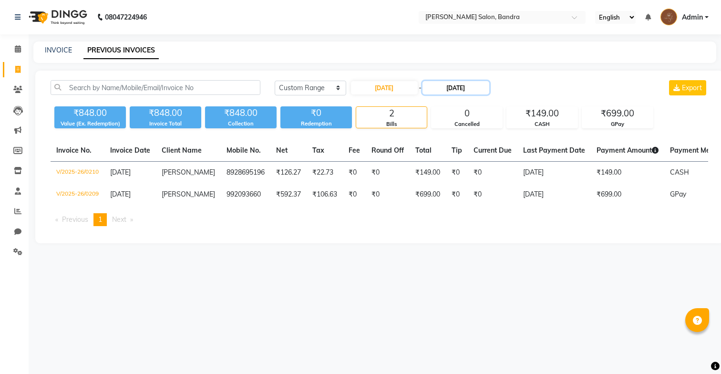
click at [431, 90] on input "19-08-2025" at bounding box center [455, 87] width 67 height 13
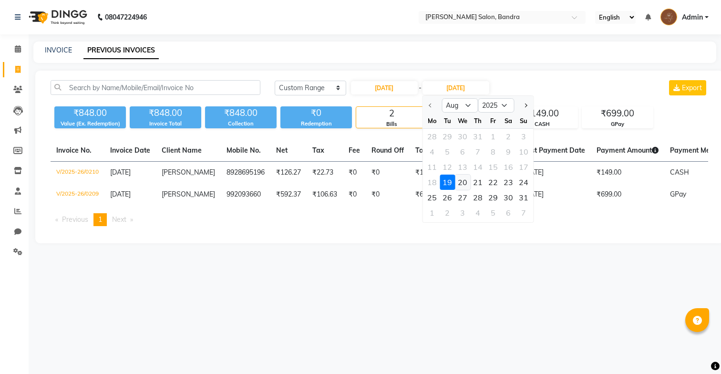
click at [460, 177] on div "20" at bounding box center [462, 181] width 15 height 15
type input "20-08-2025"
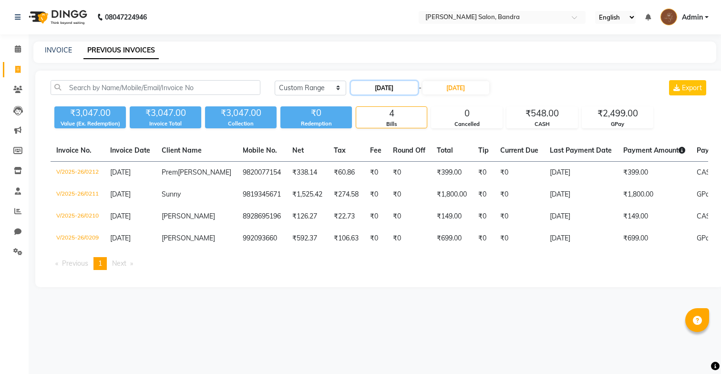
click at [408, 89] on input "19-08-2025" at bounding box center [384, 87] width 67 height 13
select select "8"
select select "2025"
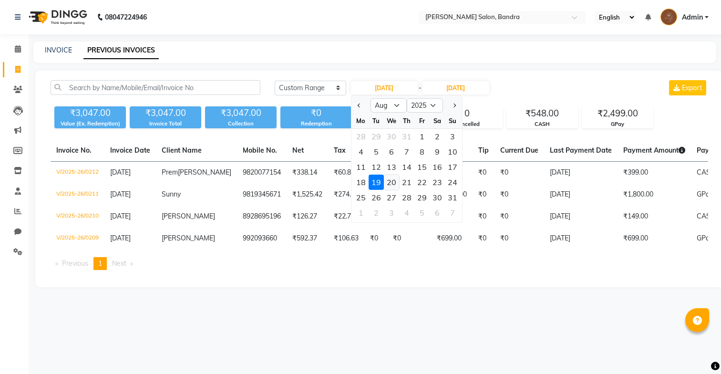
click at [388, 178] on div "20" at bounding box center [391, 181] width 15 height 15
type input "20-08-2025"
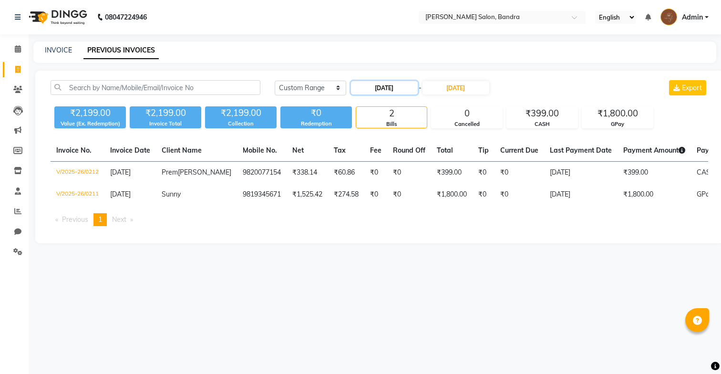
click at [406, 86] on input "20-08-2025" at bounding box center [384, 87] width 67 height 13
select select "8"
select select "2025"
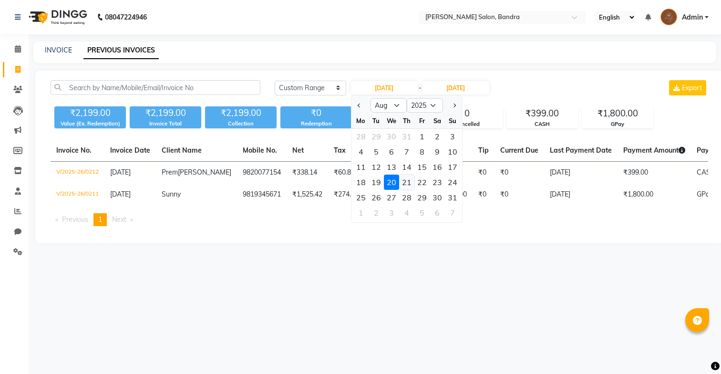
click at [401, 183] on div "21" at bounding box center [406, 181] width 15 height 15
type input "21-08-2025"
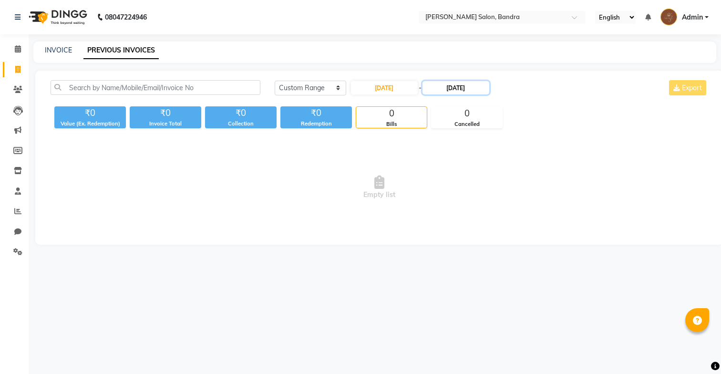
click at [442, 89] on input "20-08-2025" at bounding box center [455, 87] width 67 height 13
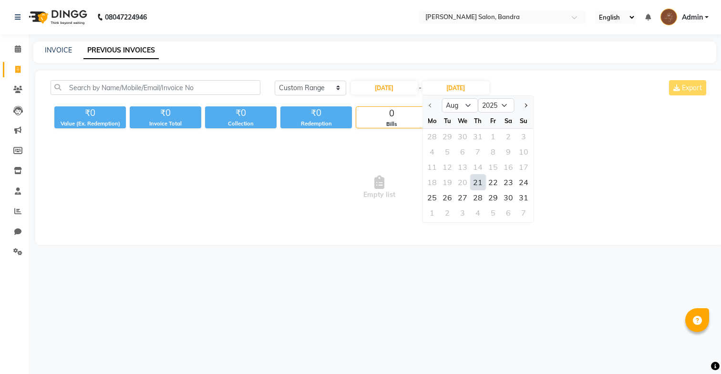
click at [481, 181] on div "21" at bounding box center [477, 181] width 15 height 15
type input "21-08-2025"
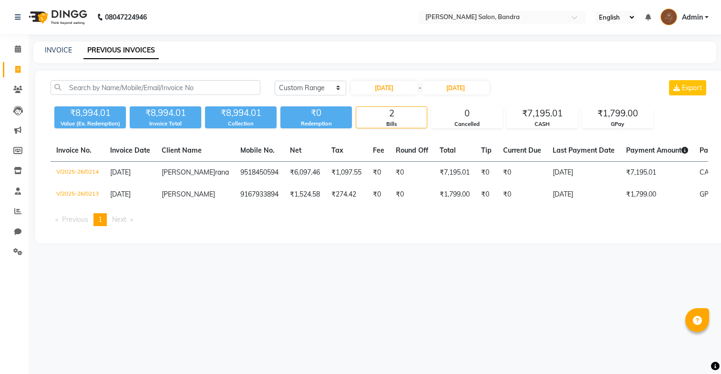
click at [399, 94] on div "21-08-2025 - 21-08-2025" at bounding box center [420, 87] width 140 height 15
click at [399, 92] on input "21-08-2025" at bounding box center [384, 87] width 67 height 13
select select "8"
select select "2025"
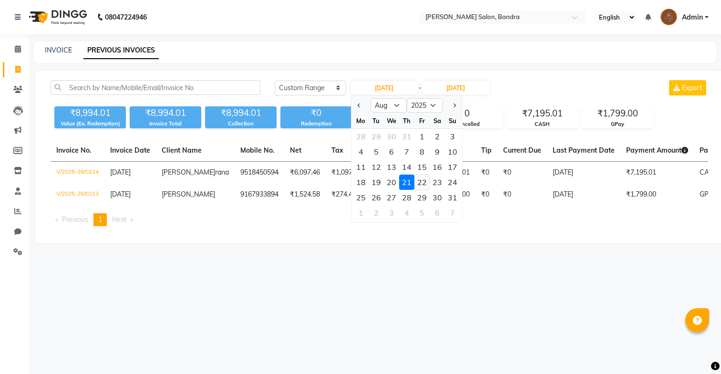
click at [422, 179] on div "22" at bounding box center [421, 181] width 15 height 15
type input "22-08-2025"
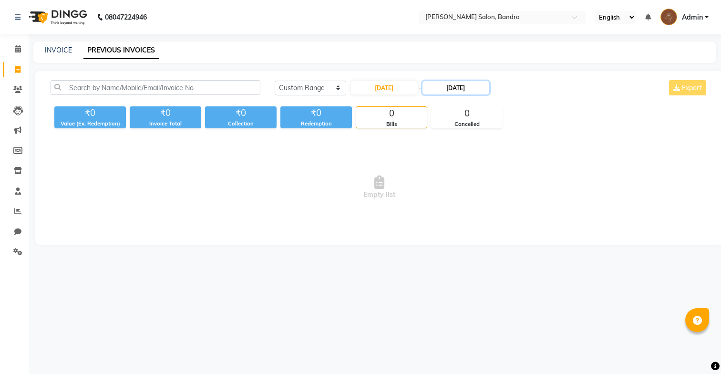
click at [449, 83] on input "21-08-2025" at bounding box center [455, 87] width 67 height 13
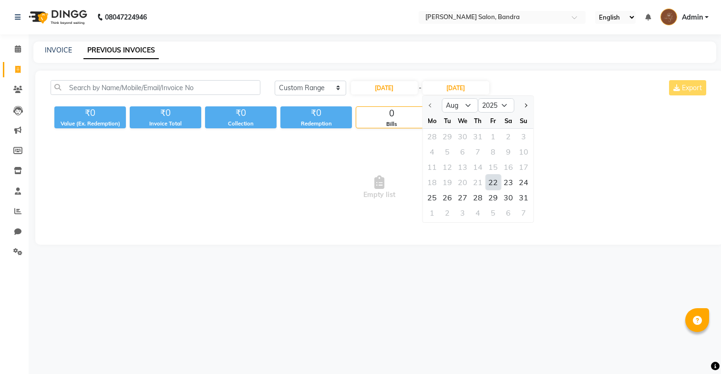
click at [494, 179] on div "22" at bounding box center [492, 181] width 15 height 15
type input "22-08-2025"
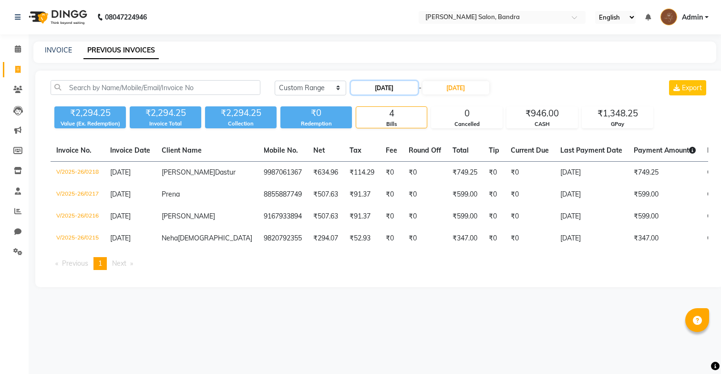
click at [377, 89] on input "22-08-2025" at bounding box center [384, 87] width 67 height 13
select select "8"
select select "2025"
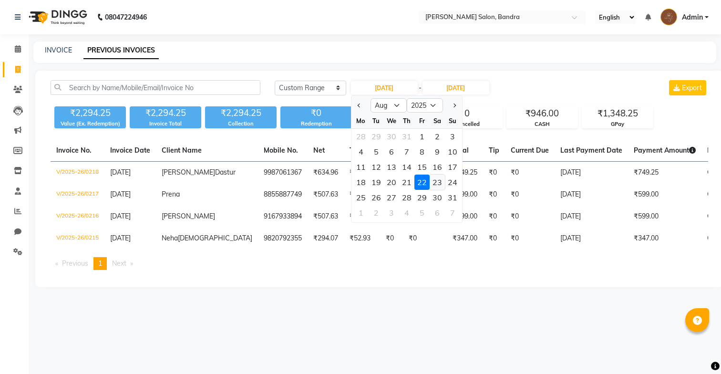
click at [440, 176] on div "23" at bounding box center [437, 181] width 15 height 15
type input "23-08-2025"
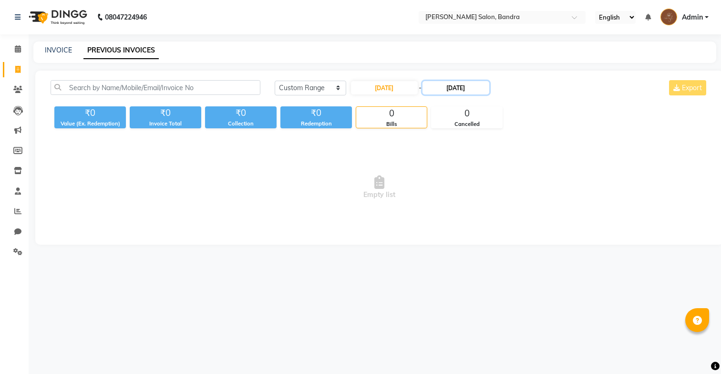
click at [444, 90] on input "22-08-2025" at bounding box center [455, 87] width 67 height 13
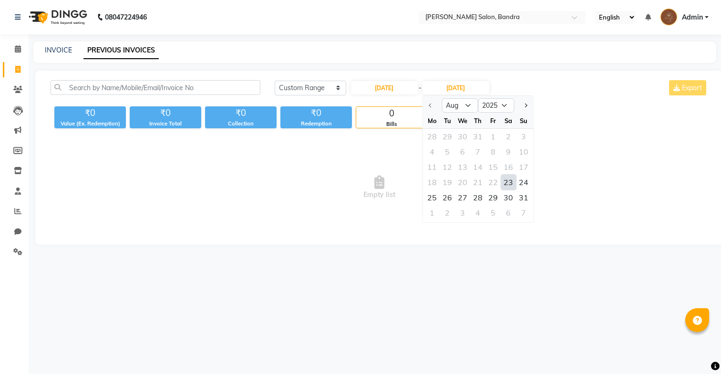
click at [506, 180] on div "23" at bounding box center [508, 181] width 15 height 15
type input "23-08-2025"
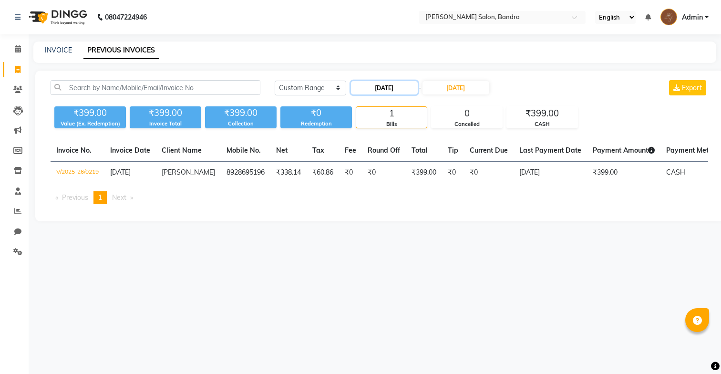
click at [397, 85] on input "23-08-2025" at bounding box center [384, 87] width 67 height 13
select select "8"
select select "2025"
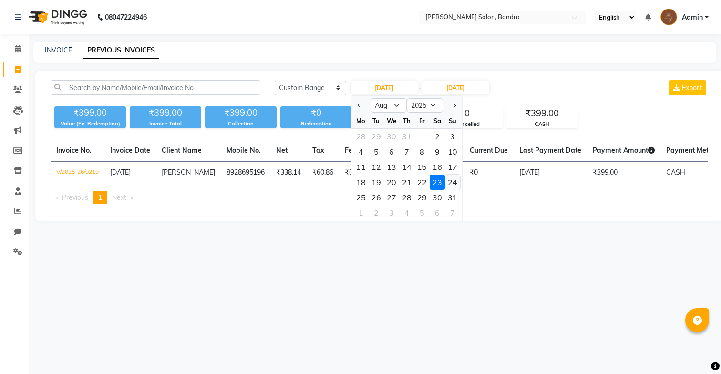
click at [453, 175] on div "24" at bounding box center [452, 181] width 15 height 15
type input "24-08-2025"
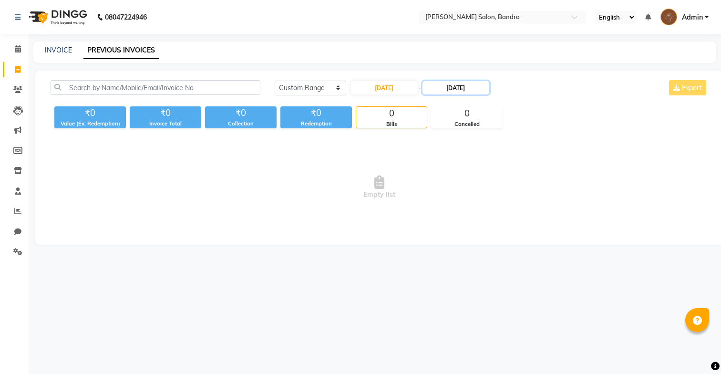
click at [458, 91] on input "23-08-2025" at bounding box center [455, 87] width 67 height 13
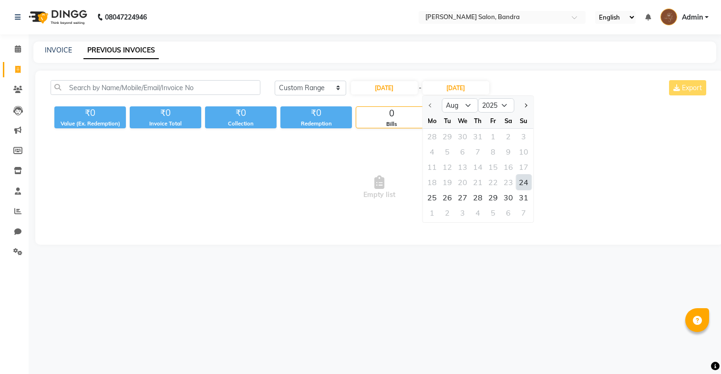
click at [524, 181] on div "24" at bounding box center [523, 181] width 15 height 15
type input "24-08-2025"
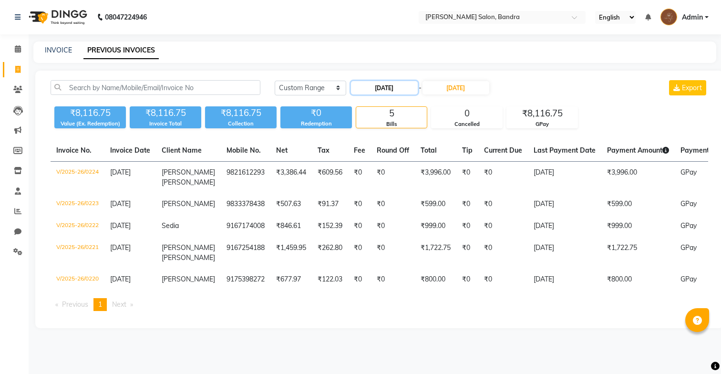
click at [411, 92] on input "24-08-2025" at bounding box center [384, 87] width 67 height 13
select select "8"
select select "2025"
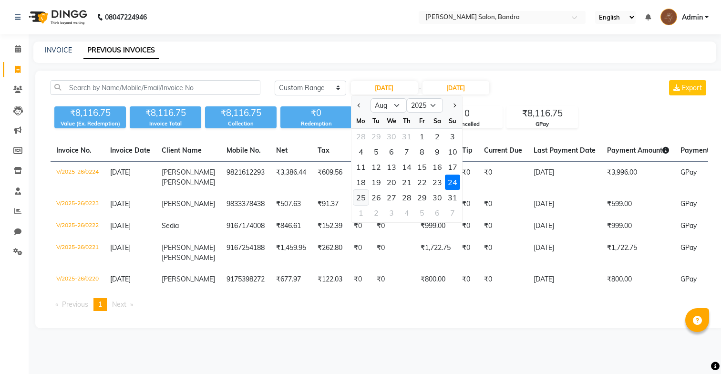
click at [363, 194] on div "25" at bounding box center [360, 197] width 15 height 15
type input "25-08-2025"
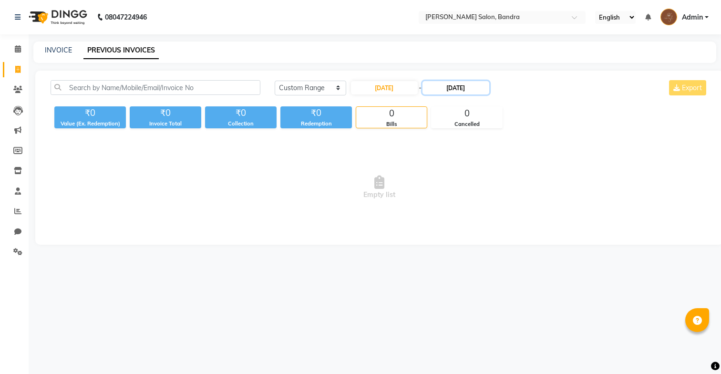
click at [443, 87] on input "24-08-2025" at bounding box center [455, 87] width 67 height 13
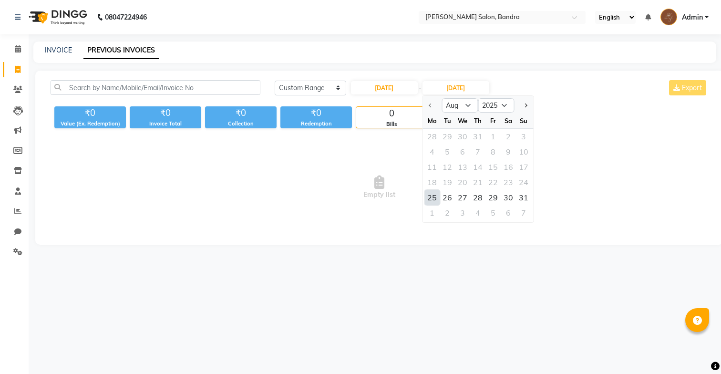
click at [432, 194] on div "25" at bounding box center [431, 197] width 15 height 15
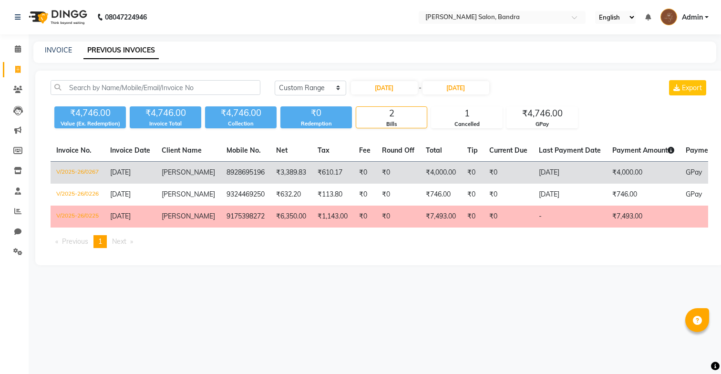
click at [489, 171] on td "₹0" at bounding box center [508, 173] width 50 height 22
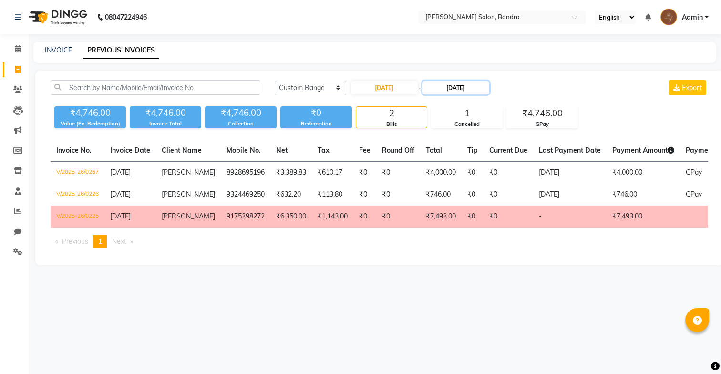
click at [437, 86] on input "25-08-2025" at bounding box center [455, 87] width 67 height 13
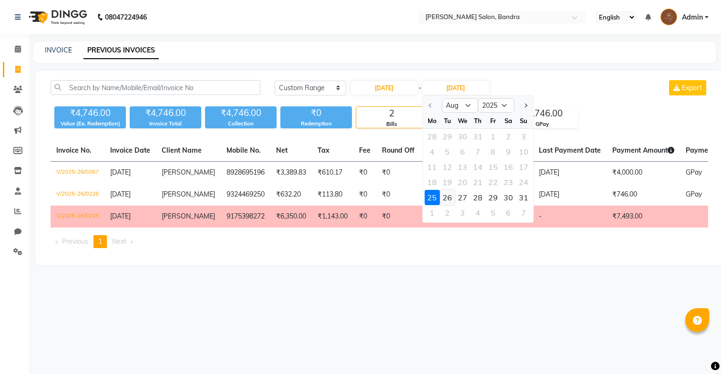
click at [450, 195] on div "26" at bounding box center [447, 197] width 15 height 15
type input "26-08-2025"
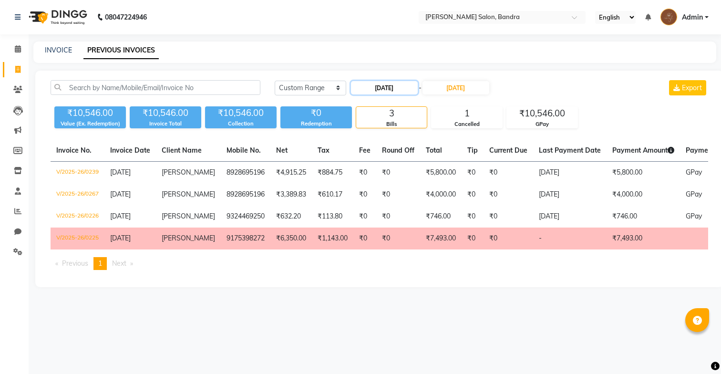
click at [404, 90] on input "25-08-2025" at bounding box center [384, 87] width 67 height 13
select select "8"
select select "2025"
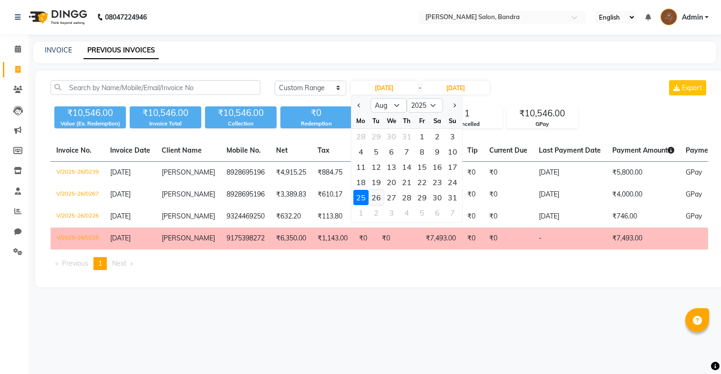
click at [376, 200] on div "26" at bounding box center [375, 197] width 15 height 15
type input "26-08-2025"
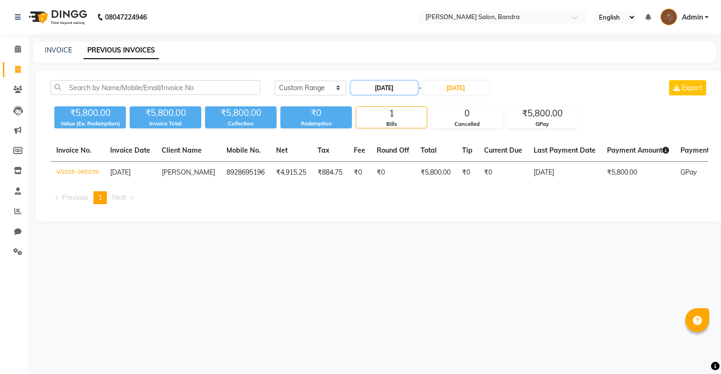
click at [395, 91] on input "26-08-2025" at bounding box center [384, 87] width 67 height 13
select select "8"
select select "2025"
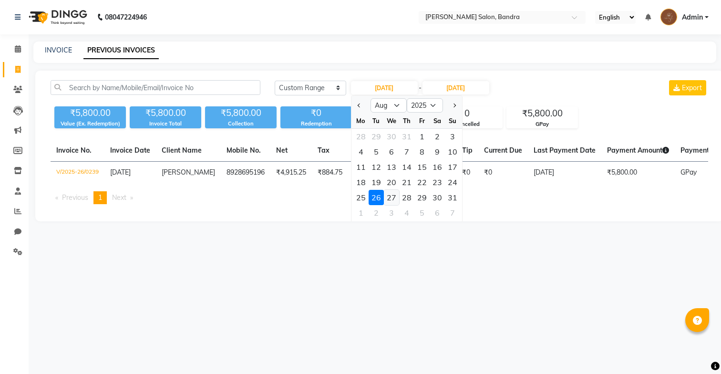
click at [393, 193] on div "27" at bounding box center [391, 197] width 15 height 15
type input "27-08-2025"
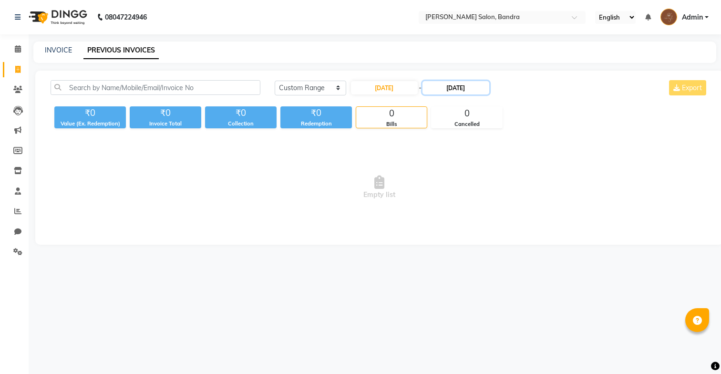
click at [449, 89] on input "26-08-2025" at bounding box center [455, 87] width 67 height 13
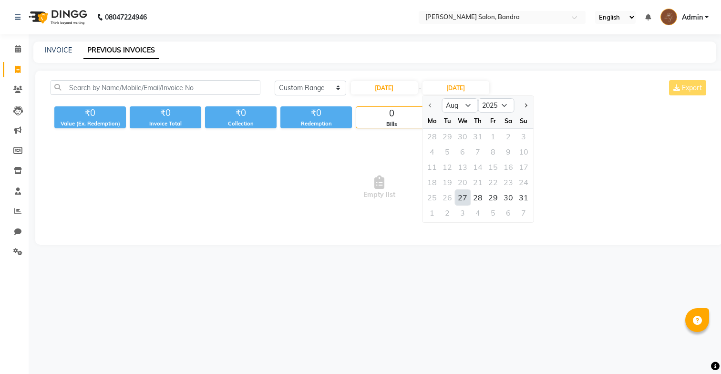
click at [462, 193] on div "27" at bounding box center [462, 197] width 15 height 15
type input "27-08-2025"
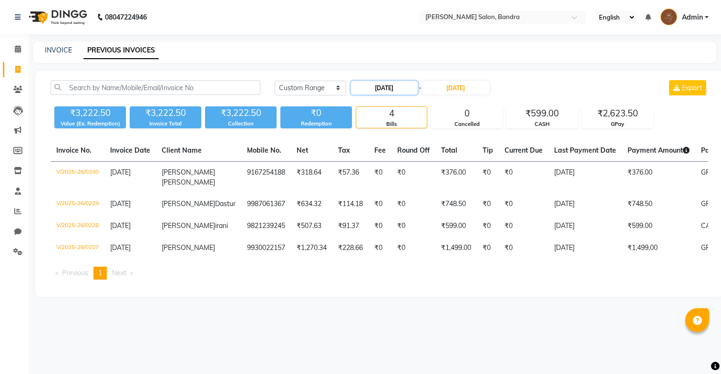
click at [398, 89] on input "27-08-2025" at bounding box center [384, 87] width 67 height 13
select select "8"
select select "2025"
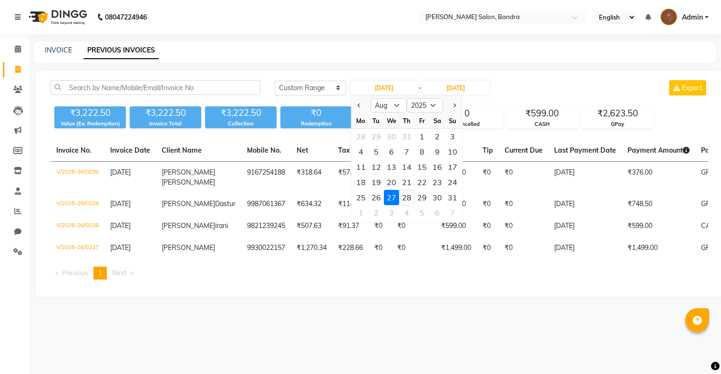
click at [409, 196] on div "28" at bounding box center [406, 197] width 15 height 15
type input "28-08-2025"
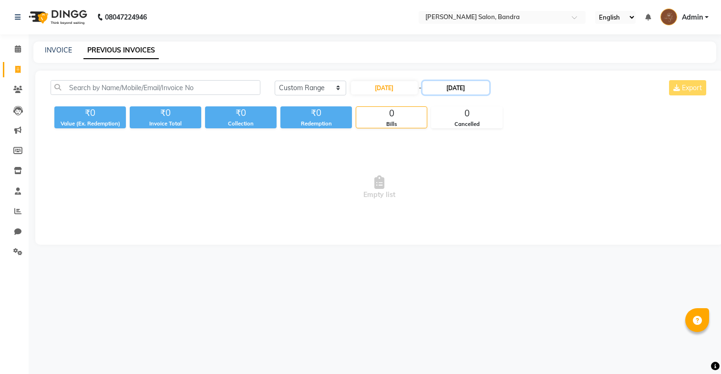
click at [440, 84] on input "27-08-2025" at bounding box center [455, 87] width 67 height 13
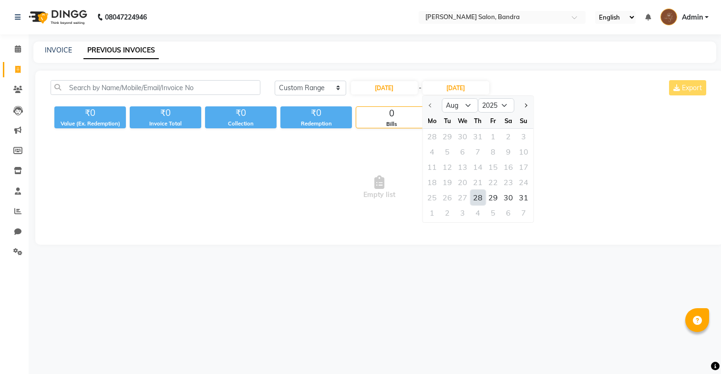
click at [475, 196] on div "28" at bounding box center [477, 197] width 15 height 15
type input "28-08-2025"
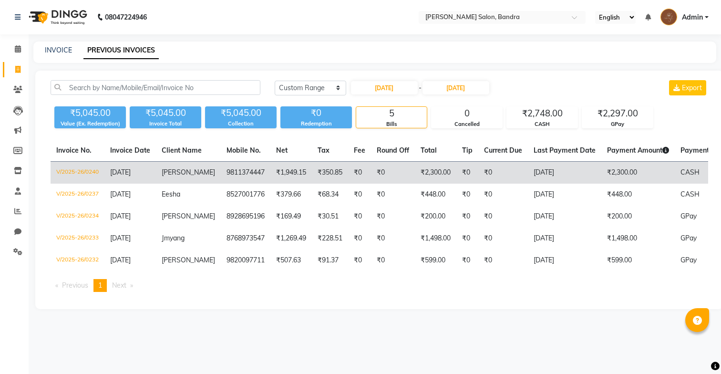
click at [606, 181] on td "₹2,300.00" at bounding box center [637, 173] width 73 height 22
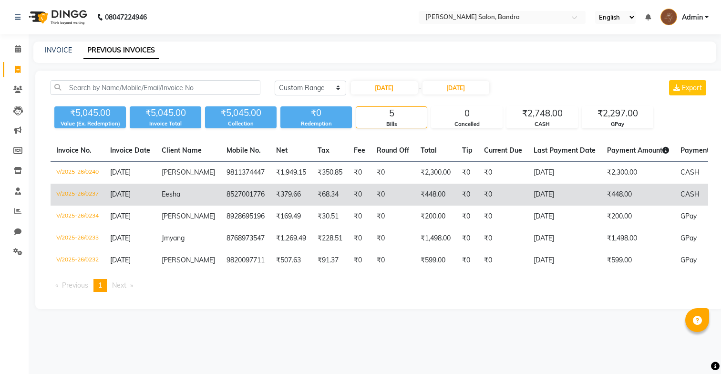
click at [587, 203] on td "28-08-2025" at bounding box center [564, 195] width 73 height 22
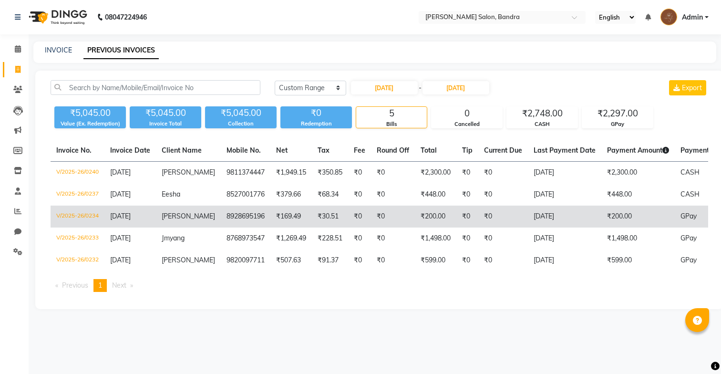
click at [492, 226] on td "₹0" at bounding box center [503, 216] width 50 height 22
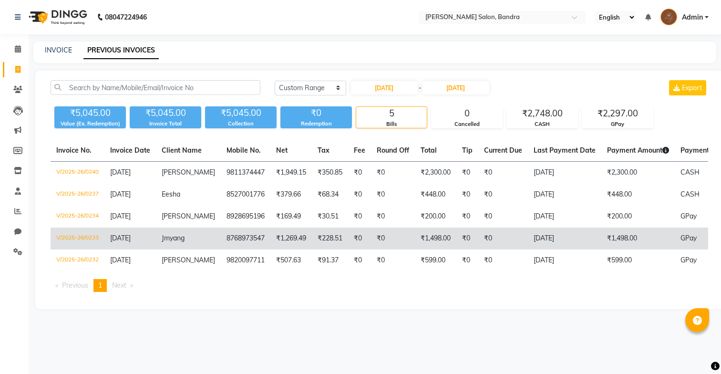
click at [507, 241] on td "₹0" at bounding box center [503, 238] width 50 height 22
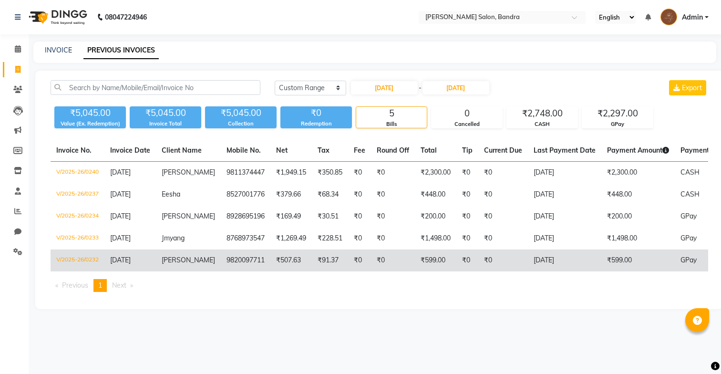
click at [464, 253] on td "₹0" at bounding box center [467, 260] width 22 height 22
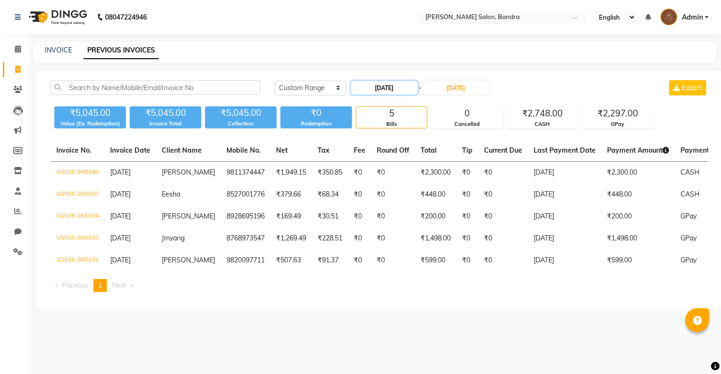
click at [410, 88] on input "28-08-2025" at bounding box center [384, 87] width 67 height 13
select select "8"
select select "2025"
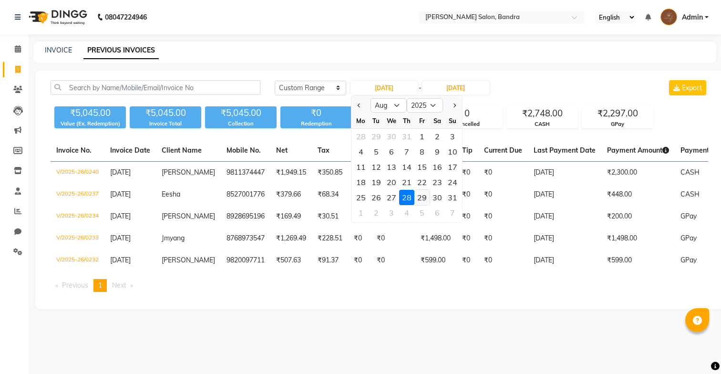
click at [425, 192] on div "29" at bounding box center [421, 197] width 15 height 15
type input "29-08-2025"
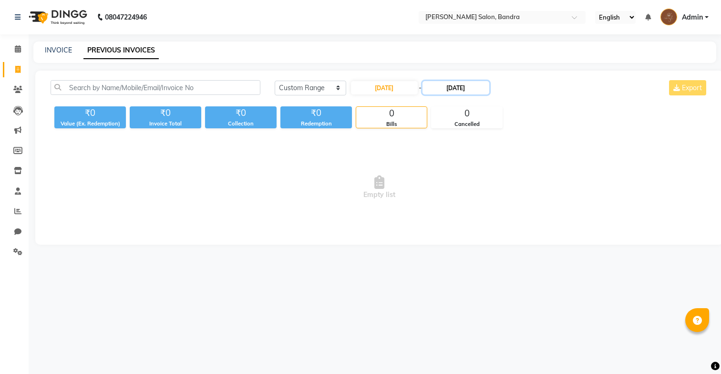
click at [448, 90] on input "28-08-2025" at bounding box center [455, 87] width 67 height 13
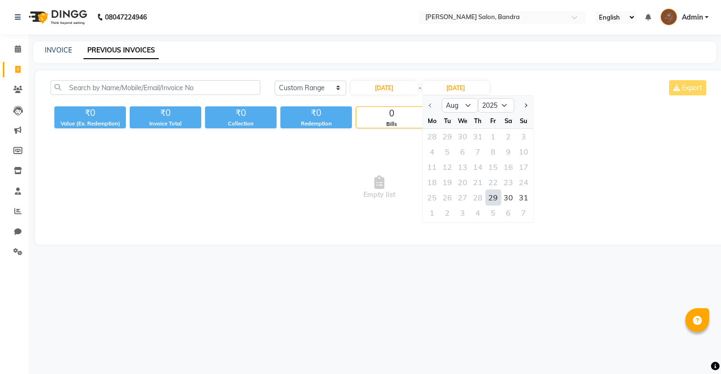
click at [493, 198] on div "29" at bounding box center [492, 197] width 15 height 15
type input "29-08-2025"
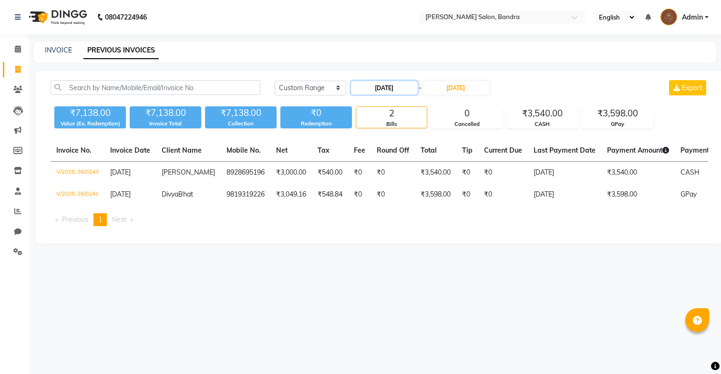
click at [395, 90] on input "29-08-2025" at bounding box center [384, 87] width 67 height 13
select select "8"
select select "2025"
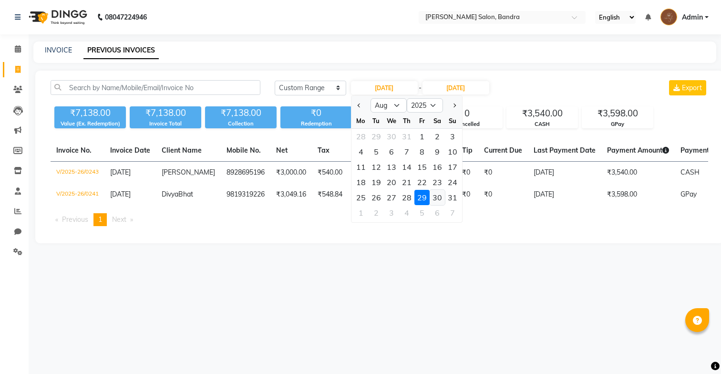
click at [438, 198] on div "30" at bounding box center [437, 197] width 15 height 15
type input "30-08-2025"
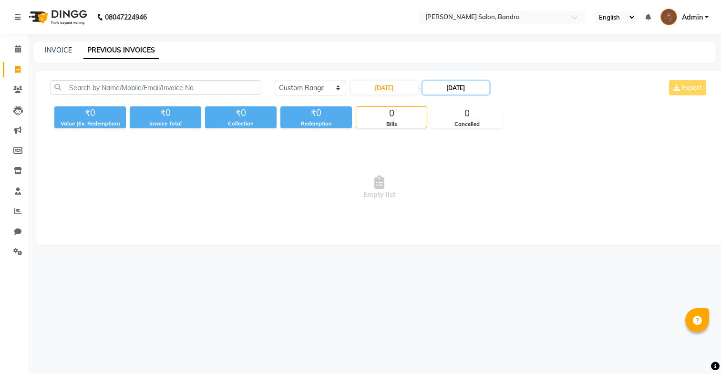
click at [450, 92] on input "29-08-2025" at bounding box center [455, 87] width 67 height 13
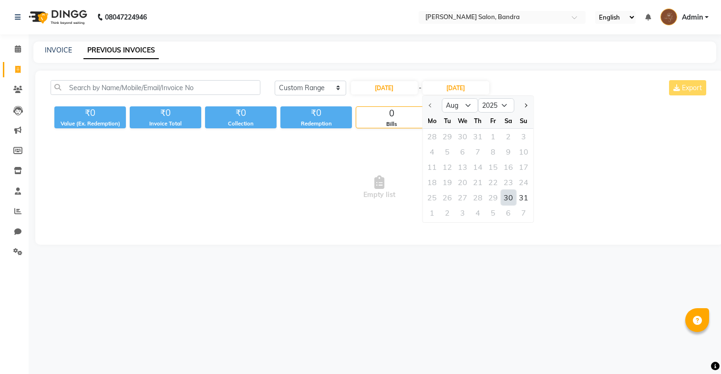
click at [510, 194] on div "30" at bounding box center [508, 197] width 15 height 15
type input "30-08-2025"
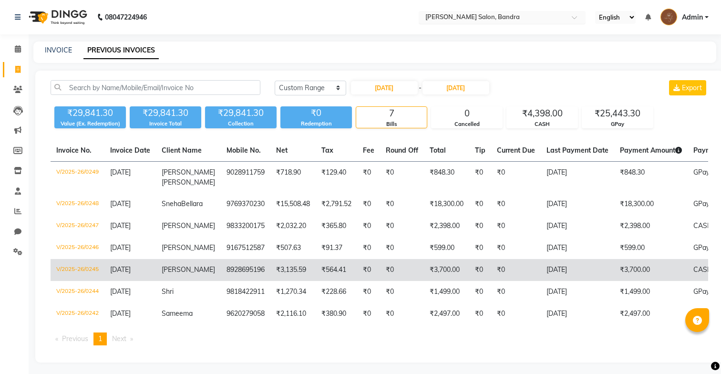
click at [544, 281] on td "30-08-2025" at bounding box center [577, 270] width 73 height 22
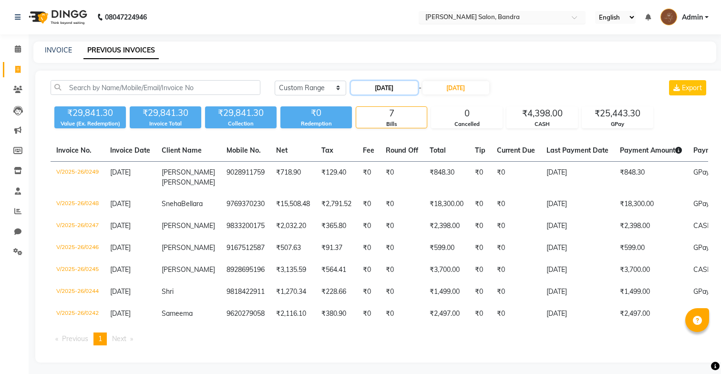
click at [372, 92] on input "30-08-2025" at bounding box center [384, 87] width 67 height 13
select select "8"
select select "2025"
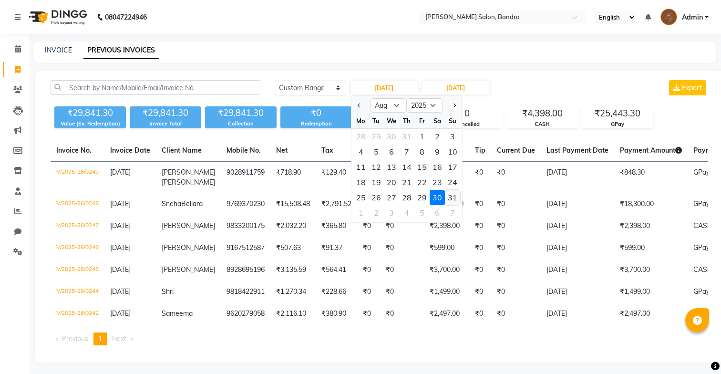
click at [450, 195] on div "31" at bounding box center [452, 197] width 15 height 15
type input "31-08-2025"
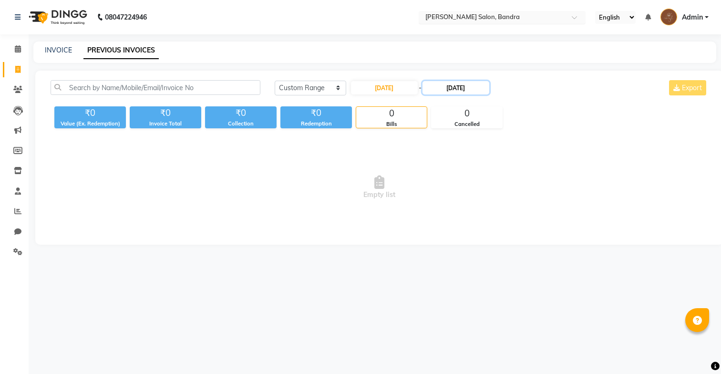
click at [463, 88] on input "30-08-2025" at bounding box center [455, 87] width 67 height 13
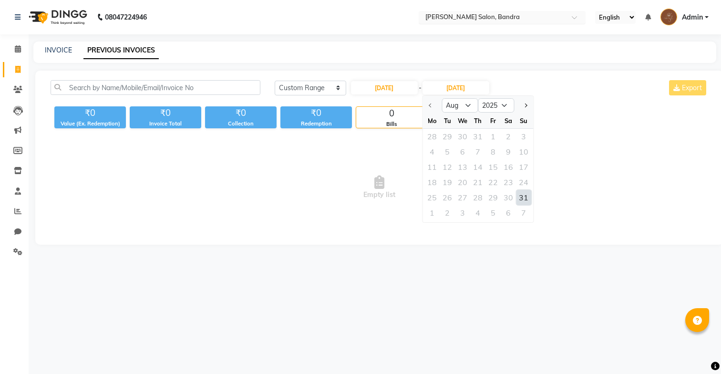
click at [525, 198] on div "31" at bounding box center [523, 197] width 15 height 15
type input "31-08-2025"
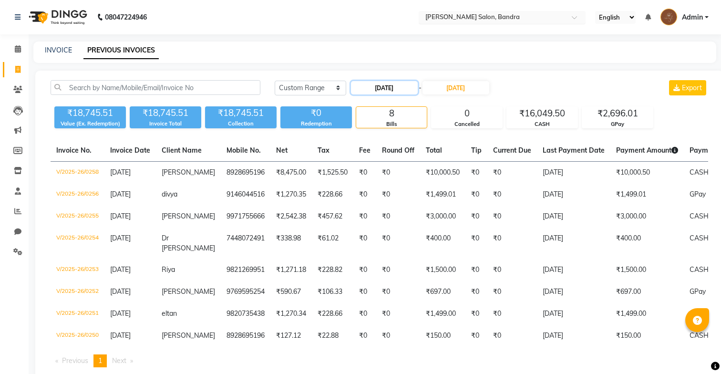
click at [374, 85] on input "31-08-2025" at bounding box center [384, 87] width 67 height 13
select select "8"
select select "2025"
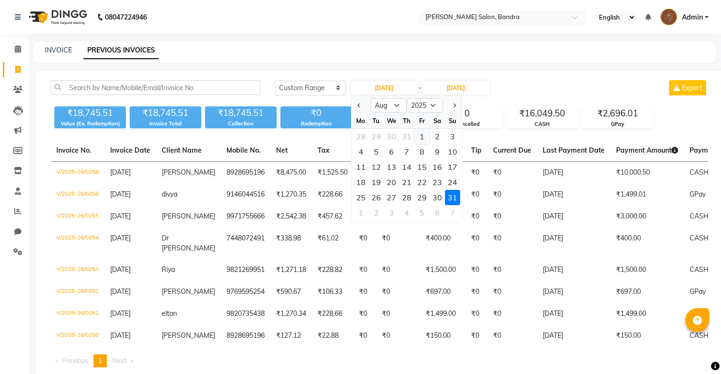
click at [422, 135] on div "1" at bounding box center [421, 136] width 15 height 15
type input "01-08-2025"
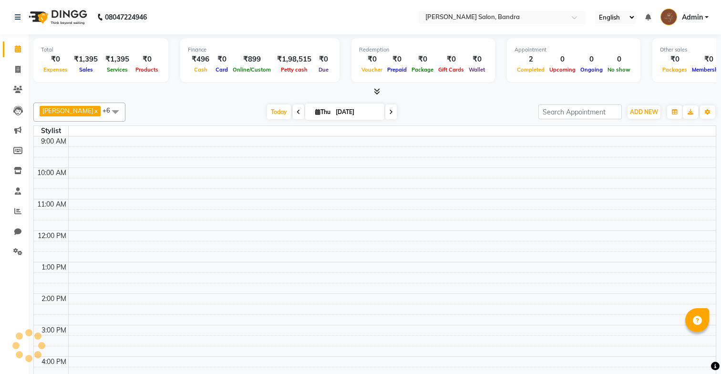
scroll to position [214, 0]
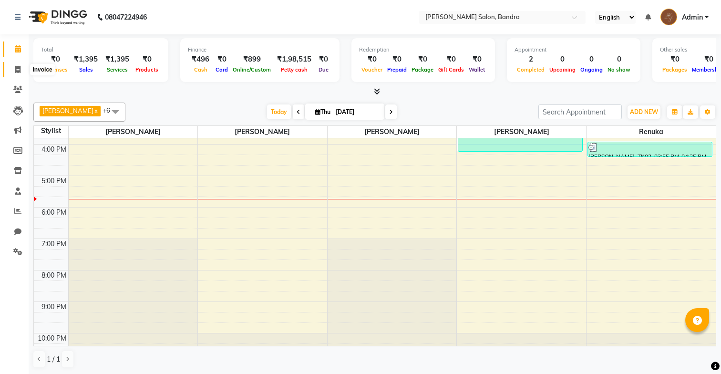
click at [19, 68] on icon at bounding box center [17, 69] width 5 height 7
select select "7894"
select select "service"
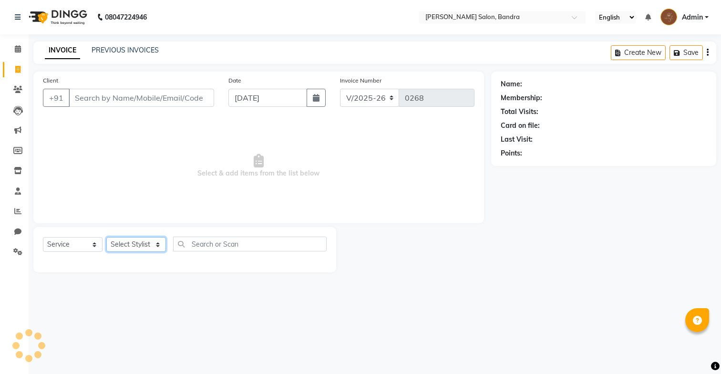
click at [141, 246] on select "Select Stylist" at bounding box center [136, 244] width 60 height 15
click at [106, 237] on select "Select Stylist [PERSON_NAME] [PERSON_NAME] [PERSON_NAME] Renuka [PERSON_NAME]" at bounding box center [136, 244] width 60 height 15
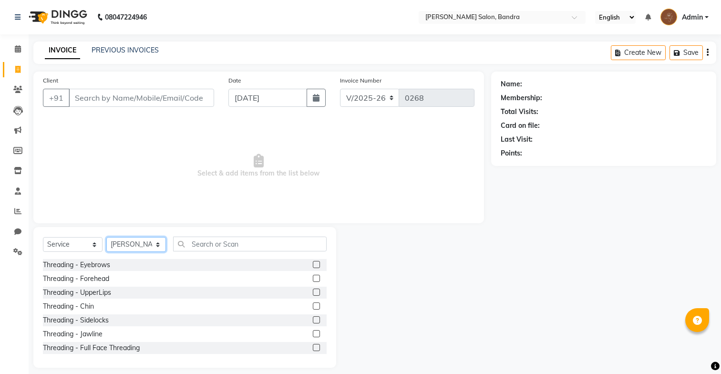
click at [131, 244] on select "Select Stylist [PERSON_NAME] [PERSON_NAME] [PERSON_NAME] Renuka [PERSON_NAME]" at bounding box center [136, 244] width 60 height 15
click at [106, 237] on select "Select Stylist [PERSON_NAME] [PERSON_NAME] [PERSON_NAME] Renuka [PERSON_NAME]" at bounding box center [136, 244] width 60 height 15
click at [128, 244] on select "Select Stylist [PERSON_NAME] [PERSON_NAME] [PERSON_NAME] Renuka [PERSON_NAME]" at bounding box center [136, 244] width 60 height 15
select select "88387"
click at [106, 237] on select "Select Stylist [PERSON_NAME] [PERSON_NAME] [PERSON_NAME] Renuka [PERSON_NAME]" at bounding box center [136, 244] width 60 height 15
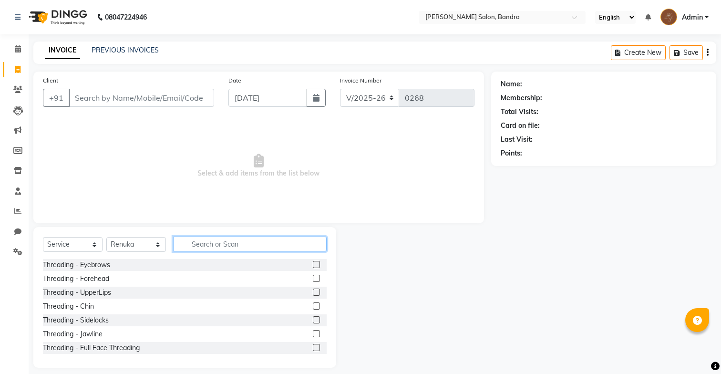
click at [206, 242] on input "text" at bounding box center [250, 243] width 154 height 15
click at [317, 292] on label at bounding box center [316, 291] width 7 height 7
click at [317, 292] on input "checkbox" at bounding box center [316, 292] width 6 height 6
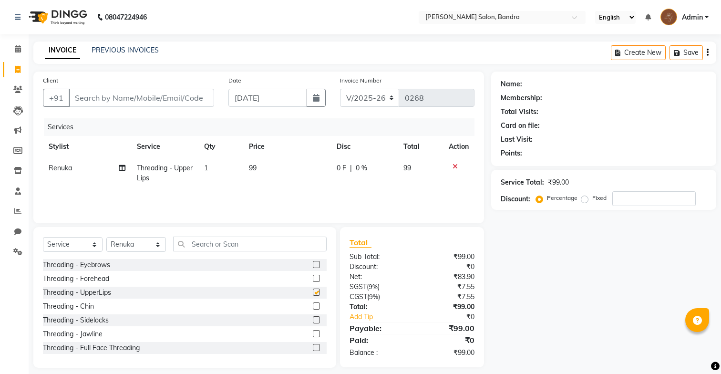
checkbox input "false"
click at [317, 277] on label at bounding box center [316, 278] width 7 height 7
click at [317, 277] on input "checkbox" at bounding box center [316, 279] width 6 height 6
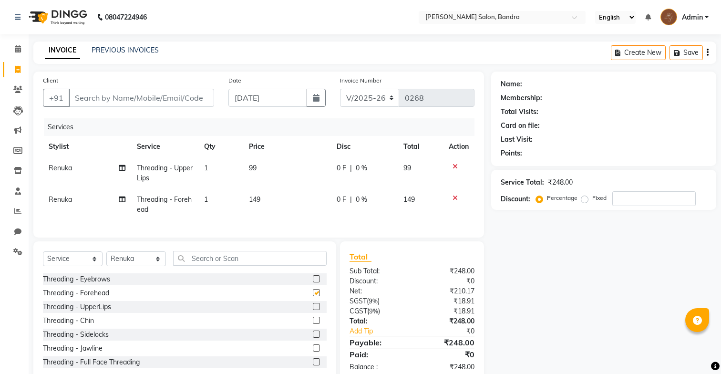
checkbox input "false"
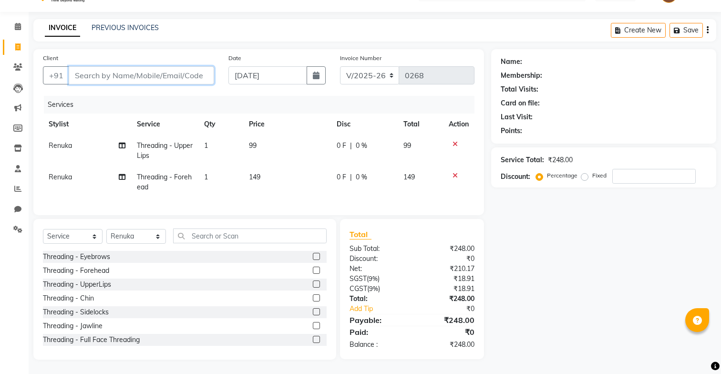
click at [184, 77] on input "Client" at bounding box center [141, 75] width 145 height 18
type input "9"
type input "0"
type input "9167422665"
click at [201, 74] on span "Add Client" at bounding box center [190, 76] width 38 height 10
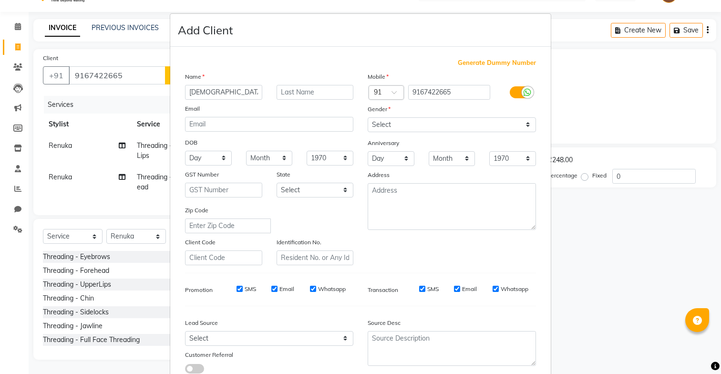
type input "[DEMOGRAPHIC_DATA]"
click at [389, 130] on select "Select [DEMOGRAPHIC_DATA] [DEMOGRAPHIC_DATA] Other Prefer Not To Say" at bounding box center [452, 124] width 168 height 15
select select "[DEMOGRAPHIC_DATA]"
click at [368, 117] on select "Select [DEMOGRAPHIC_DATA] [DEMOGRAPHIC_DATA] Other Prefer Not To Say" at bounding box center [452, 124] width 168 height 15
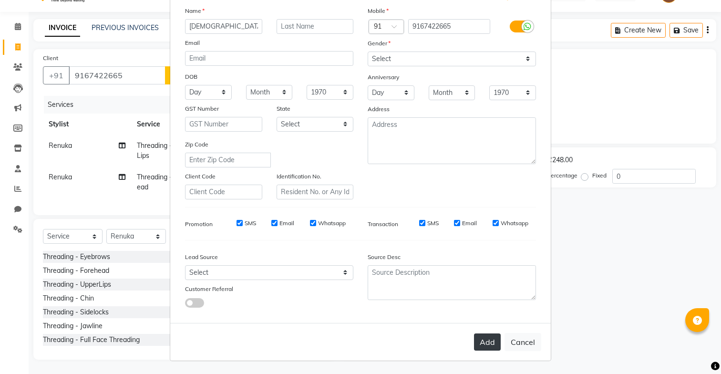
click at [481, 346] on button "Add" at bounding box center [487, 341] width 27 height 17
select select
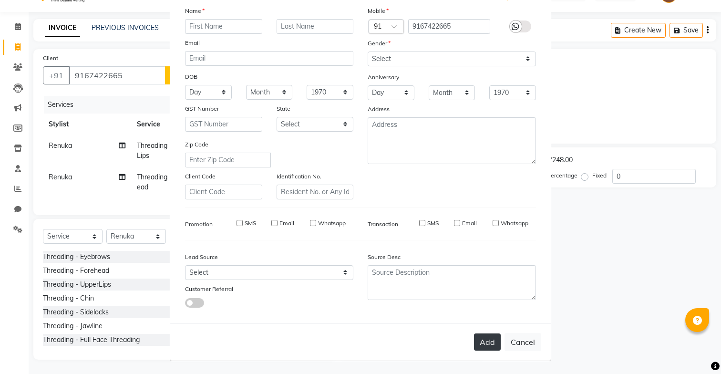
select select
checkbox input "false"
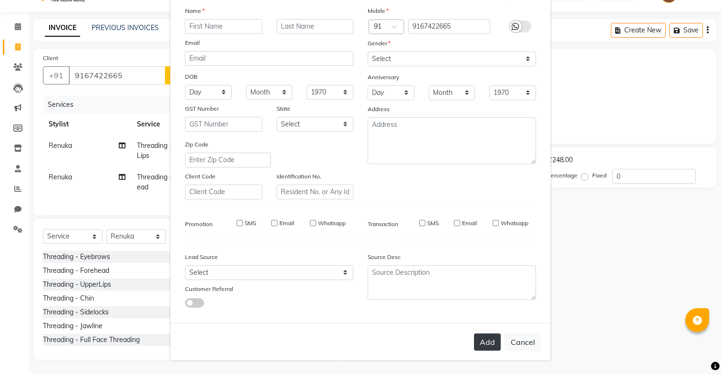
checkbox input "false"
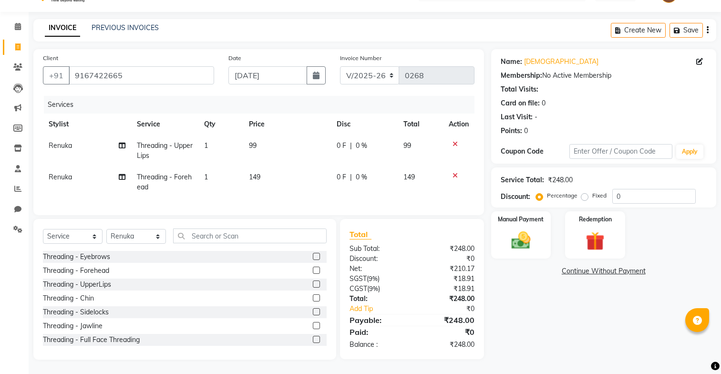
click at [260, 141] on td "99" at bounding box center [286, 150] width 87 height 31
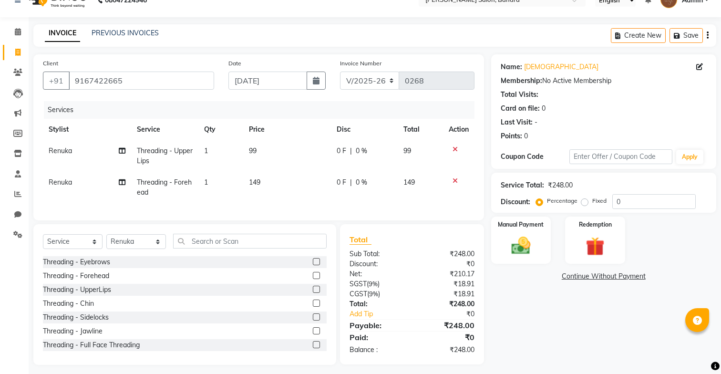
select select "88387"
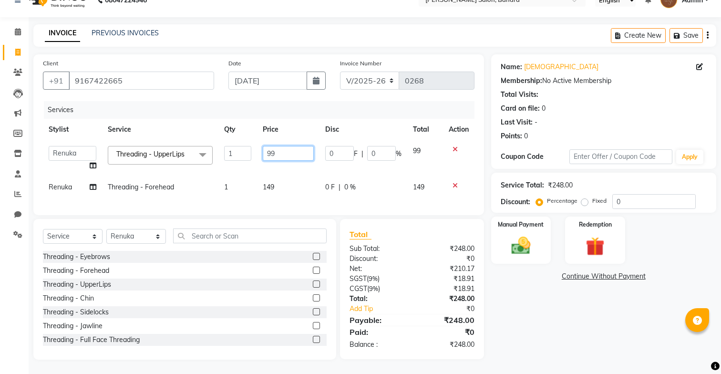
drag, startPoint x: 284, startPoint y: 155, endPoint x: 235, endPoint y: 155, distance: 49.6
click at [235, 155] on tr "[PERSON_NAME] [PERSON_NAME] [PERSON_NAME] Renuka [PERSON_NAME] Threading - Uppe…" at bounding box center [258, 158] width 431 height 36
type input "100"
click at [251, 188] on tr "Renuka Threading - Forehead 1 149 0 F | 0 % 149" at bounding box center [258, 186] width 431 height 21
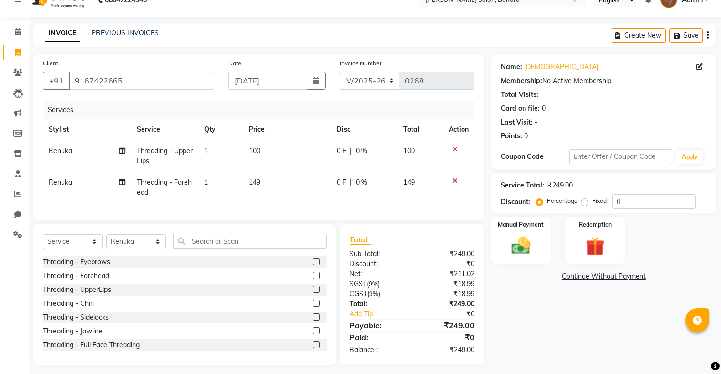
click at [266, 184] on td "149" at bounding box center [286, 187] width 87 height 31
select select "88387"
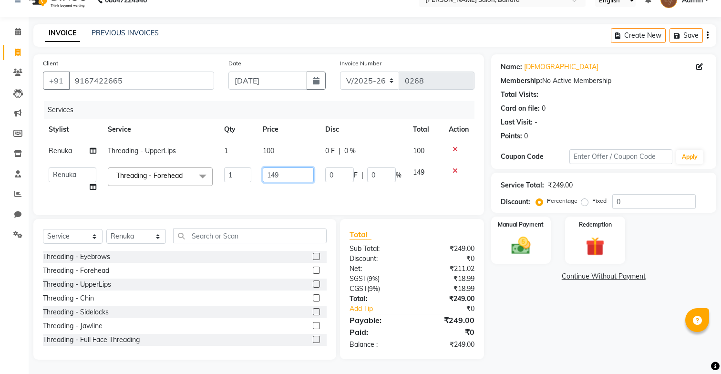
drag, startPoint x: 288, startPoint y: 179, endPoint x: 245, endPoint y: 177, distance: 42.9
click at [245, 177] on tr "[PERSON_NAME] [PERSON_NAME] [PERSON_NAME] Renuka [PERSON_NAME] Threading - Fore…" at bounding box center [258, 180] width 431 height 36
type input "150"
click at [253, 207] on div "Client [PHONE_NUMBER] Date [DATE] Invoice Number V/2025 V/[PHONE_NUMBER] Servic…" at bounding box center [258, 134] width 450 height 161
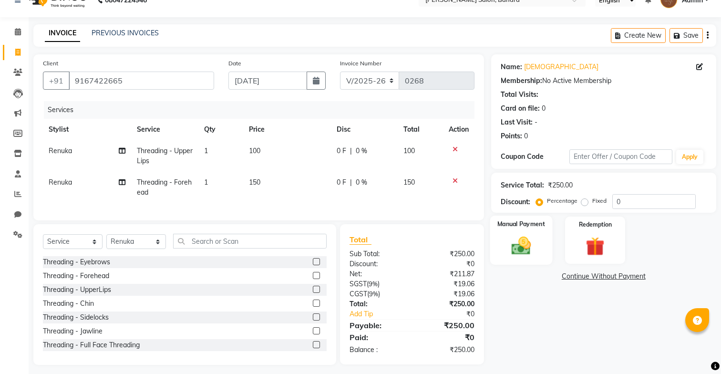
click at [527, 232] on div "Manual Payment" at bounding box center [521, 239] width 62 height 49
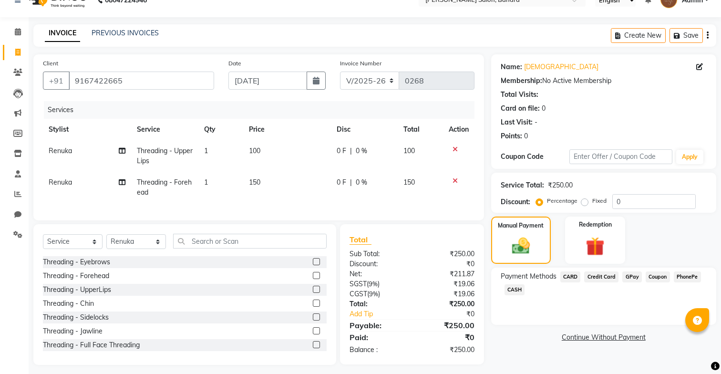
click at [517, 288] on span "CASH" at bounding box center [514, 289] width 20 height 11
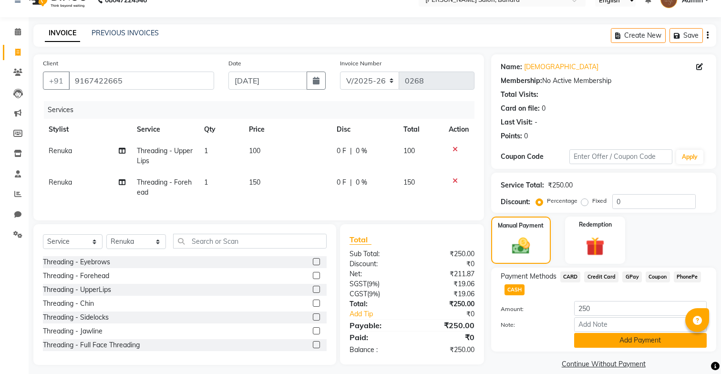
click at [613, 338] on button "Add Payment" at bounding box center [640, 340] width 133 height 15
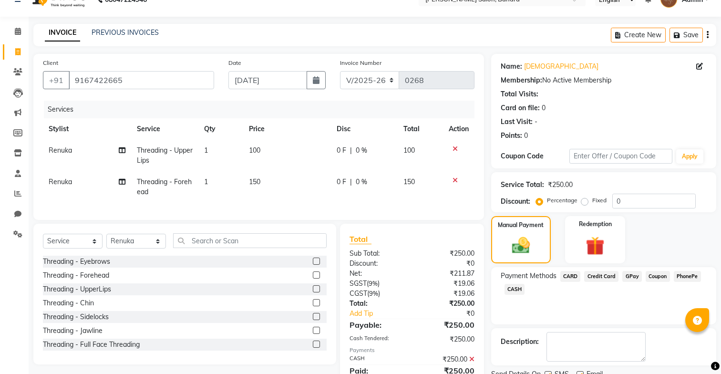
scroll to position [56, 0]
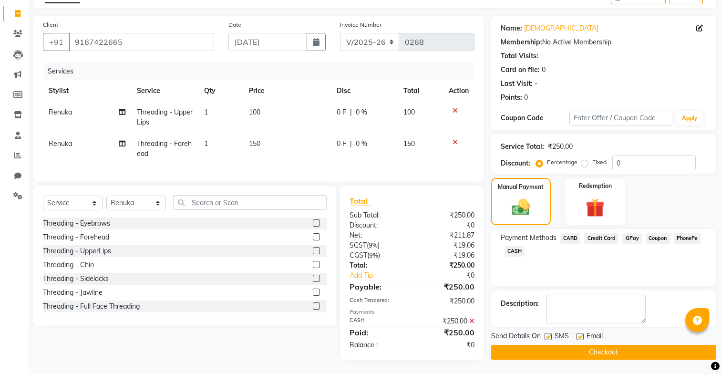
click at [579, 347] on button "Checkout" at bounding box center [603, 352] width 225 height 15
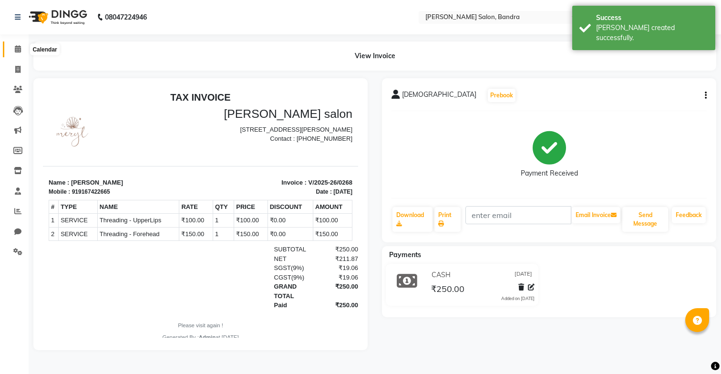
click at [20, 48] on icon at bounding box center [18, 48] width 6 height 7
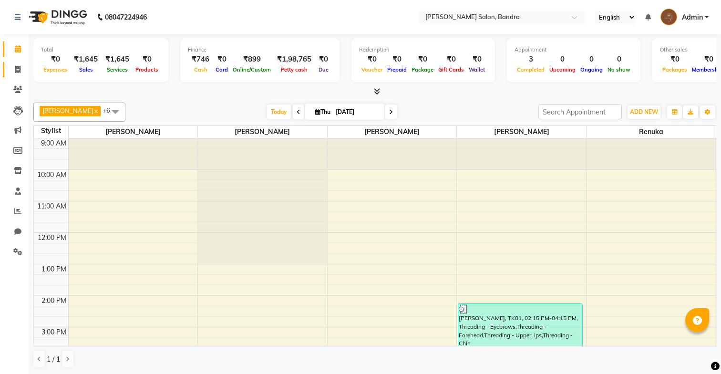
click at [20, 67] on span at bounding box center [18, 69] width 17 height 11
select select "service"
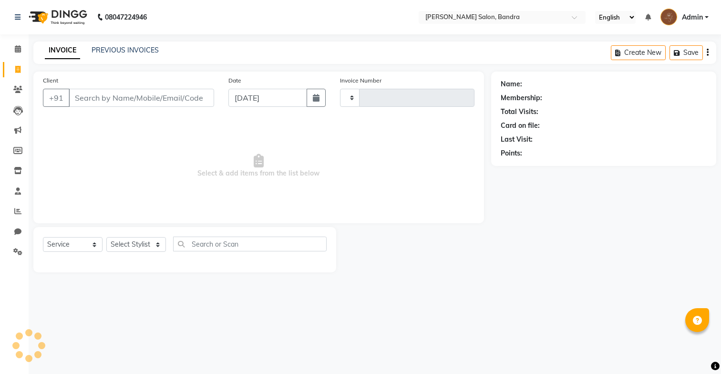
type input "0269"
select select "7894"
click at [132, 240] on select "Select Stylist [PERSON_NAME] [PERSON_NAME] [PERSON_NAME] Renuka [PERSON_NAME]" at bounding box center [136, 244] width 60 height 15
select select "83750"
click at [106, 237] on select "Select Stylist [PERSON_NAME] [PERSON_NAME] [PERSON_NAME] Renuka [PERSON_NAME]" at bounding box center [136, 244] width 60 height 15
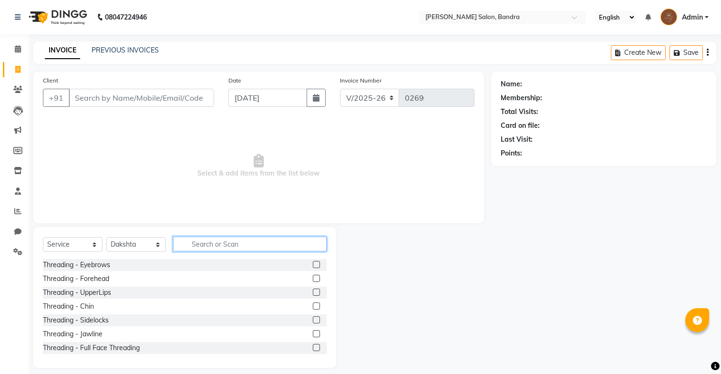
click at [206, 241] on input "text" at bounding box center [250, 243] width 154 height 15
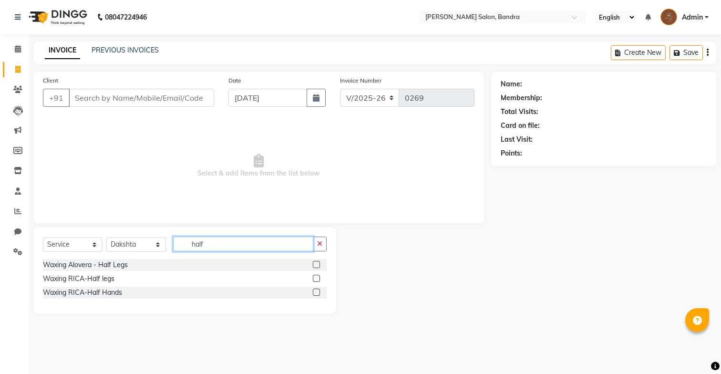
type input "half"
click at [316, 264] on label at bounding box center [316, 264] width 7 height 7
click at [316, 264] on input "checkbox" at bounding box center [316, 265] width 6 height 6
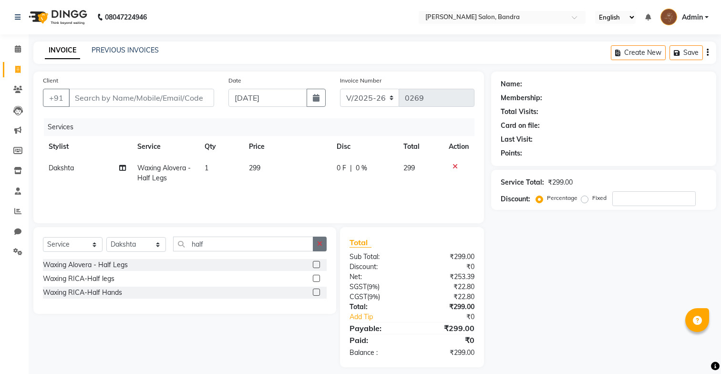
checkbox input "false"
click at [317, 241] on button "button" at bounding box center [320, 243] width 14 height 15
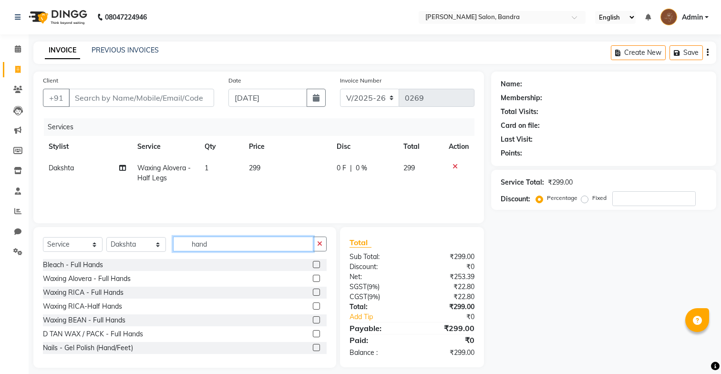
type input "hand"
click at [316, 277] on label at bounding box center [316, 278] width 7 height 7
click at [316, 277] on input "checkbox" at bounding box center [316, 279] width 6 height 6
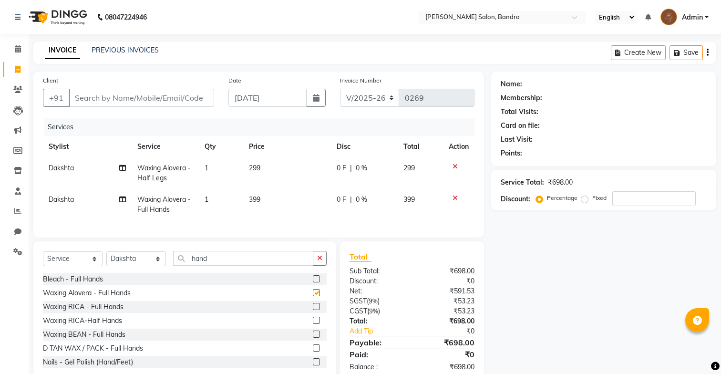
checkbox input "false"
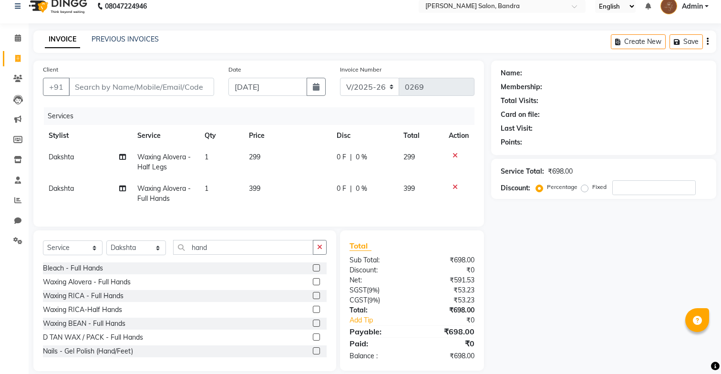
scroll to position [11, 0]
click at [628, 187] on input "number" at bounding box center [653, 187] width 83 height 15
type input "1"
type input "2"
type input "3"
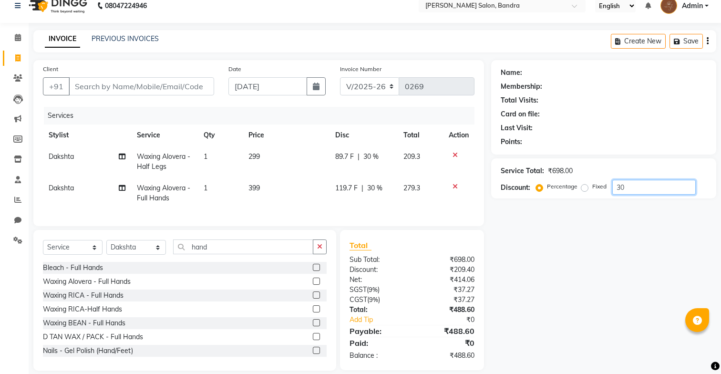
type input "3"
type input "28"
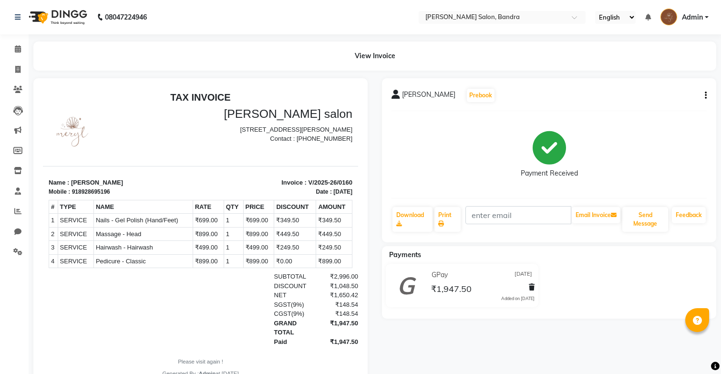
click at [703, 92] on button "button" at bounding box center [704, 96] width 6 height 10
click at [668, 103] on div "Edit Invoice" at bounding box center [657, 108] width 65 height 12
select select "service"
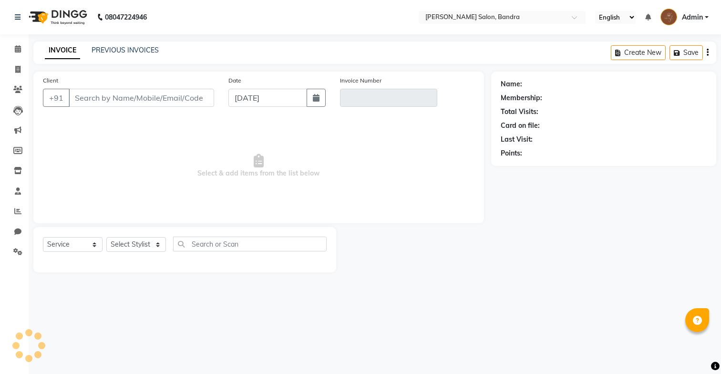
type input "8928695196"
type input "V/2025-26/0160"
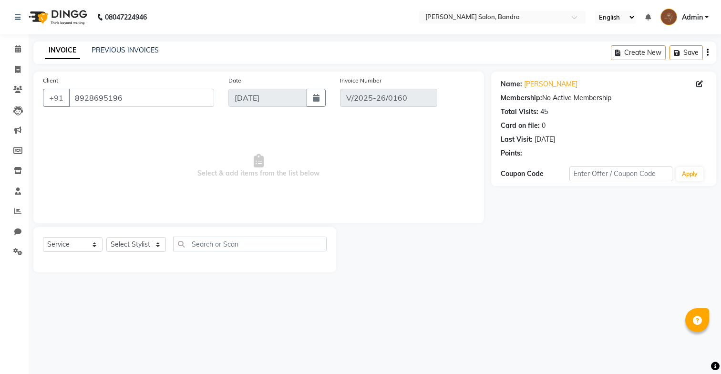
type input "[DATE]"
select select "select"
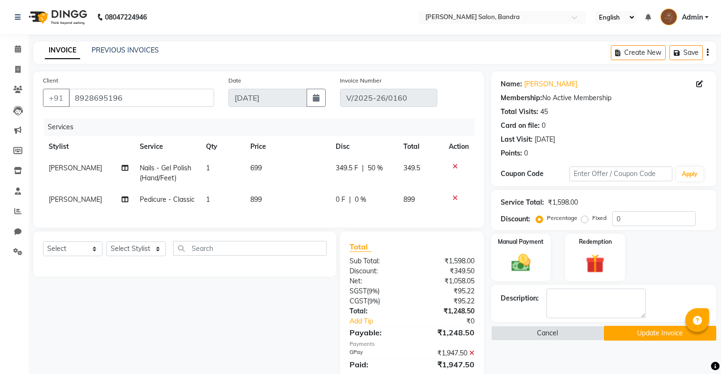
click at [455, 165] on icon at bounding box center [454, 166] width 5 height 7
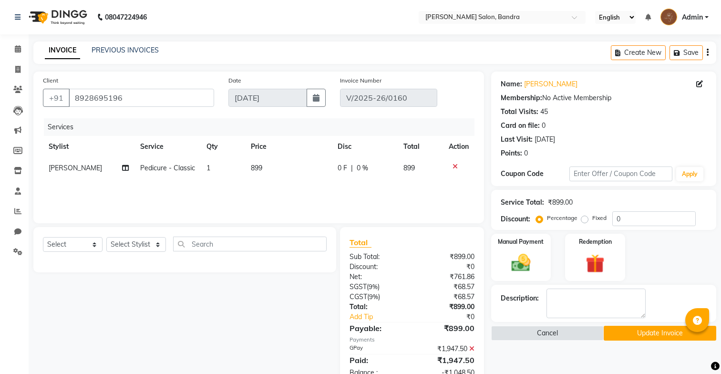
click at [471, 348] on icon at bounding box center [471, 348] width 5 height 7
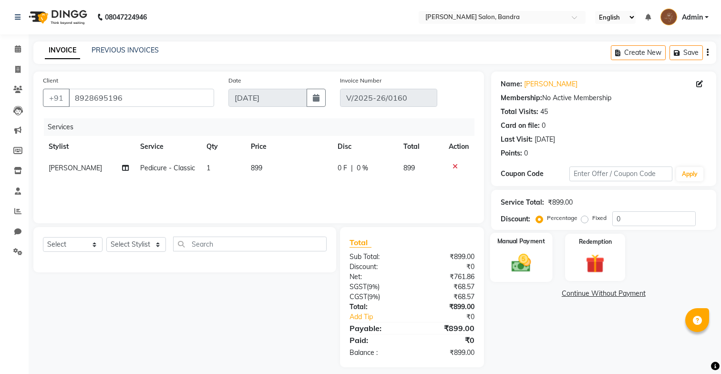
click at [534, 253] on img at bounding box center [521, 263] width 32 height 22
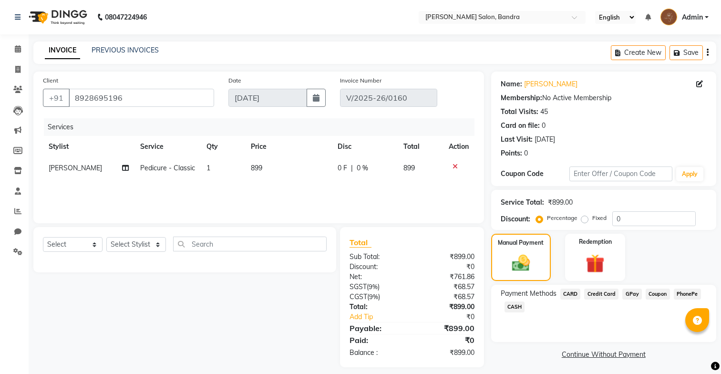
click at [631, 297] on span "GPay" at bounding box center [632, 293] width 20 height 11
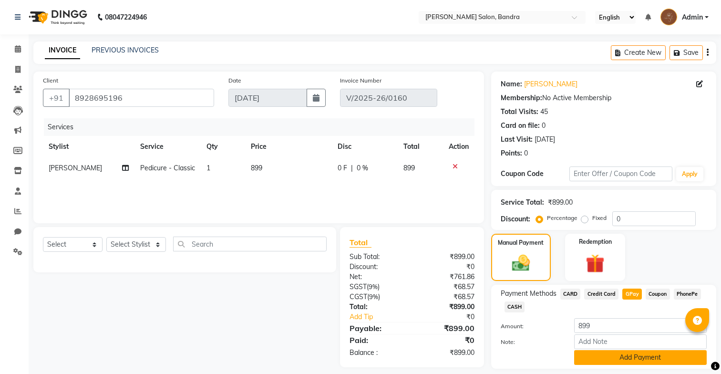
click at [626, 359] on button "Add Payment" at bounding box center [640, 357] width 133 height 15
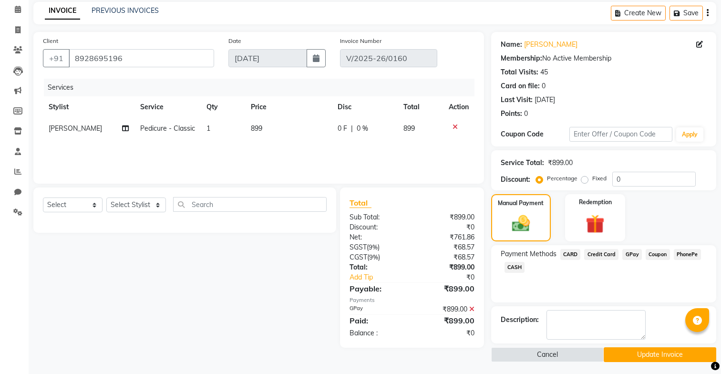
scroll to position [42, 0]
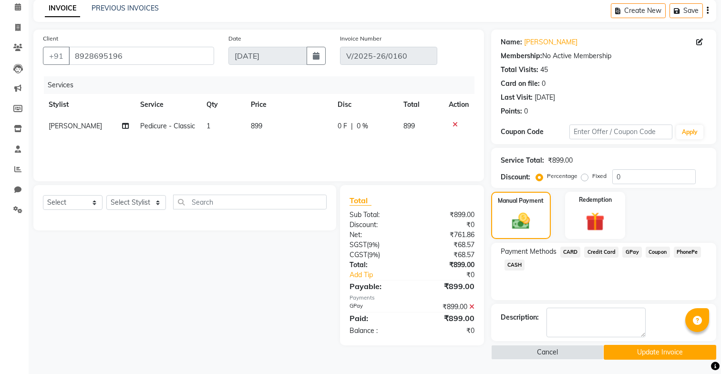
click at [609, 349] on button "Update Invoice" at bounding box center [660, 352] width 113 height 15
